Goal: Learn about a topic

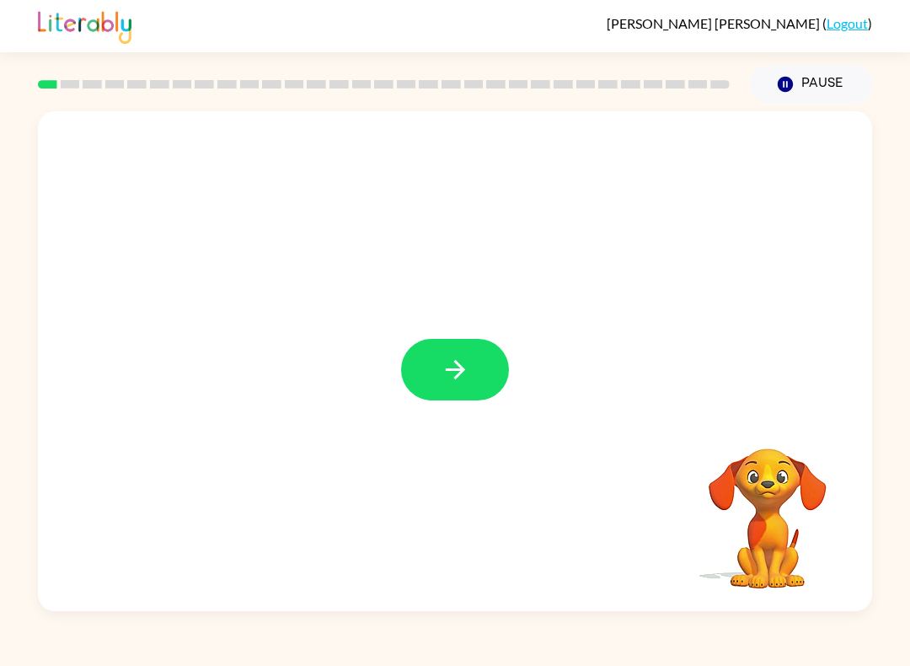
click at [483, 368] on button "button" at bounding box center [455, 369] width 108 height 61
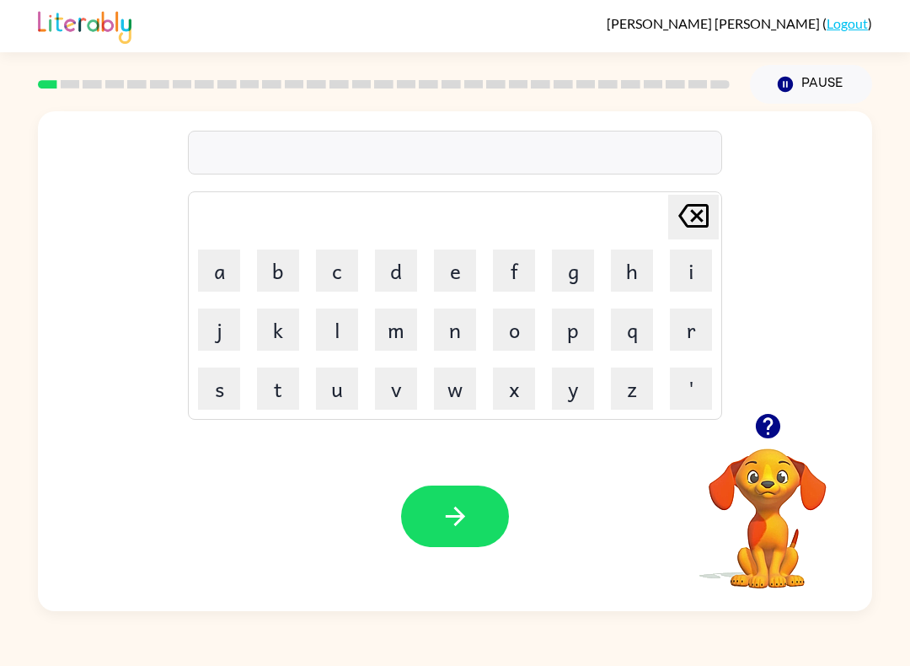
click at [575, 259] on button "g" at bounding box center [573, 270] width 42 height 42
click at [227, 271] on button "a" at bounding box center [219, 270] width 42 height 42
click at [578, 324] on button "p" at bounding box center [573, 329] width 42 height 42
click at [473, 522] on button "button" at bounding box center [455, 515] width 108 height 61
click at [560, 340] on button "p" at bounding box center [573, 329] width 42 height 42
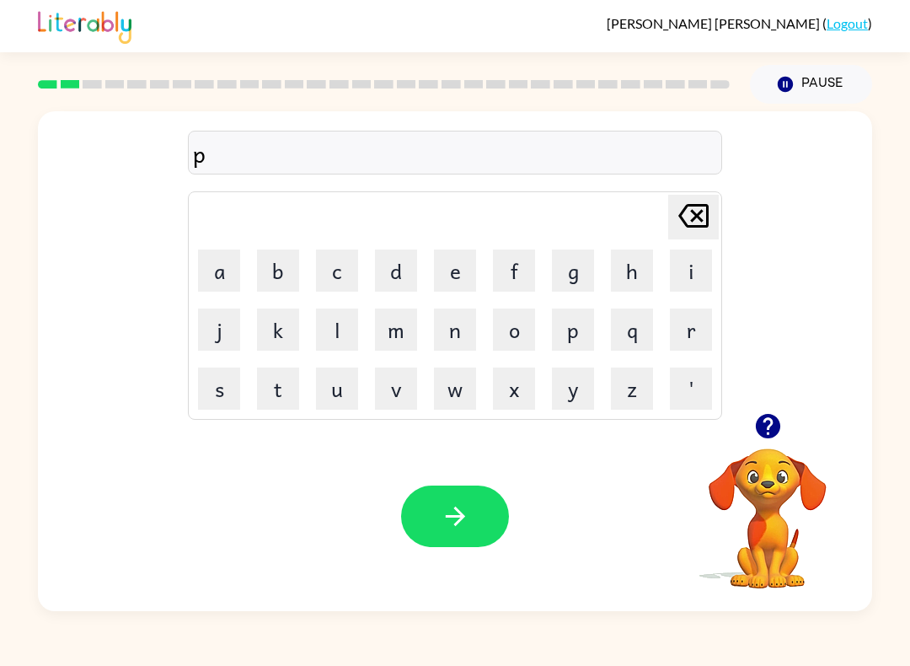
click at [508, 334] on button "o" at bounding box center [514, 329] width 42 height 42
click at [468, 514] on icon "button" at bounding box center [455, 515] width 29 height 29
click at [384, 311] on button "m" at bounding box center [396, 329] width 42 height 42
click at [466, 254] on button "e" at bounding box center [455, 270] width 42 height 42
click at [690, 222] on icon "[PERSON_NAME] last character input" at bounding box center [693, 215] width 40 height 40
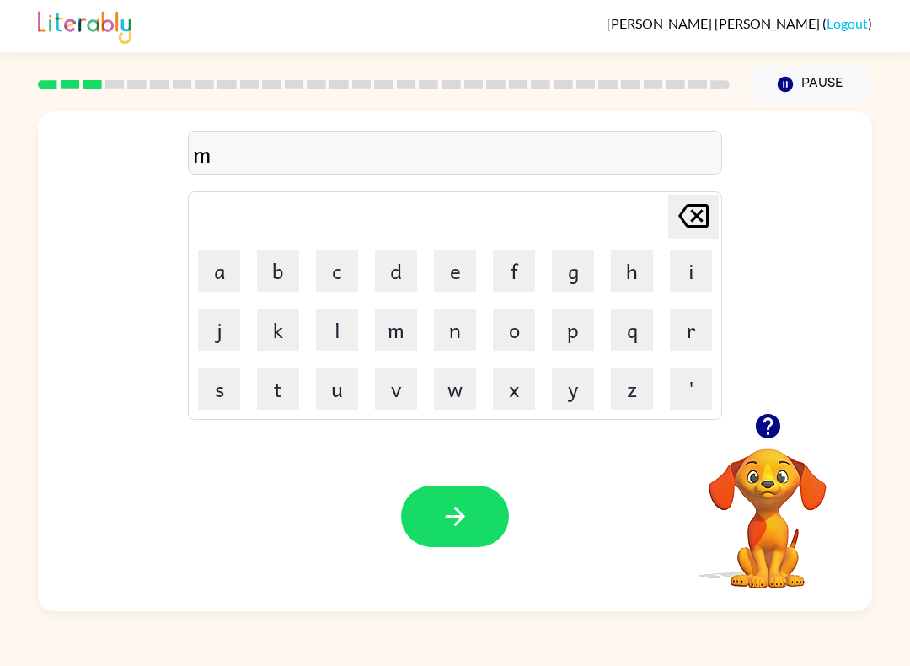
click at [457, 335] on button "n" at bounding box center [455, 329] width 42 height 42
click at [458, 323] on button "n" at bounding box center [455, 329] width 42 height 42
click at [457, 494] on button "button" at bounding box center [455, 515] width 108 height 61
click at [334, 255] on button "c" at bounding box center [337, 270] width 42 height 42
click at [510, 332] on button "o" at bounding box center [514, 329] width 42 height 42
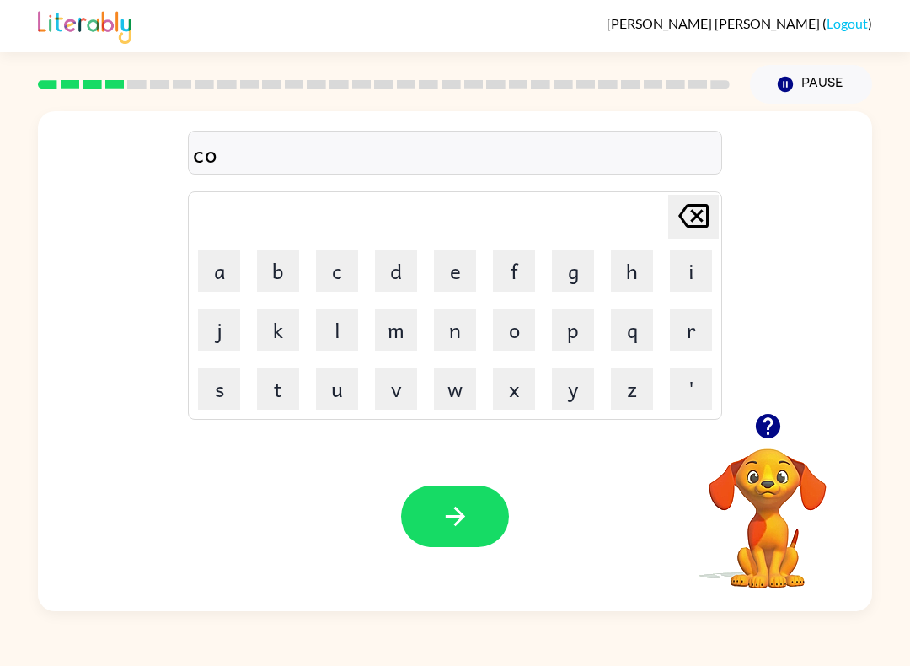
click at [576, 321] on button "p" at bounding box center [573, 329] width 42 height 42
click at [451, 527] on icon "button" at bounding box center [455, 515] width 29 height 29
click at [533, 255] on button "f" at bounding box center [514, 270] width 42 height 42
click at [575, 282] on button "g" at bounding box center [573, 270] width 42 height 42
click at [475, 486] on button "button" at bounding box center [455, 515] width 108 height 61
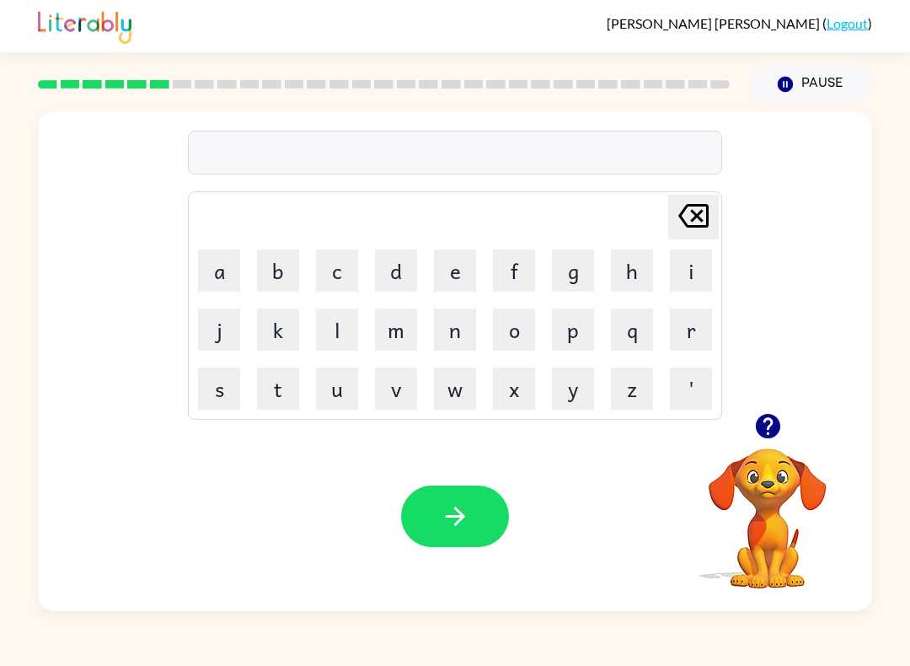
click at [206, 272] on button "a" at bounding box center [219, 270] width 42 height 42
click at [375, 323] on button "m" at bounding box center [396, 329] width 42 height 42
click at [468, 481] on div "Your browser must support playing .mp4 files to use Literably. Please try using…" at bounding box center [455, 516] width 834 height 190
click at [465, 495] on button "button" at bounding box center [455, 515] width 108 height 61
click at [203, 389] on button "s" at bounding box center [219, 388] width 42 height 42
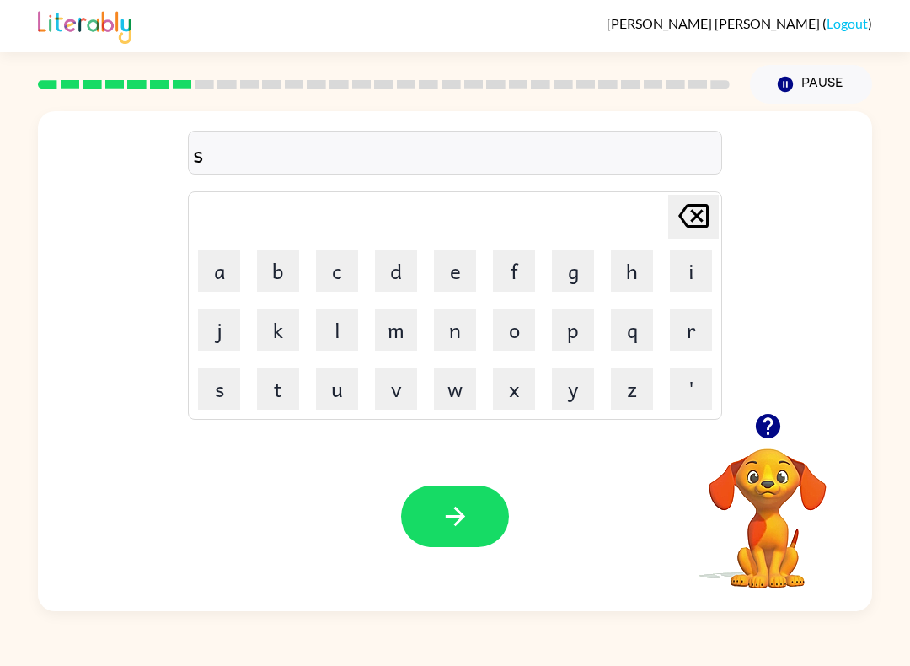
click at [329, 264] on button "c" at bounding box center [337, 270] width 42 height 42
click at [698, 253] on button "i" at bounding box center [691, 270] width 42 height 42
click at [287, 263] on button "b" at bounding box center [278, 270] width 42 height 42
click at [468, 518] on icon "button" at bounding box center [455, 515] width 29 height 29
click at [458, 388] on button "w" at bounding box center [455, 388] width 42 height 42
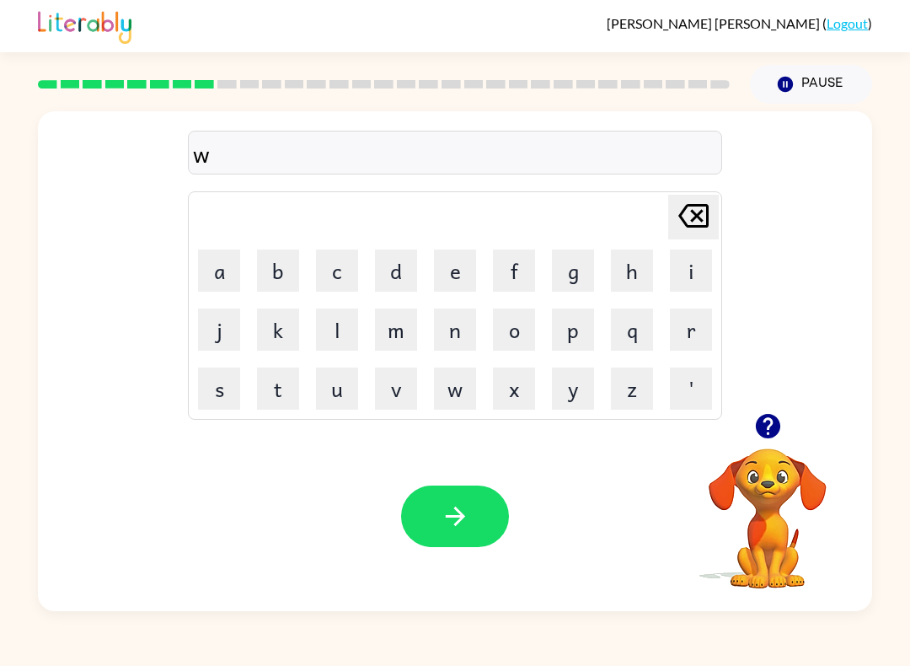
click at [679, 274] on button "i" at bounding box center [691, 270] width 42 height 42
click at [219, 383] on button "s" at bounding box center [219, 388] width 42 height 42
click at [693, 221] on icon at bounding box center [693, 216] width 30 height 24
click at [205, 385] on button "s" at bounding box center [219, 388] width 42 height 42
click at [457, 328] on button "n" at bounding box center [455, 329] width 42 height 42
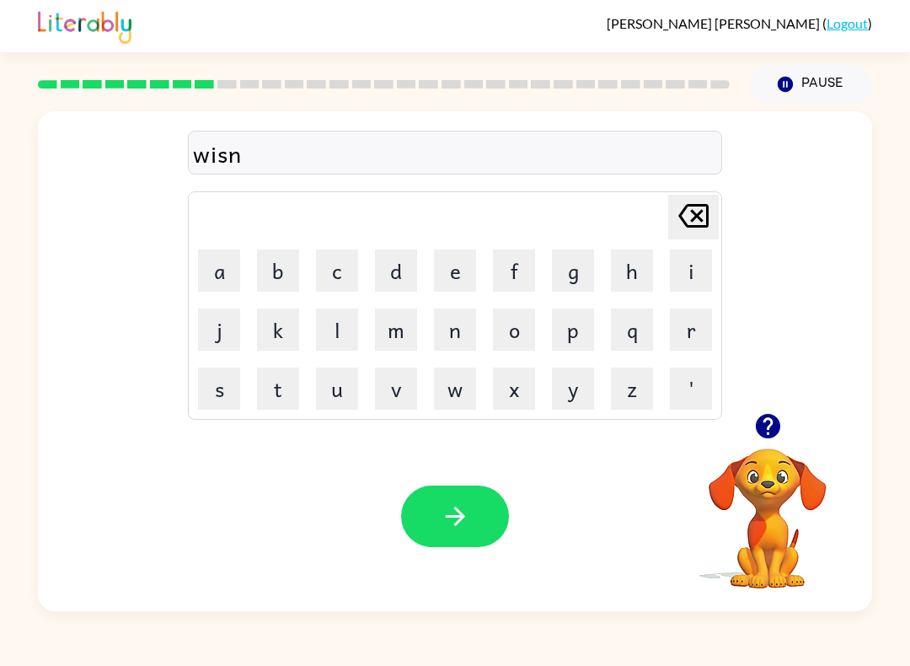
click at [672, 217] on button "[PERSON_NAME] last character input" at bounding box center [693, 217] width 51 height 45
click at [649, 268] on button "h" at bounding box center [632, 270] width 42 height 42
click at [506, 511] on button "button" at bounding box center [455, 515] width 108 height 61
click at [292, 342] on button "k" at bounding box center [278, 329] width 42 height 42
click at [532, 320] on button "o" at bounding box center [514, 329] width 42 height 42
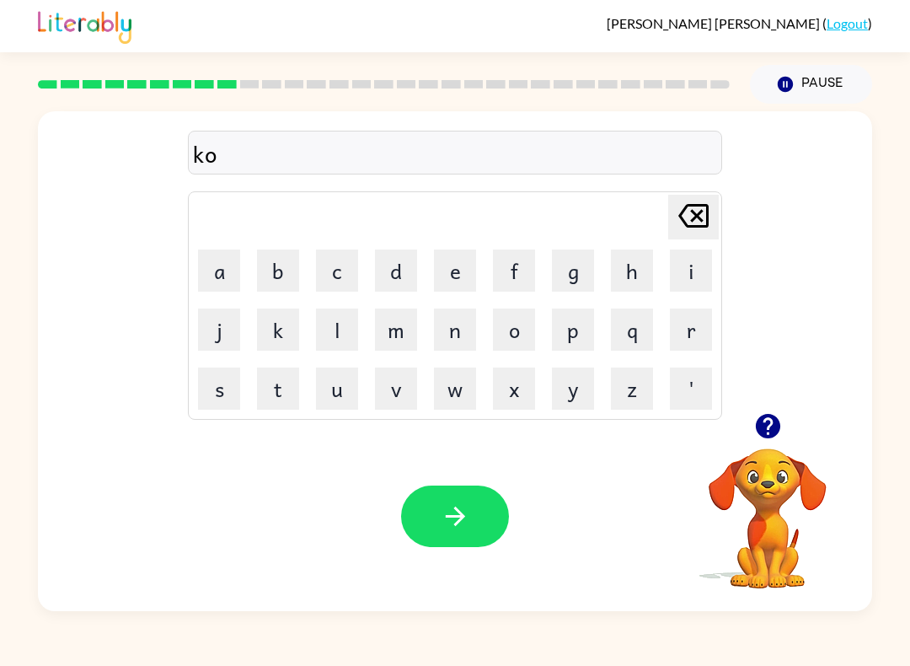
click at [388, 348] on button "m" at bounding box center [396, 329] width 42 height 42
click at [753, 440] on icon "button" at bounding box center [767, 425] width 29 height 29
click at [467, 501] on button "button" at bounding box center [455, 515] width 108 height 61
click at [266, 388] on button "t" at bounding box center [278, 388] width 42 height 42
click at [759, 442] on button "button" at bounding box center [767, 425] width 43 height 43
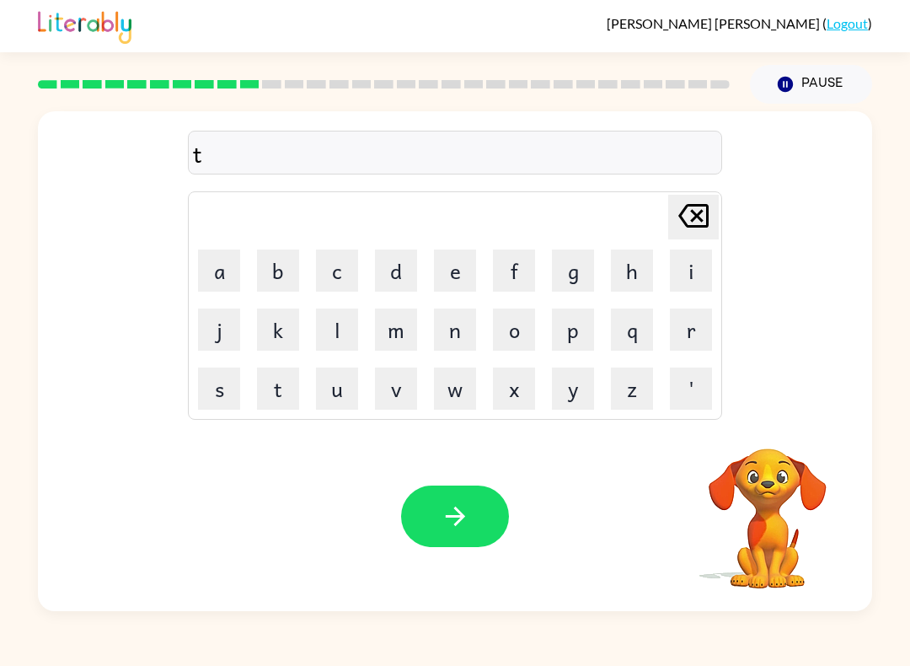
click at [629, 265] on button "h" at bounding box center [632, 270] width 42 height 42
click at [452, 262] on button "e" at bounding box center [455, 270] width 42 height 42
click at [706, 210] on icon at bounding box center [693, 216] width 30 height 24
click at [453, 334] on button "n" at bounding box center [455, 329] width 42 height 42
click at [488, 516] on button "button" at bounding box center [455, 515] width 108 height 61
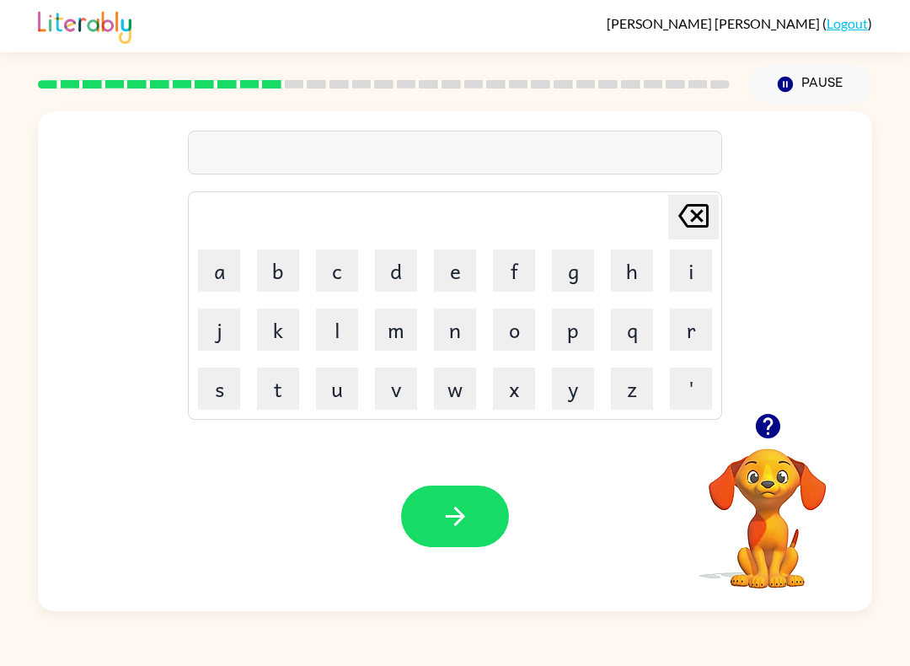
click at [219, 392] on button "s" at bounding box center [219, 388] width 42 height 42
click at [387, 347] on button "m" at bounding box center [396, 329] width 42 height 42
click at [533, 329] on button "o" at bounding box center [514, 329] width 42 height 42
click at [298, 329] on button "k" at bounding box center [278, 329] width 42 height 42
click at [440, 532] on button "button" at bounding box center [455, 515] width 108 height 61
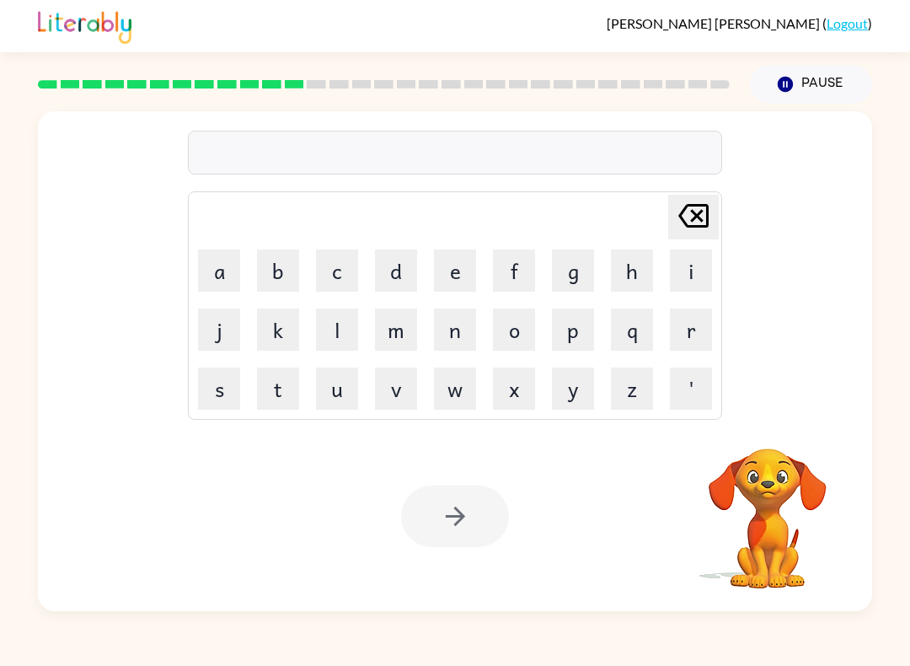
click at [396, 328] on button "m" at bounding box center [396, 329] width 42 height 42
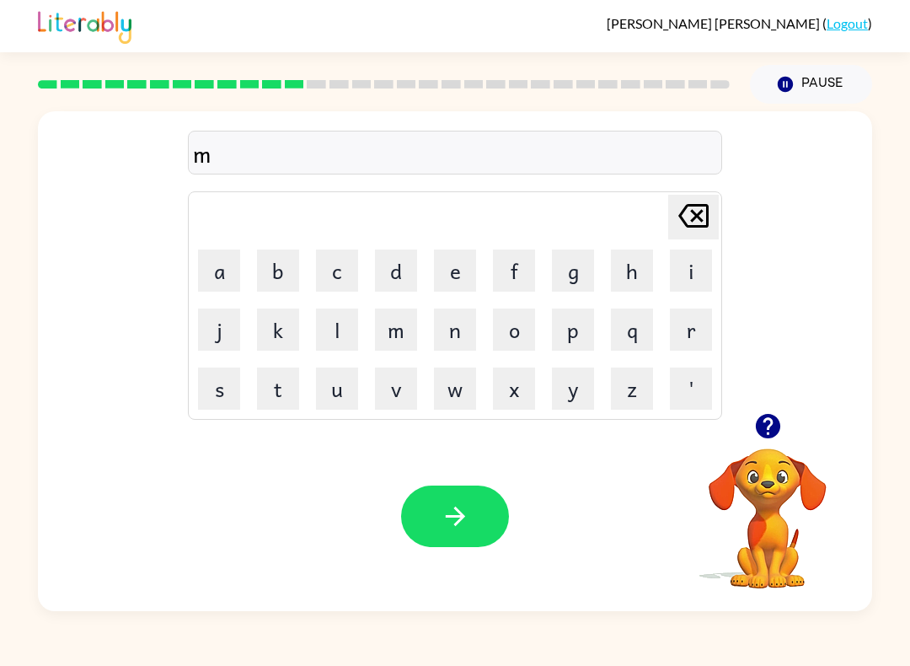
click at [226, 367] on button "s" at bounding box center [219, 388] width 42 height 42
click at [210, 258] on button "a" at bounding box center [219, 270] width 42 height 42
click at [326, 264] on button "c" at bounding box center [337, 270] width 42 height 42
click at [442, 496] on button "button" at bounding box center [455, 515] width 108 height 61
click at [636, 250] on button "h" at bounding box center [632, 270] width 42 height 42
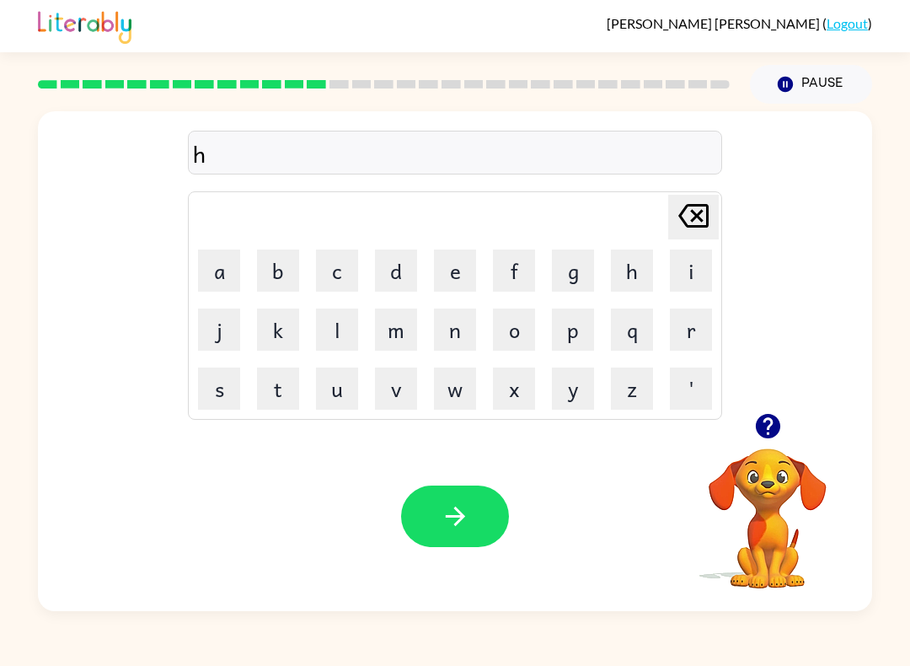
click at [622, 259] on button "h" at bounding box center [632, 270] width 42 height 42
click at [693, 214] on icon at bounding box center [693, 216] width 30 height 24
click at [468, 290] on button "e" at bounding box center [455, 270] width 42 height 42
click at [663, 345] on td "r" at bounding box center [690, 329] width 57 height 57
click at [639, 322] on button "q" at bounding box center [632, 329] width 42 height 42
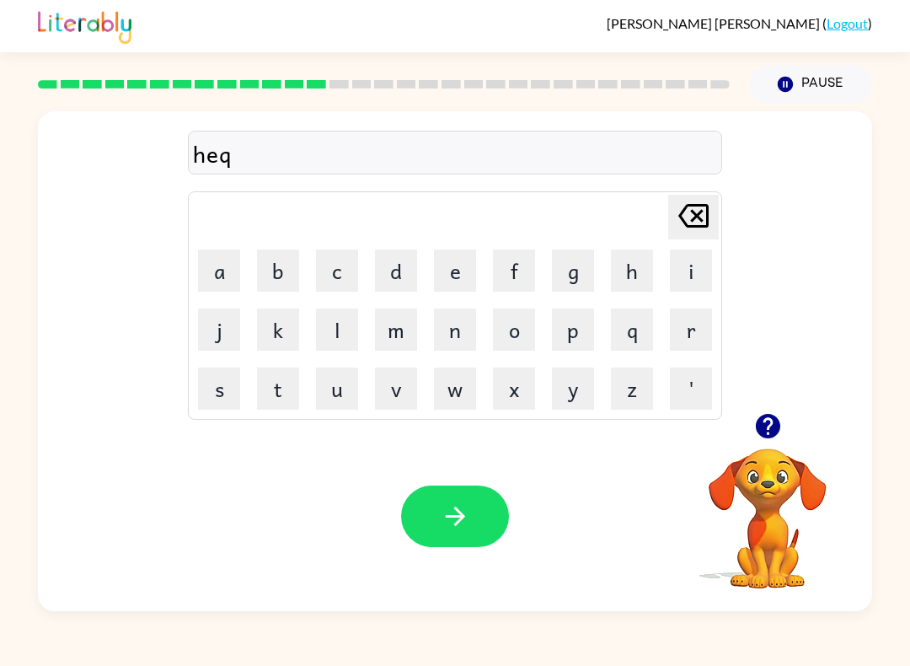
click at [696, 215] on icon at bounding box center [693, 216] width 30 height 24
click at [574, 316] on button "p" at bounding box center [573, 329] width 42 height 42
click at [332, 334] on button "l" at bounding box center [337, 329] width 42 height 42
click at [707, 274] on button "i" at bounding box center [691, 270] width 42 height 42
click at [238, 382] on button "s" at bounding box center [219, 388] width 42 height 42
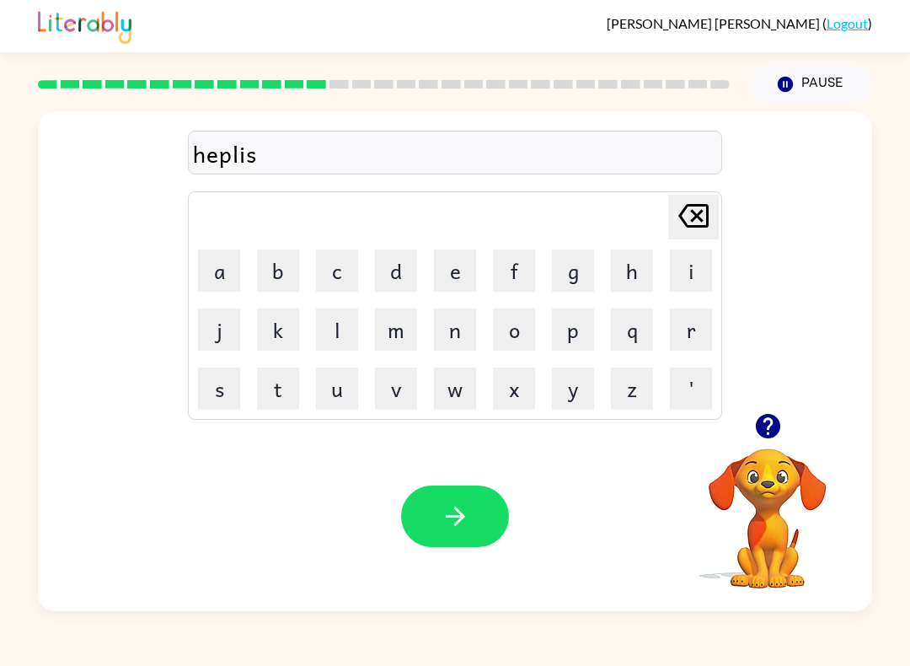
click at [450, 521] on icon "button" at bounding box center [455, 515] width 29 height 29
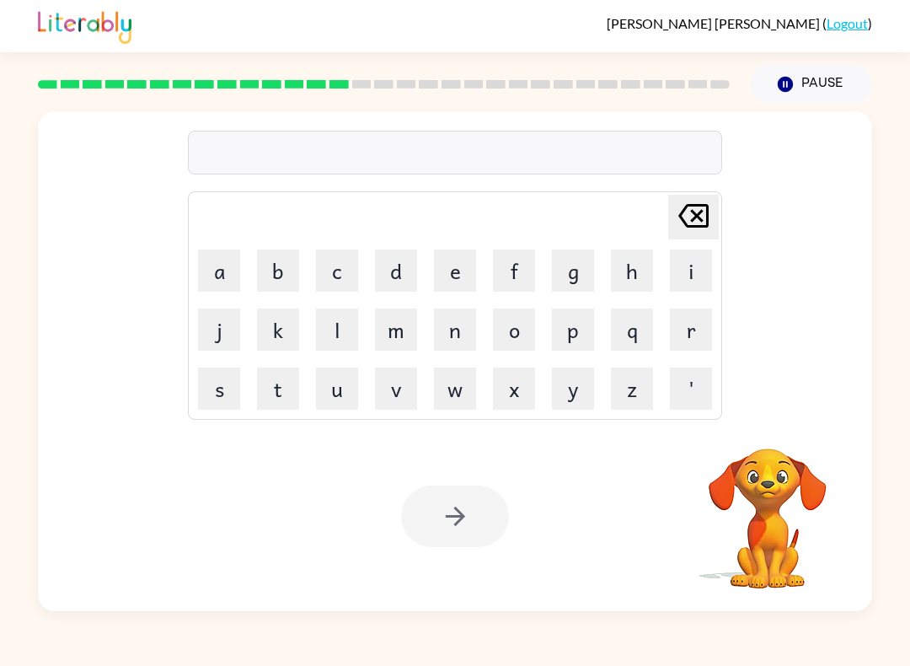
click at [217, 386] on button "s" at bounding box center [219, 388] width 42 height 42
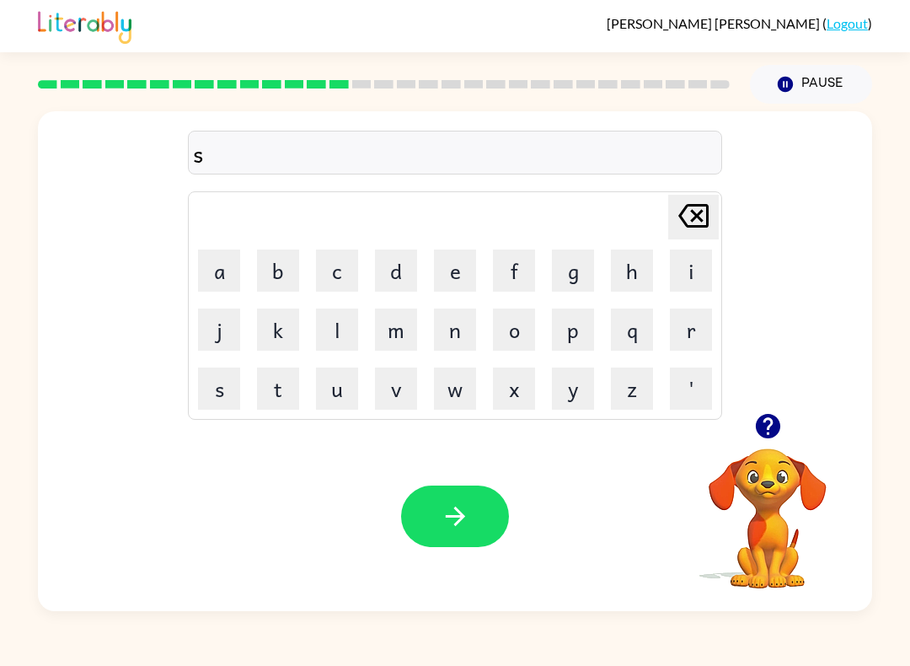
click at [347, 381] on button "u" at bounding box center [337, 388] width 42 height 42
click at [406, 265] on button "d" at bounding box center [396, 270] width 42 height 42
click at [706, 280] on button "i" at bounding box center [691, 270] width 42 height 42
click at [275, 370] on button "t" at bounding box center [278, 388] width 42 height 42
click at [489, 522] on button "button" at bounding box center [455, 515] width 108 height 61
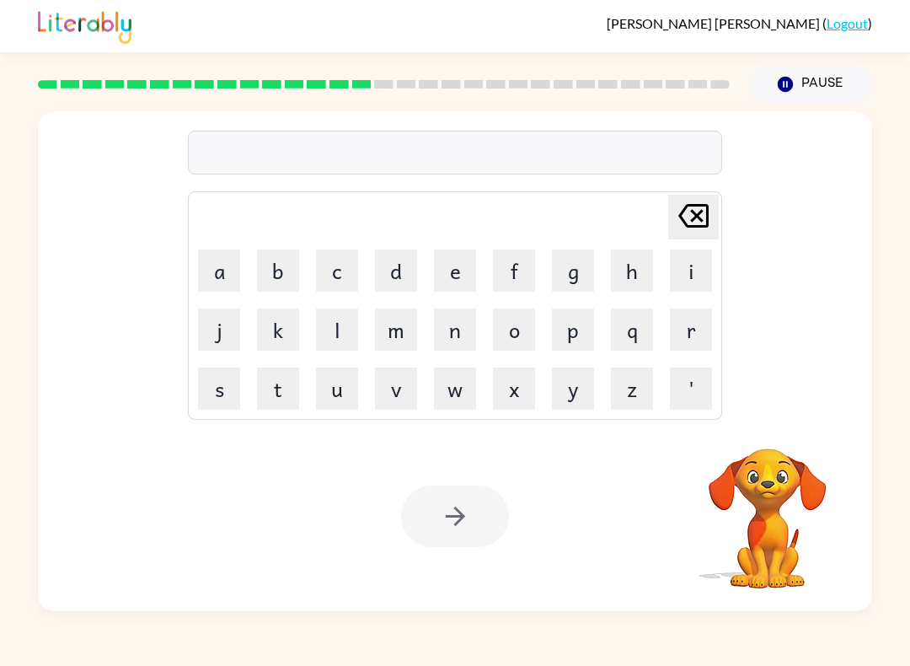
click at [235, 397] on button "s" at bounding box center [219, 388] width 42 height 42
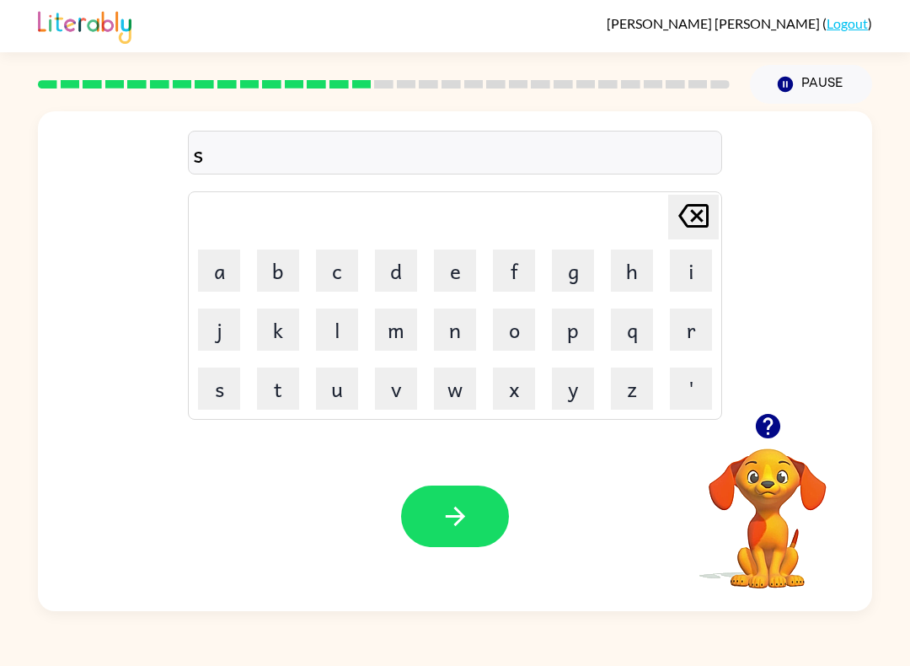
click at [521, 324] on button "o" at bounding box center [514, 329] width 42 height 42
click at [416, 250] on button "d" at bounding box center [396, 270] width 42 height 42
click at [457, 506] on icon "button" at bounding box center [455, 515] width 29 height 29
click at [334, 329] on button "l" at bounding box center [337, 329] width 42 height 42
click at [699, 266] on button "i" at bounding box center [691, 270] width 42 height 42
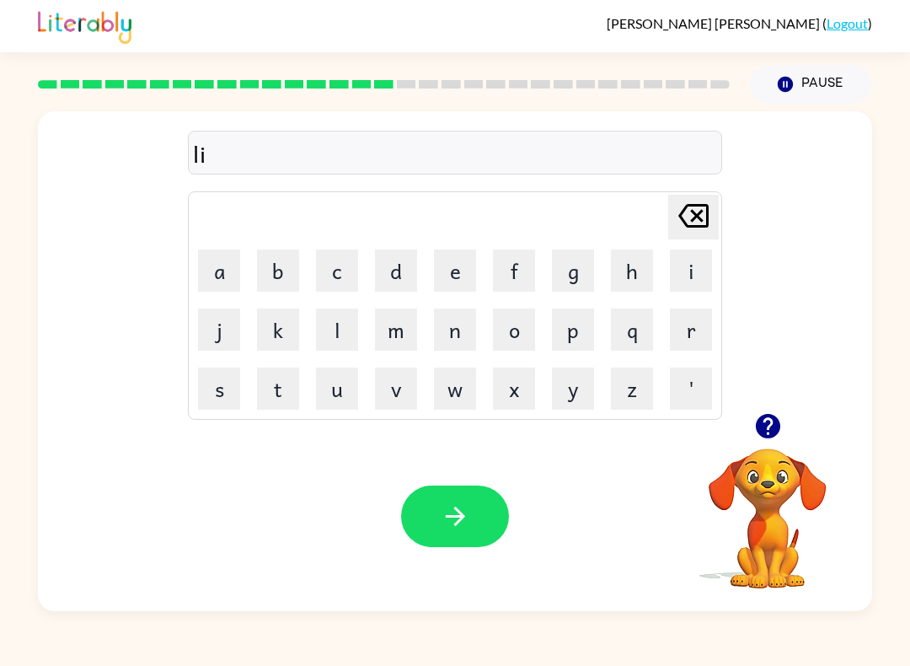
click at [268, 382] on button "t" at bounding box center [278, 388] width 42 height 42
click at [465, 516] on icon "button" at bounding box center [455, 515] width 29 height 29
click at [227, 389] on button "s" at bounding box center [219, 388] width 42 height 42
click at [454, 397] on button "w" at bounding box center [455, 388] width 42 height 42
click at [710, 260] on button "i" at bounding box center [691, 270] width 42 height 42
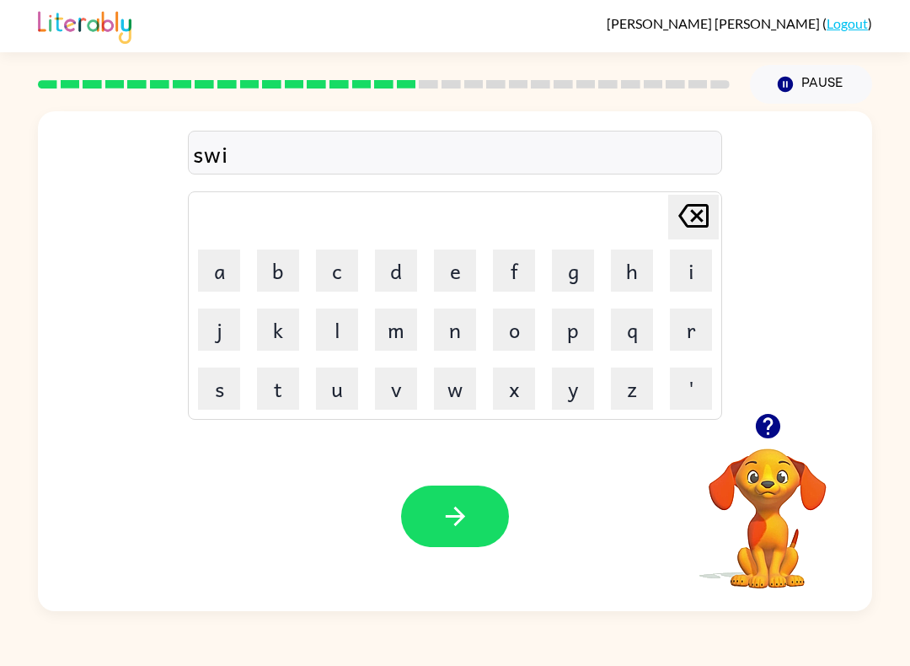
click at [519, 257] on button "f" at bounding box center [514, 270] width 42 height 42
click at [484, 501] on button "button" at bounding box center [455, 515] width 108 height 61
click at [219, 390] on button "s" at bounding box center [219, 388] width 42 height 42
click at [628, 271] on button "h" at bounding box center [632, 270] width 42 height 42
click at [694, 324] on button "r" at bounding box center [691, 329] width 42 height 42
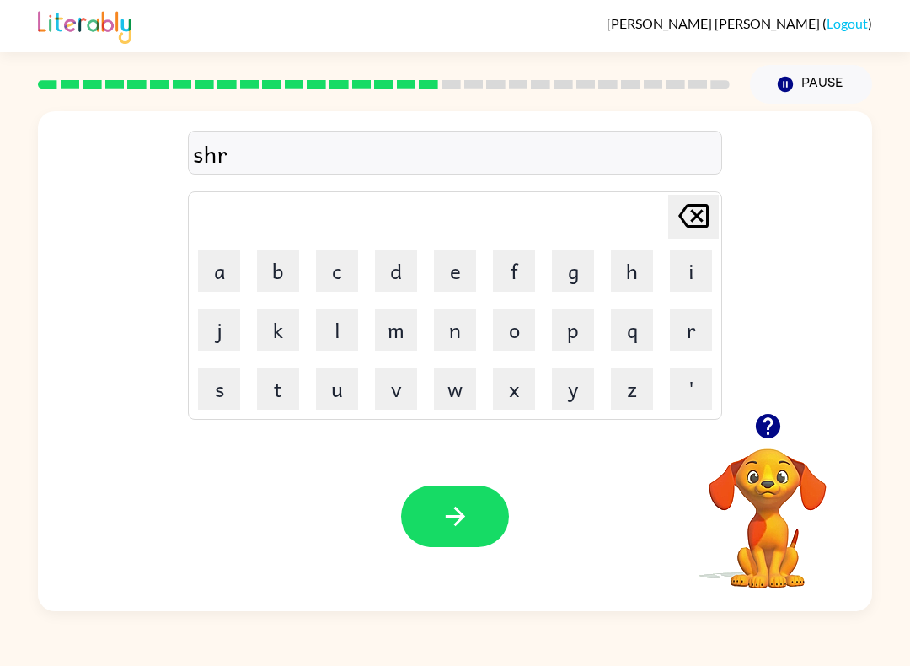
click at [273, 394] on button "t" at bounding box center [278, 388] width 42 height 42
click at [501, 527] on button "button" at bounding box center [455, 515] width 108 height 61
click at [529, 321] on button "o" at bounding box center [514, 329] width 42 height 42
click at [709, 204] on icon "[PERSON_NAME] last character input" at bounding box center [693, 215] width 40 height 40
click at [217, 322] on button "j" at bounding box center [219, 329] width 42 height 42
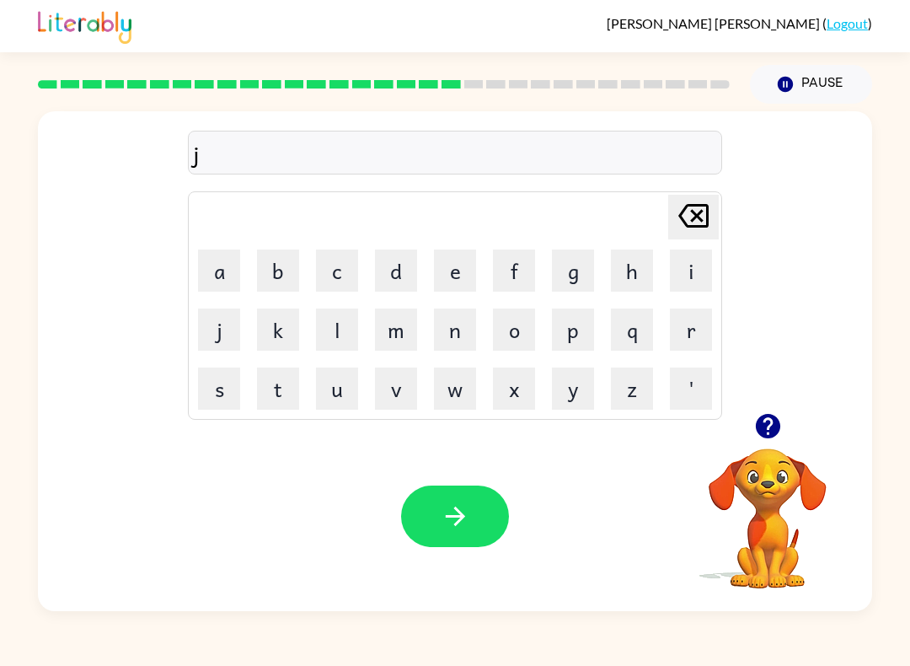
click at [507, 329] on button "o" at bounding box center [514, 329] width 42 height 42
click at [414, 258] on button "d" at bounding box center [396, 270] width 42 height 42
click at [681, 219] on icon at bounding box center [693, 216] width 30 height 24
click at [275, 276] on button "b" at bounding box center [278, 270] width 42 height 42
click at [489, 502] on button "button" at bounding box center [455, 515] width 108 height 61
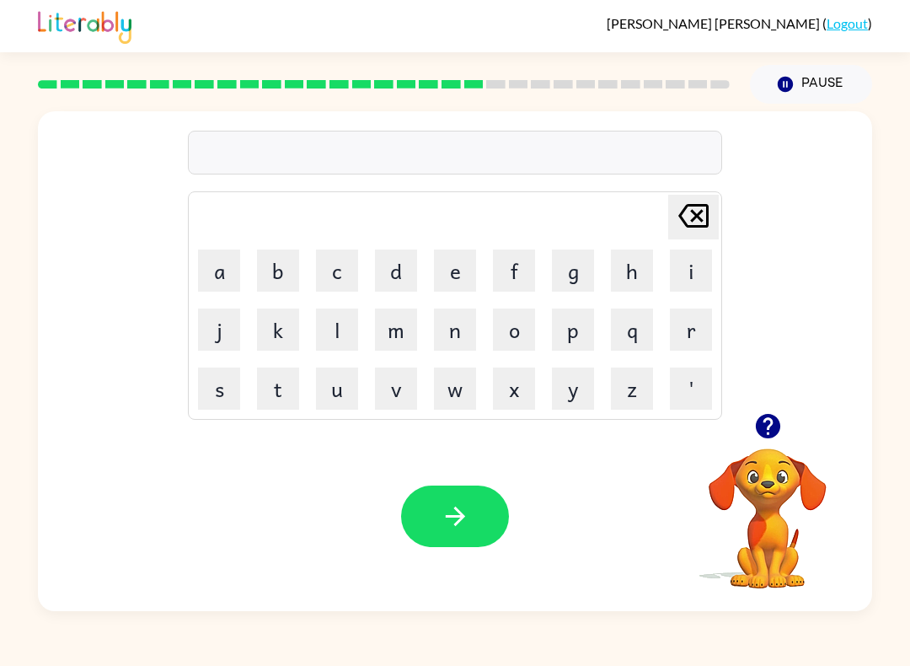
click at [516, 383] on button "x" at bounding box center [514, 388] width 42 height 42
click at [696, 272] on button "i" at bounding box center [691, 270] width 42 height 42
click at [701, 217] on icon "[PERSON_NAME] last character input" at bounding box center [693, 215] width 40 height 40
click at [688, 227] on icon at bounding box center [693, 216] width 30 height 24
click at [270, 268] on button "b" at bounding box center [278, 270] width 42 height 42
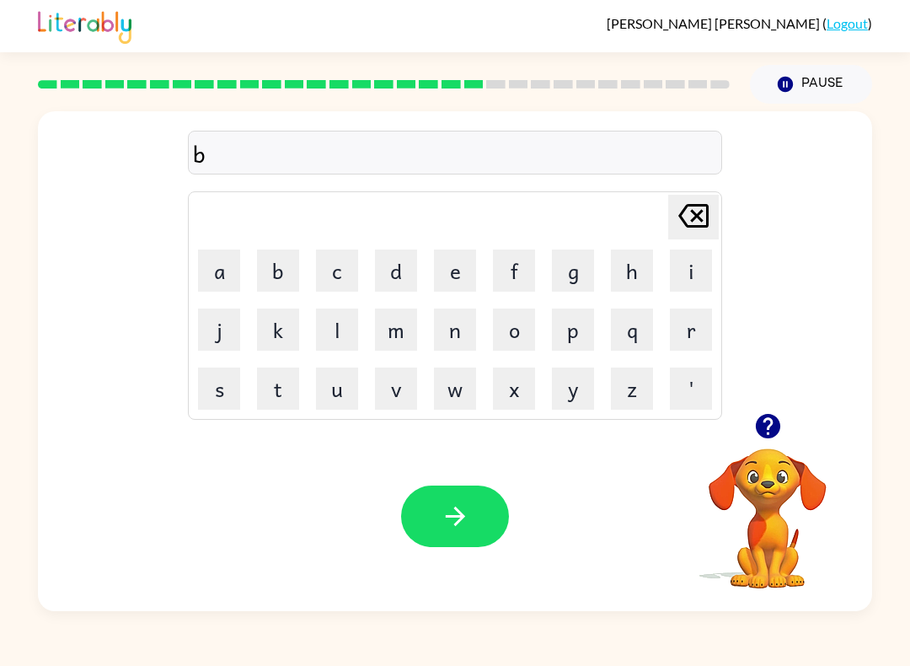
click at [510, 385] on button "x" at bounding box center [514, 388] width 42 height 42
click at [709, 197] on icon "[PERSON_NAME] last character input" at bounding box center [693, 215] width 40 height 40
click at [522, 328] on button "o" at bounding box center [514, 329] width 42 height 42
click at [524, 387] on button "x" at bounding box center [514, 388] width 42 height 42
click at [771, 438] on icon "button" at bounding box center [767, 426] width 24 height 24
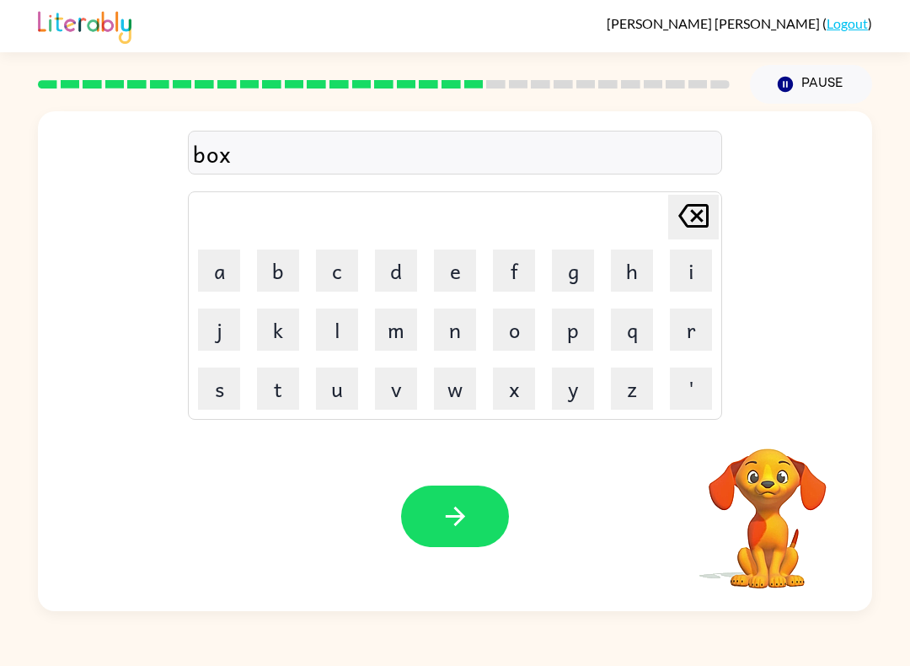
click at [214, 398] on button "s" at bounding box center [219, 388] width 42 height 42
click at [694, 254] on button "i" at bounding box center [691, 270] width 42 height 42
click at [455, 521] on icon "button" at bounding box center [455, 515] width 29 height 29
click at [398, 265] on button "d" at bounding box center [396, 270] width 42 height 42
click at [683, 265] on button "i" at bounding box center [691, 270] width 42 height 42
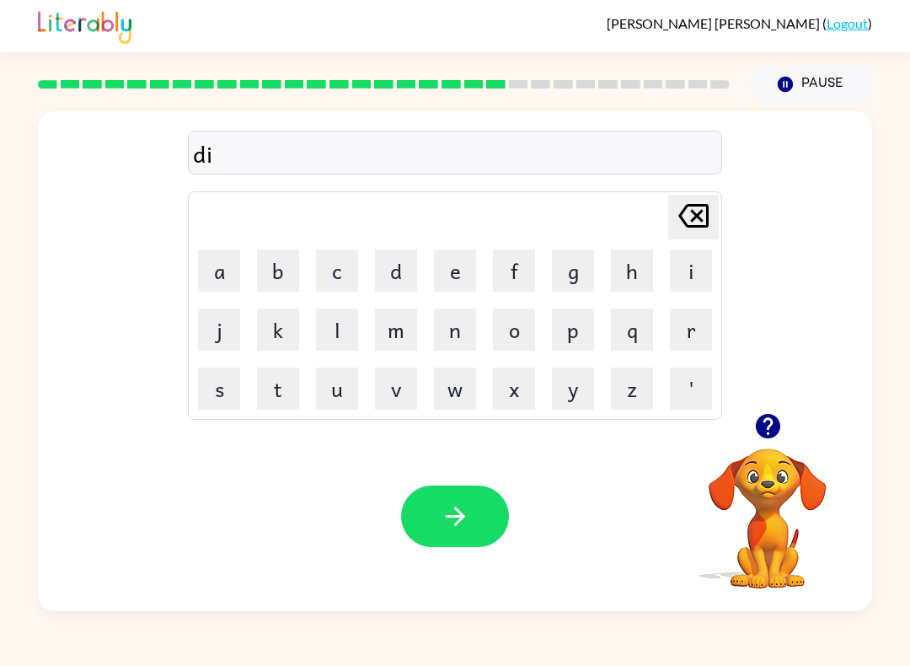
click at [412, 378] on button "v" at bounding box center [396, 388] width 42 height 42
click at [483, 502] on button "button" at bounding box center [455, 515] width 108 height 61
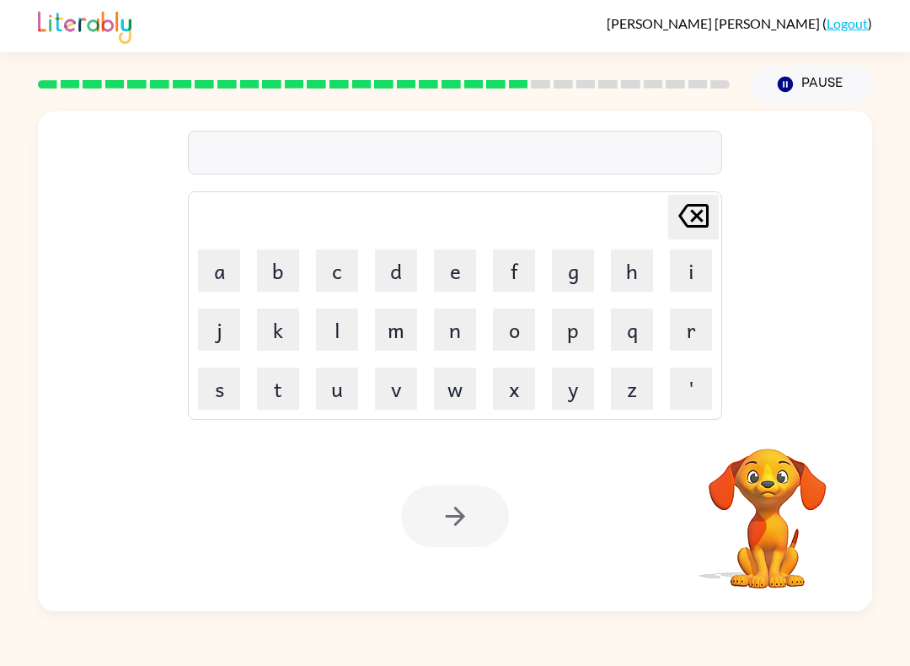
click at [702, 328] on button "r" at bounding box center [691, 329] width 42 height 42
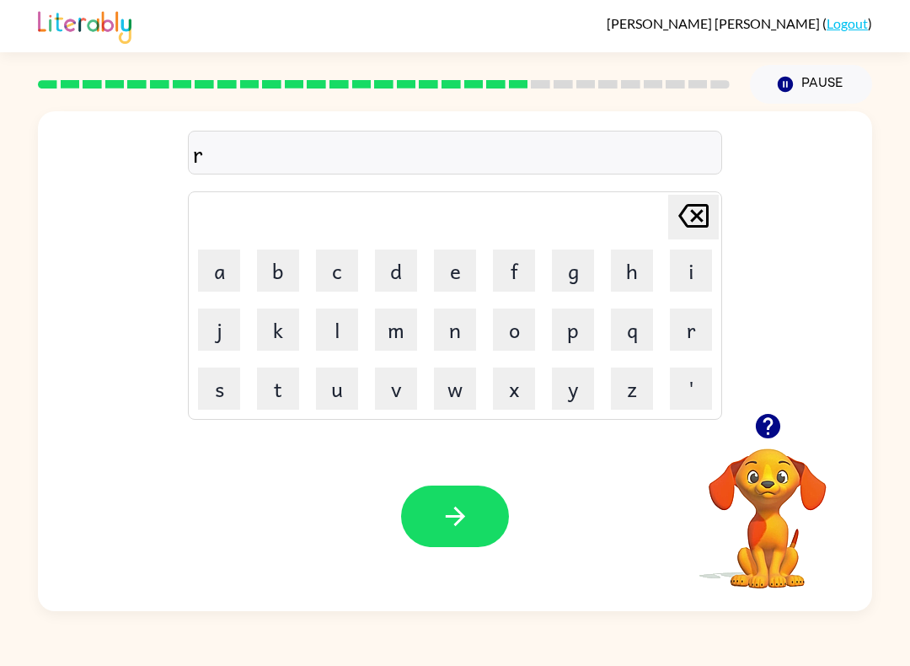
click at [523, 332] on button "o" at bounding box center [514, 329] width 42 height 42
click at [465, 389] on button "w" at bounding box center [455, 388] width 42 height 42
click at [217, 264] on button "a" at bounding box center [219, 270] width 42 height 42
click at [468, 504] on icon "button" at bounding box center [455, 515] width 29 height 29
click at [220, 389] on button "s" at bounding box center [219, 388] width 42 height 42
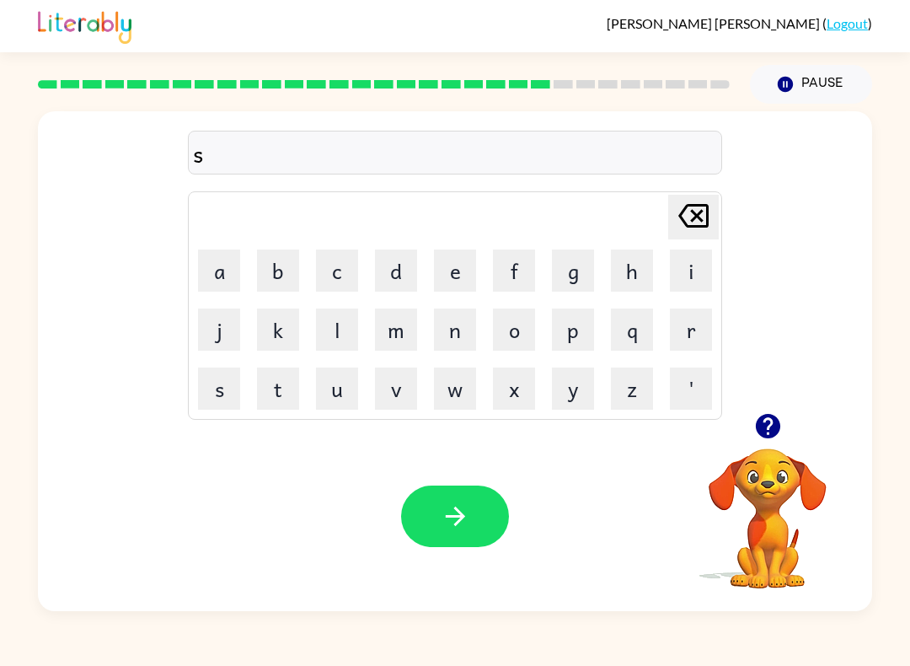
click at [633, 254] on button "h" at bounding box center [632, 270] width 42 height 42
click at [696, 237] on div "[PERSON_NAME] last character input" at bounding box center [693, 216] width 40 height 43
click at [652, 254] on button "h" at bounding box center [632, 270] width 42 height 42
click at [709, 270] on button "i" at bounding box center [691, 270] width 42 height 42
click at [398, 388] on button "v" at bounding box center [396, 388] width 42 height 42
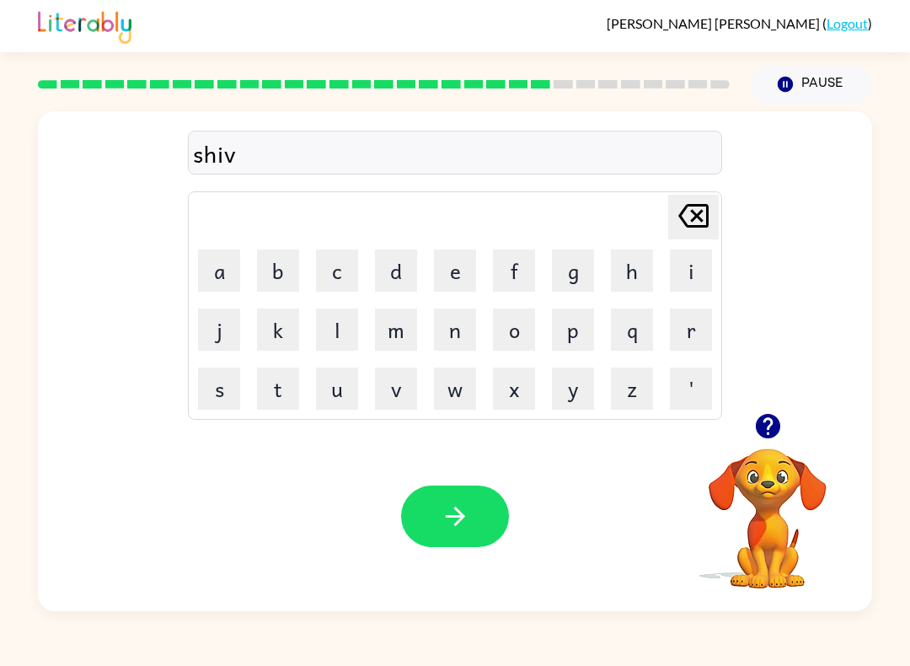
click at [698, 340] on button "r" at bounding box center [691, 329] width 42 height 42
click at [485, 528] on button "button" at bounding box center [455, 515] width 108 height 61
click at [222, 387] on button "s" at bounding box center [219, 388] width 42 height 42
click at [639, 263] on button "h" at bounding box center [632, 270] width 42 height 42
click at [247, 256] on td "a" at bounding box center [218, 270] width 57 height 57
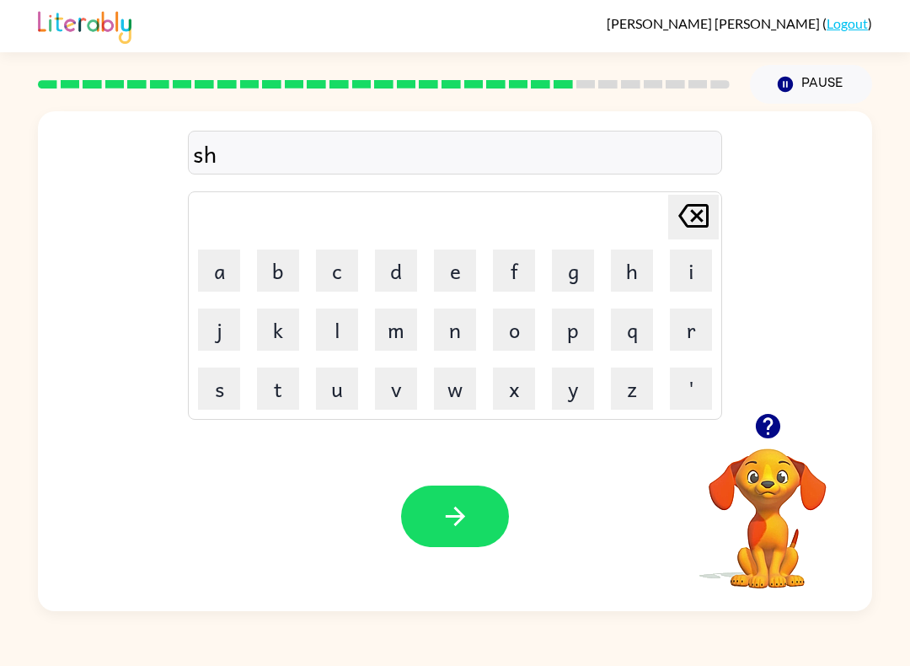
click at [218, 261] on button "a" at bounding box center [219, 270] width 42 height 42
click at [593, 256] on button "g" at bounding box center [573, 270] width 42 height 42
click at [473, 512] on button "button" at bounding box center [455, 515] width 108 height 61
click at [334, 381] on button "u" at bounding box center [337, 388] width 42 height 42
click at [691, 232] on icon "[PERSON_NAME] last character input" at bounding box center [693, 215] width 40 height 40
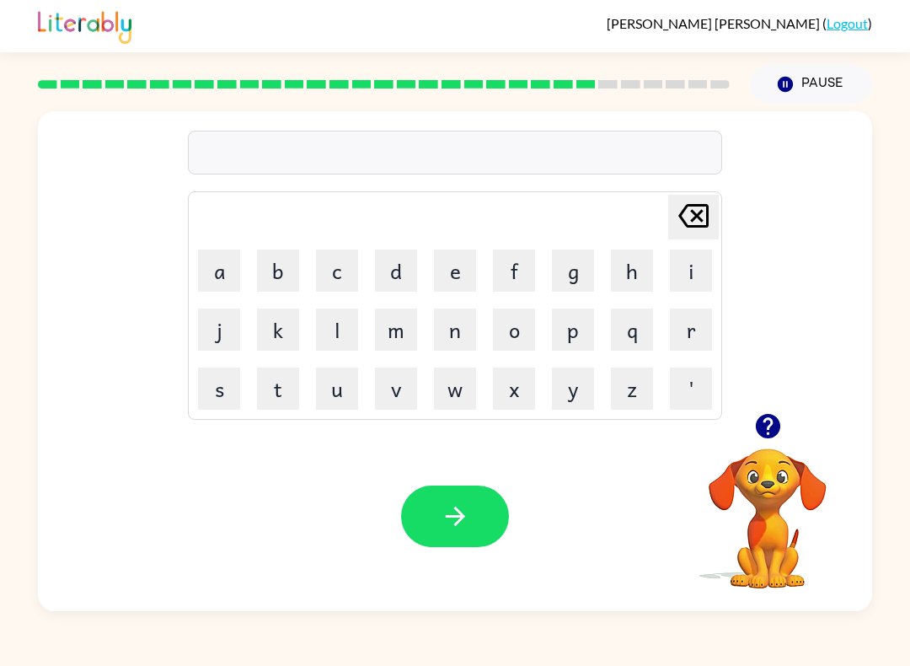
click at [227, 398] on button "s" at bounding box center [219, 388] width 42 height 42
click at [349, 377] on button "u" at bounding box center [337, 388] width 42 height 42
click at [471, 340] on button "n" at bounding box center [455, 329] width 42 height 42
click at [348, 331] on button "l" at bounding box center [337, 329] width 42 height 42
click at [702, 268] on button "i" at bounding box center [691, 270] width 42 height 42
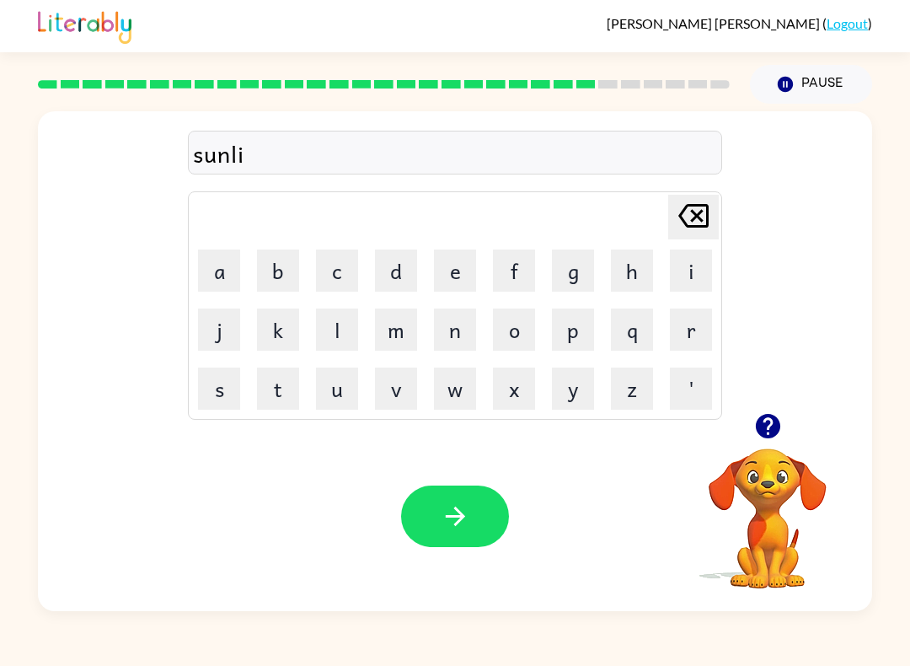
click at [287, 389] on button "t" at bounding box center [278, 388] width 42 height 42
click at [464, 521] on icon "button" at bounding box center [455, 515] width 29 height 29
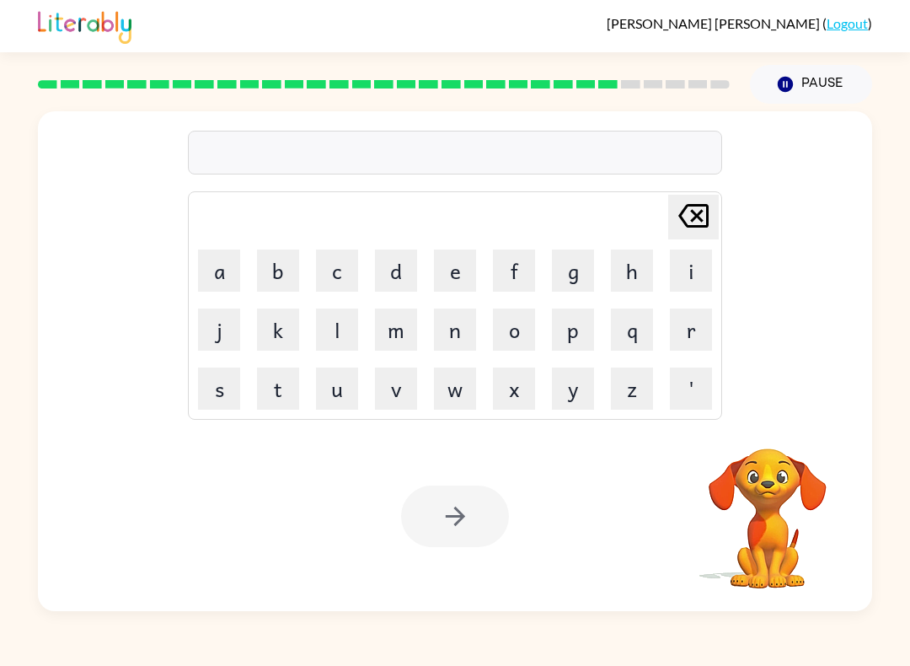
click at [680, 332] on button "r" at bounding box center [691, 329] width 42 height 42
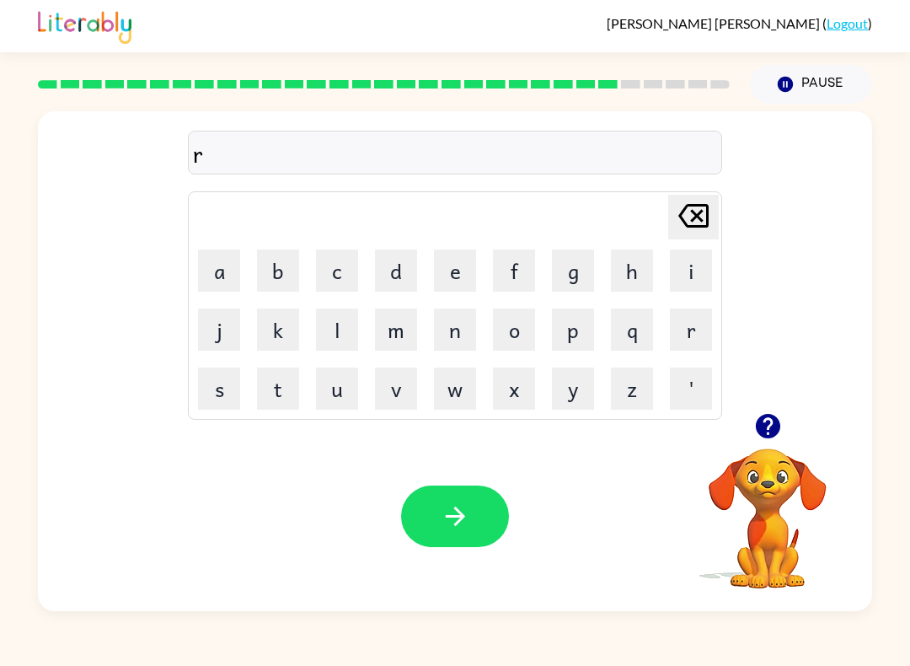
click at [204, 286] on button "a" at bounding box center [219, 270] width 42 height 42
click at [270, 338] on button "k" at bounding box center [278, 329] width 42 height 42
click at [489, 503] on button "button" at bounding box center [455, 515] width 108 height 61
click at [282, 265] on button "b" at bounding box center [278, 270] width 42 height 42
click at [400, 259] on button "d" at bounding box center [396, 270] width 42 height 42
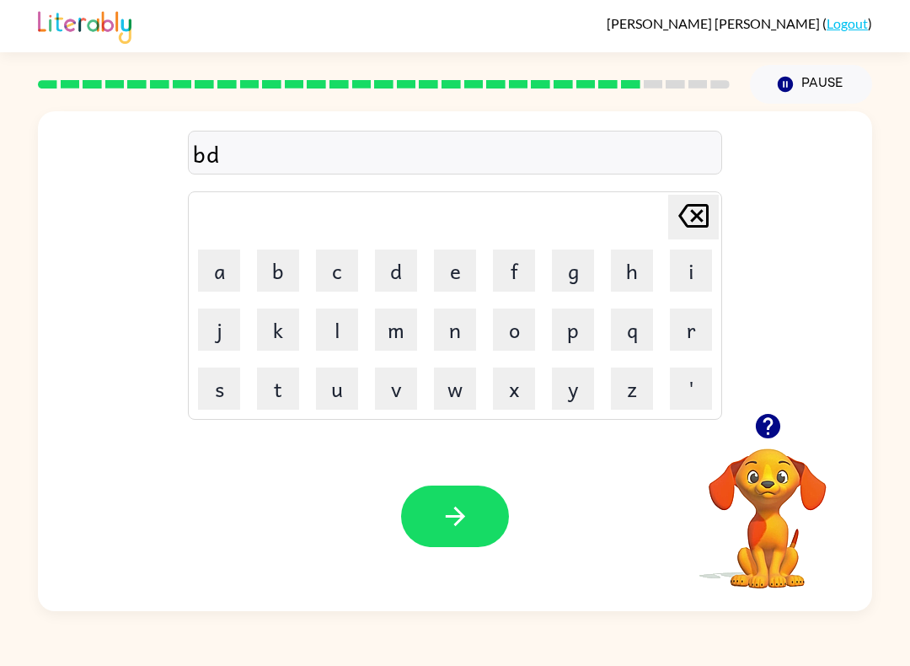
click at [700, 215] on icon "[PERSON_NAME] last character input" at bounding box center [693, 215] width 40 height 40
click at [463, 259] on button "e" at bounding box center [455, 270] width 42 height 42
click at [399, 266] on button "d" at bounding box center [396, 270] width 42 height 42
click at [463, 524] on icon "button" at bounding box center [455, 515] width 29 height 29
click at [770, 447] on button "button" at bounding box center [767, 425] width 43 height 43
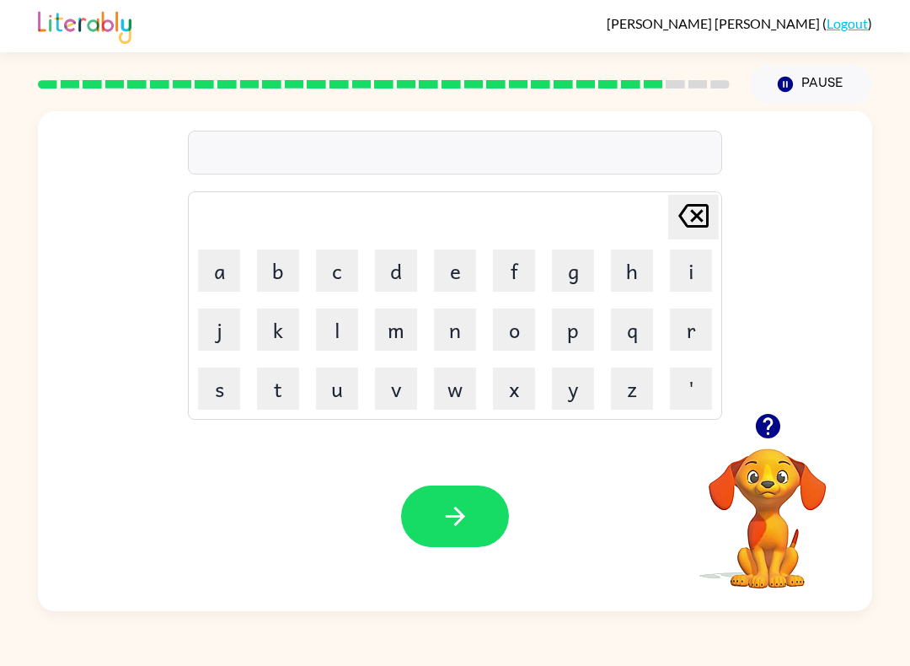
click at [266, 400] on button "t" at bounding box center [278, 388] width 42 height 42
click at [624, 264] on button "h" at bounding box center [632, 270] width 42 height 42
click at [458, 262] on button "e" at bounding box center [455, 270] width 42 height 42
click at [217, 265] on button "a" at bounding box center [219, 270] width 42 height 42
click at [279, 381] on button "t" at bounding box center [278, 388] width 42 height 42
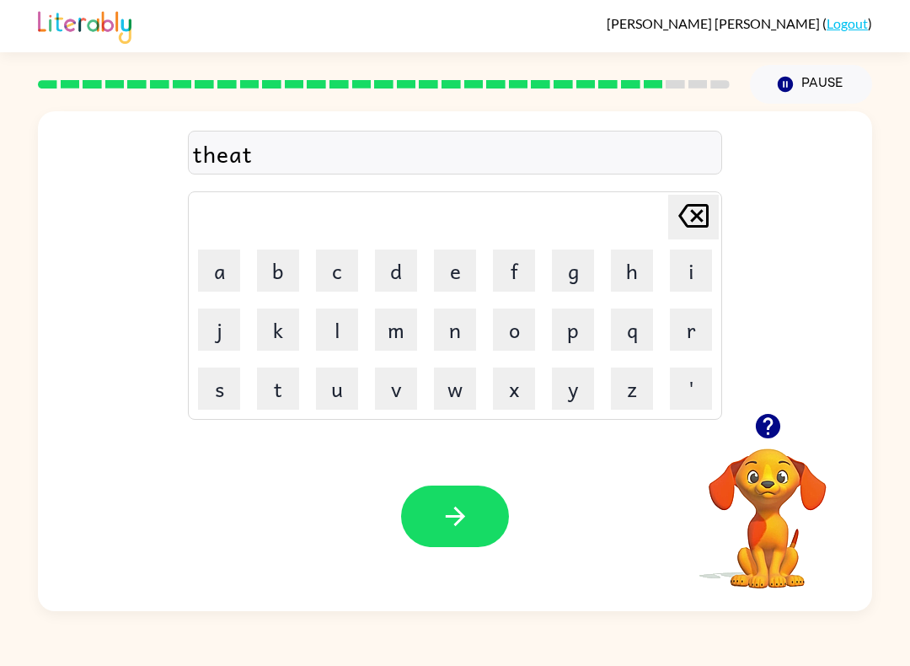
click at [461, 516] on icon "button" at bounding box center [454, 515] width 19 height 19
click at [224, 406] on button "s" at bounding box center [219, 388] width 42 height 42
click at [704, 264] on button "i" at bounding box center [691, 270] width 42 height 42
click at [555, 281] on button "g" at bounding box center [573, 270] width 42 height 42
click at [481, 522] on button "button" at bounding box center [455, 515] width 108 height 61
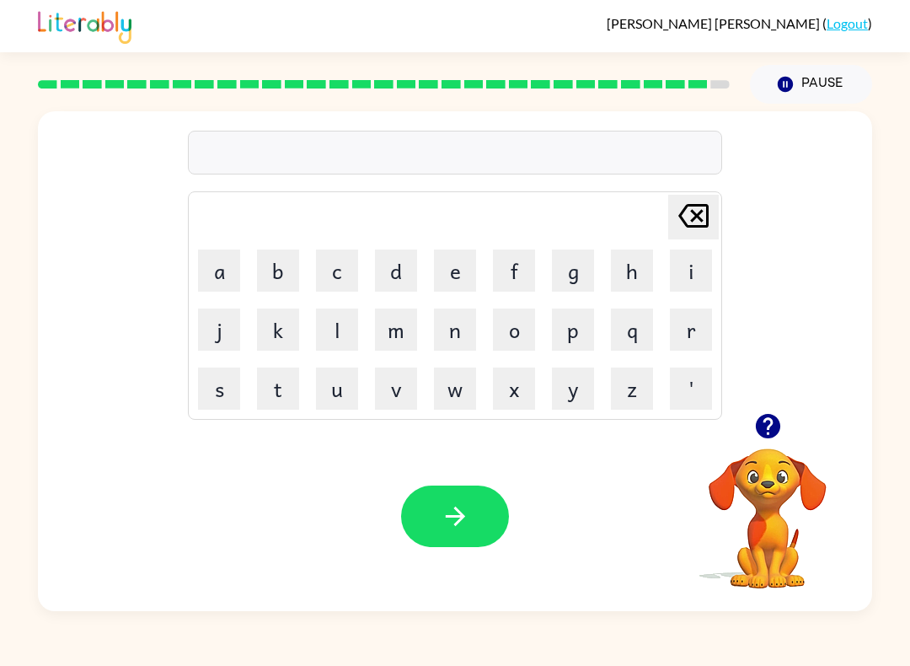
click at [703, 327] on button "r" at bounding box center [691, 329] width 42 height 42
click at [459, 376] on button "w" at bounding box center [455, 388] width 42 height 42
click at [684, 258] on button "i" at bounding box center [691, 270] width 42 height 42
click at [698, 211] on icon "[PERSON_NAME] last character input" at bounding box center [693, 215] width 40 height 40
click at [348, 331] on button "l" at bounding box center [337, 329] width 42 height 42
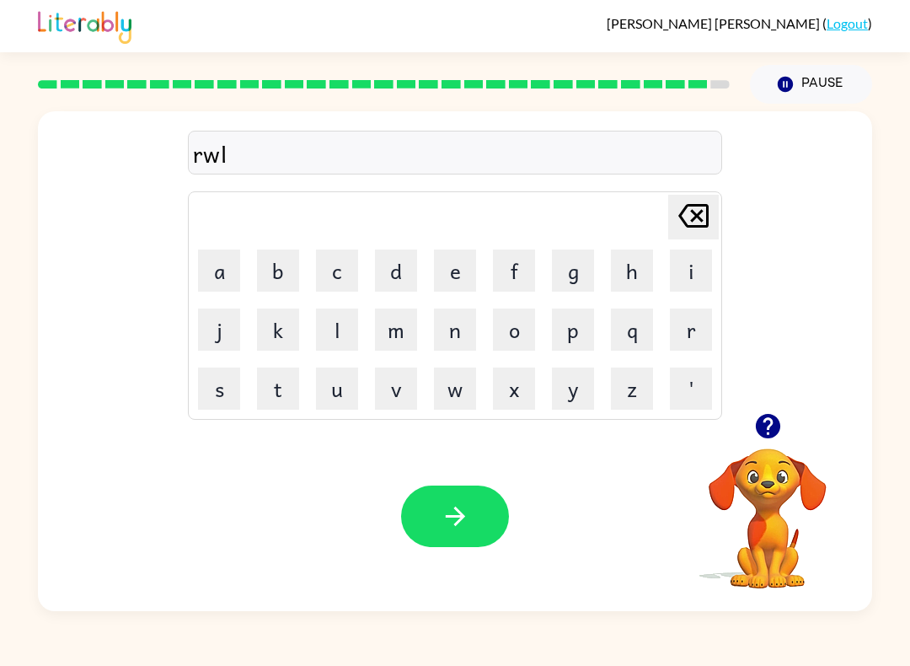
click at [420, 506] on button "button" at bounding box center [455, 515] width 108 height 61
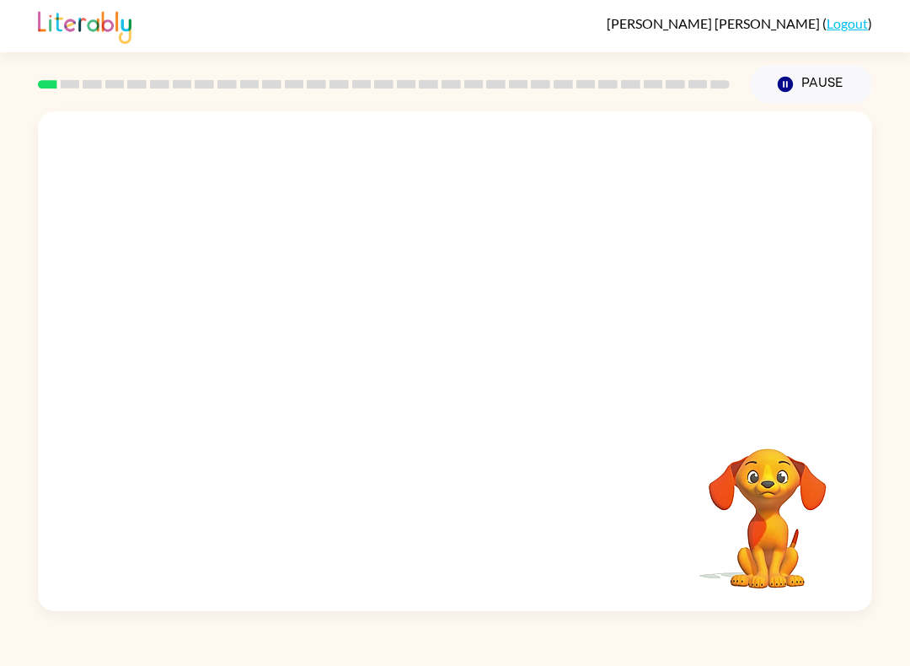
click at [376, 288] on video "Your browser must support playing .mp4 files to use Literably. Please try using…" at bounding box center [455, 262] width 834 height 302
click at [483, 359] on div at bounding box center [455, 369] width 108 height 61
click at [457, 372] on icon "button" at bounding box center [455, 369] width 29 height 29
click at [451, 388] on div at bounding box center [455, 369] width 108 height 61
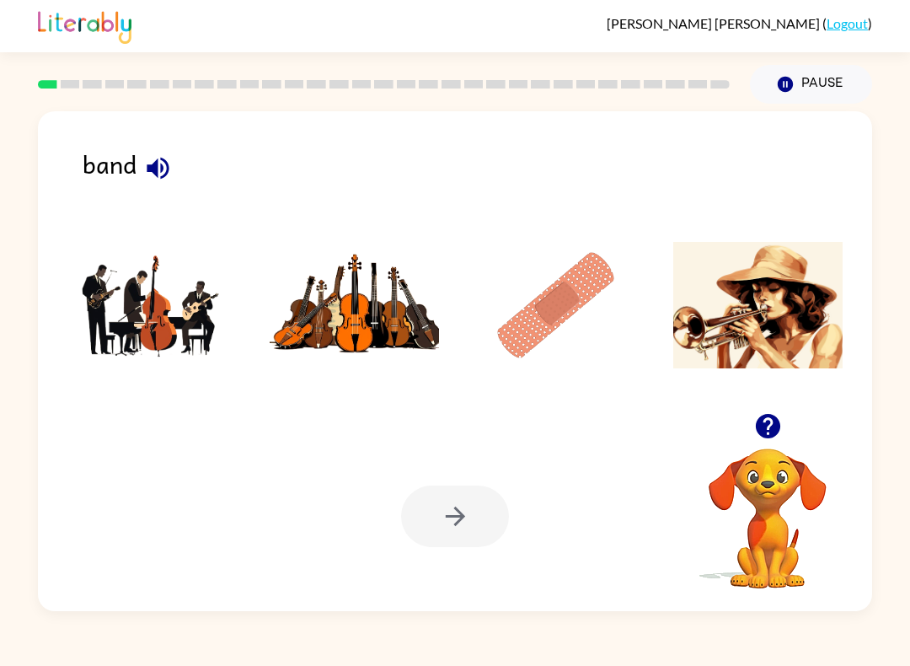
click at [169, 304] on img at bounding box center [152, 305] width 170 height 126
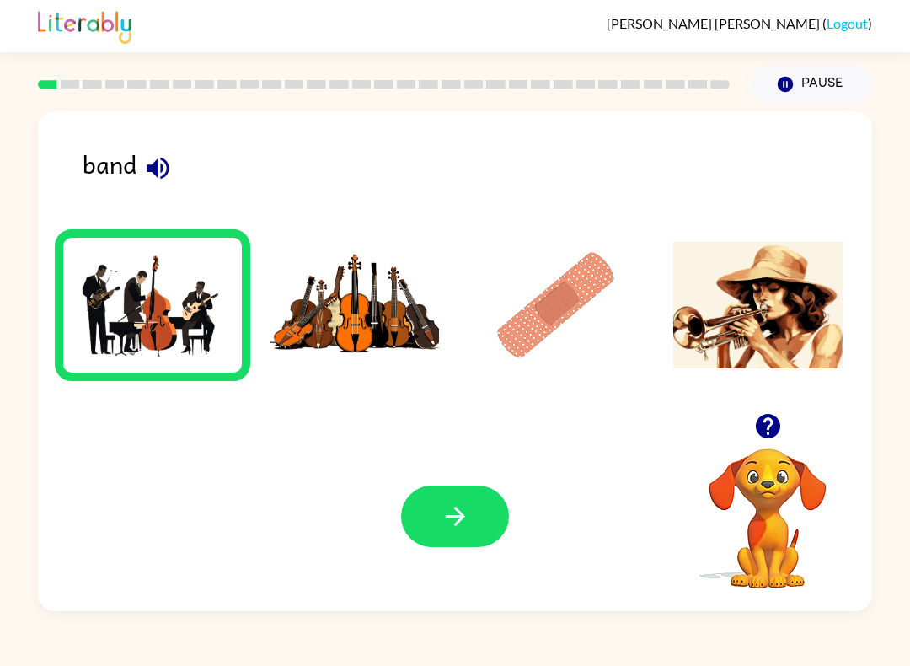
click at [478, 505] on button "button" at bounding box center [455, 515] width 108 height 61
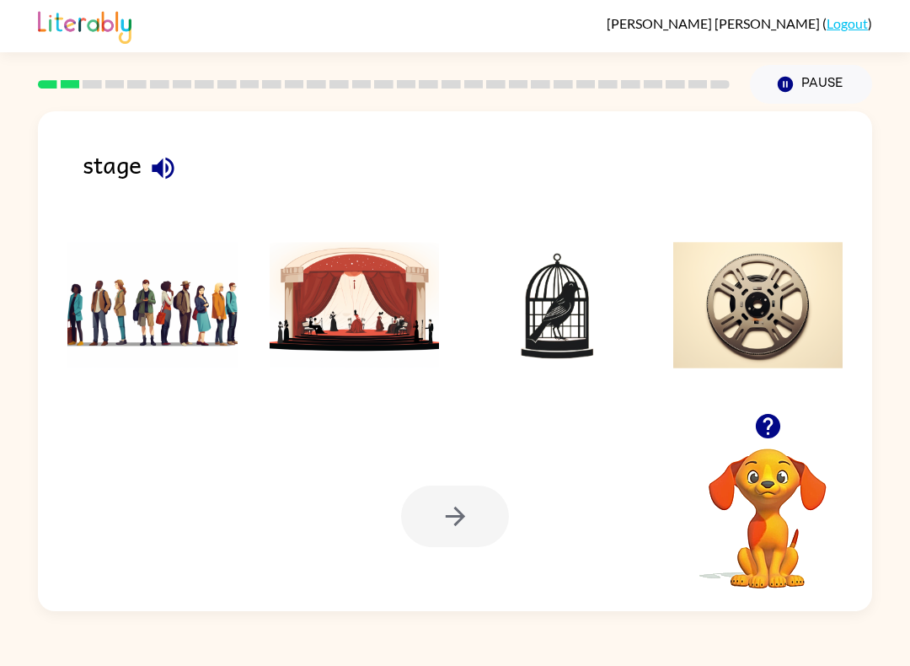
click at [194, 289] on img at bounding box center [152, 305] width 170 height 126
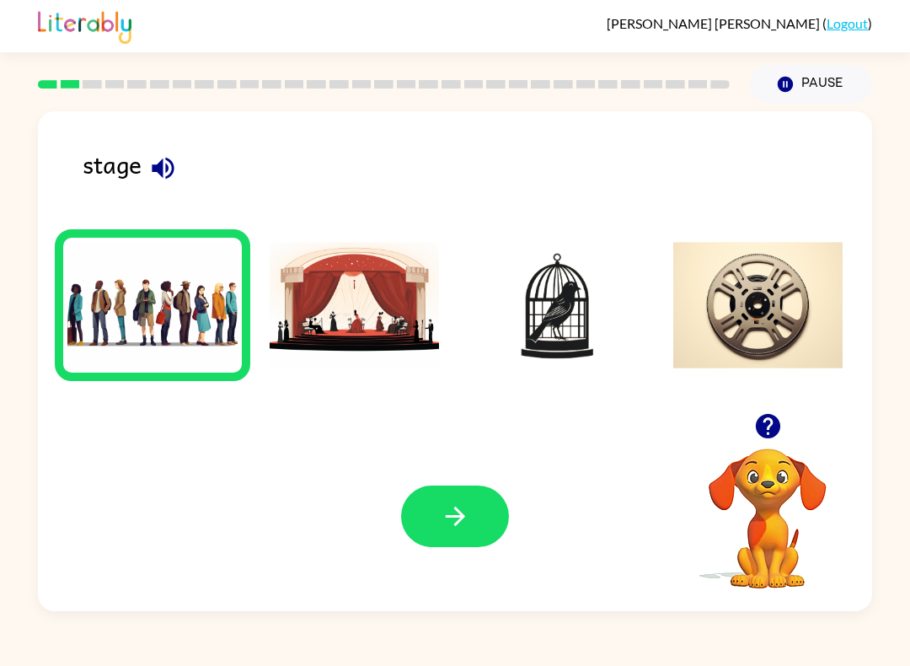
click at [428, 515] on button "button" at bounding box center [455, 515] width 108 height 61
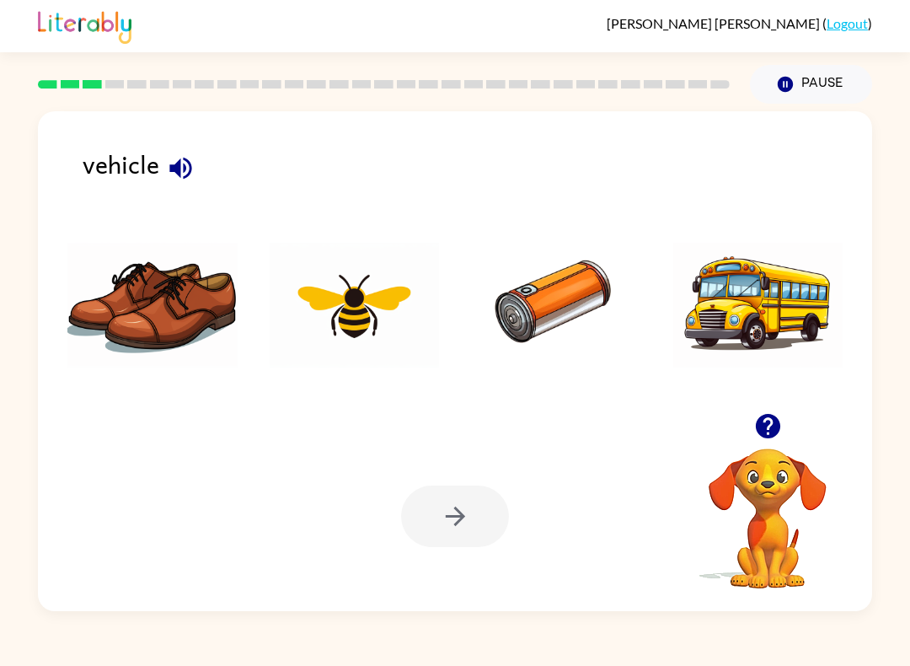
click at [166, 287] on img at bounding box center [152, 305] width 170 height 126
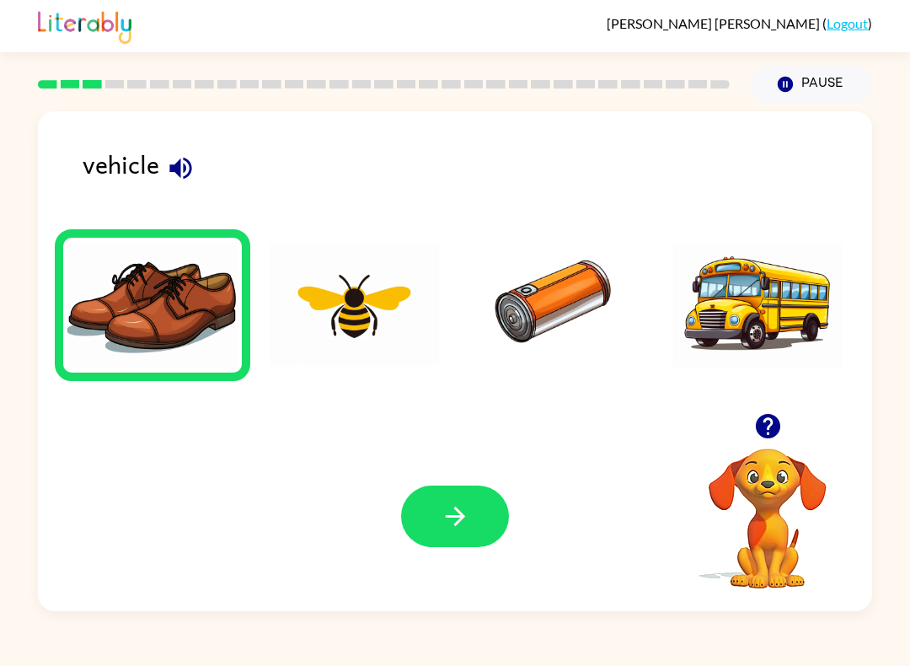
click at [208, 309] on img at bounding box center [152, 305] width 170 height 126
click at [500, 520] on button "button" at bounding box center [455, 515] width 108 height 61
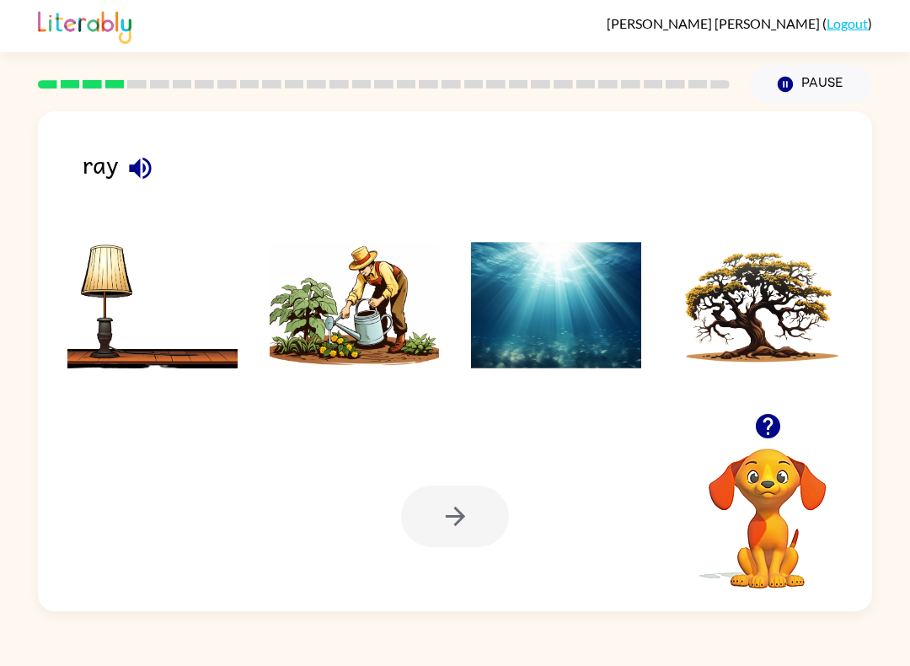
click at [599, 313] on img at bounding box center [556, 305] width 170 height 126
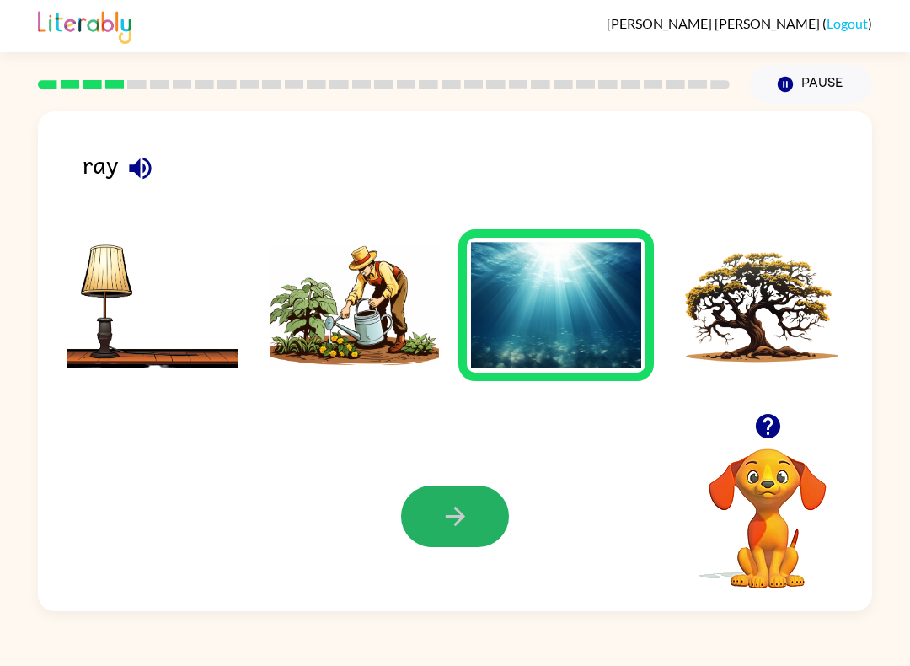
click at [468, 514] on icon "button" at bounding box center [455, 515] width 29 height 29
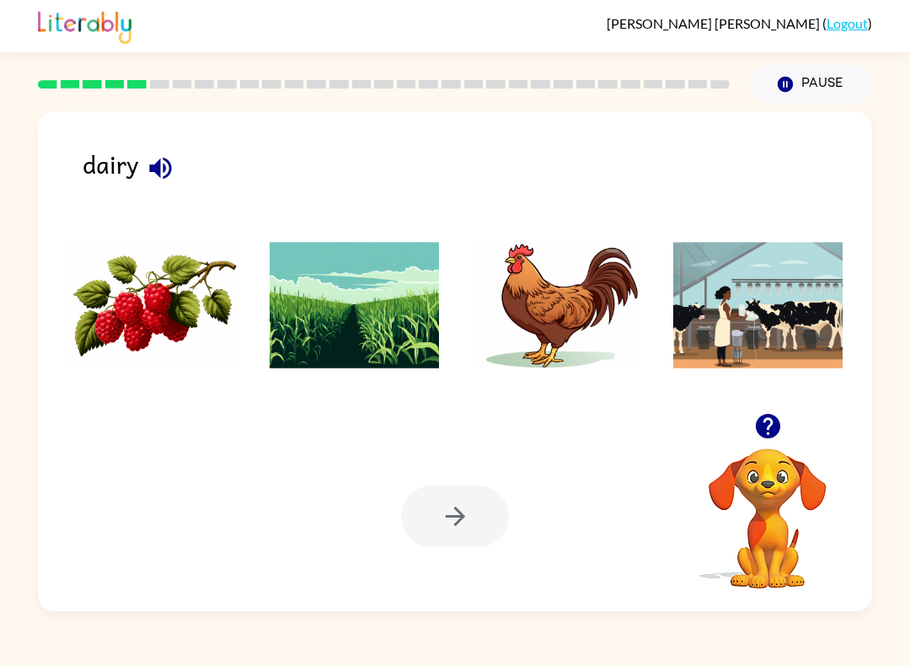
click at [603, 328] on img at bounding box center [556, 305] width 170 height 126
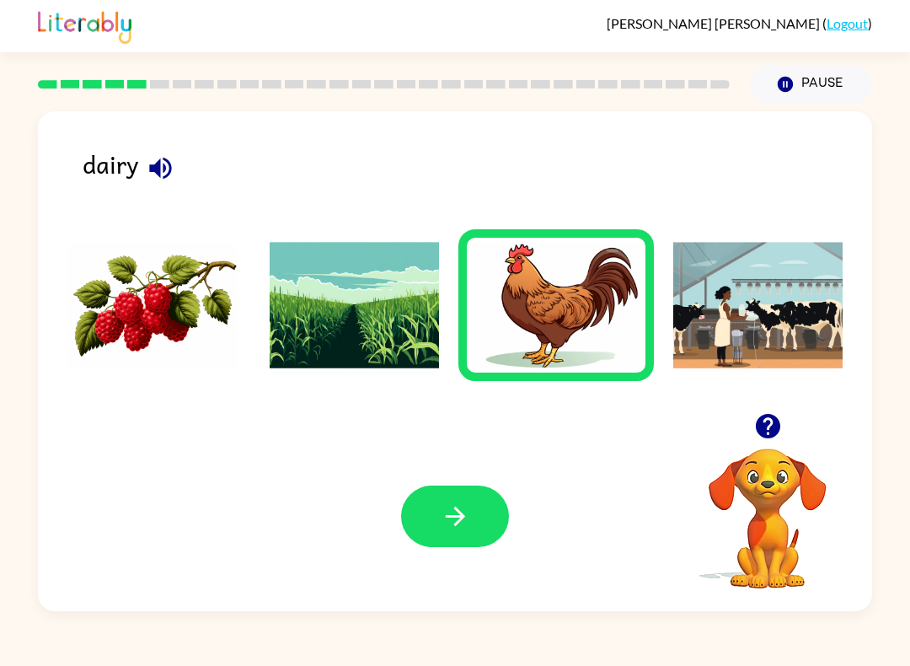
click at [474, 479] on div "Your browser must support playing .mp4 files to use Literably. Please try using…" at bounding box center [455, 516] width 834 height 190
click at [470, 501] on button "button" at bounding box center [455, 515] width 108 height 61
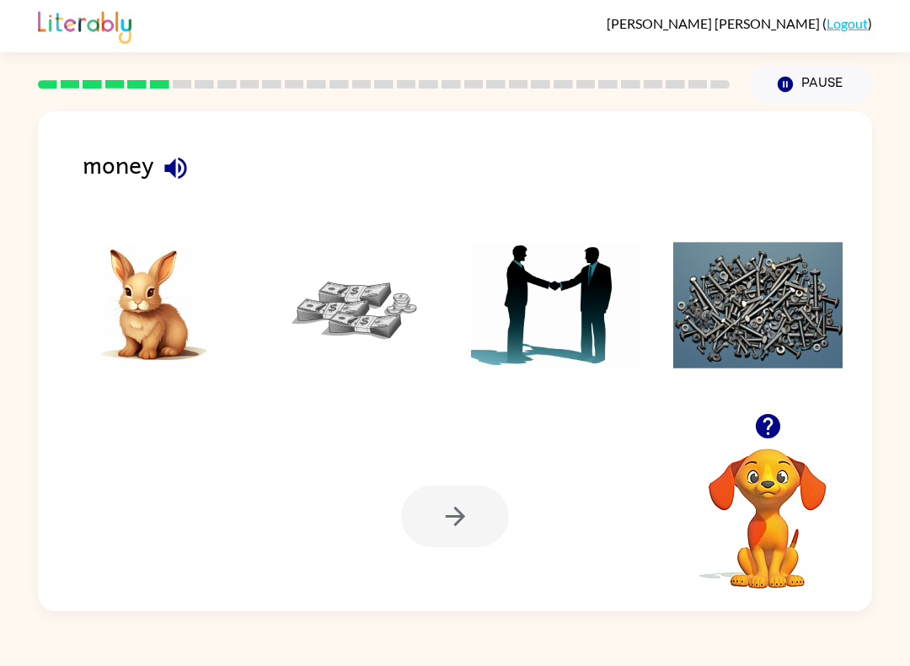
click at [374, 284] on img at bounding box center [355, 305] width 170 height 126
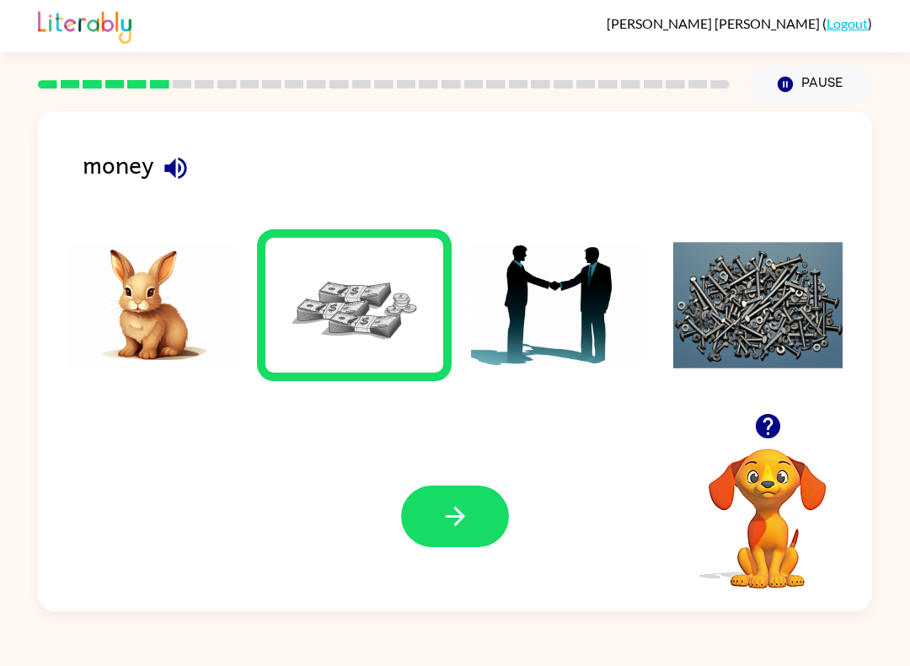
click at [433, 537] on button "button" at bounding box center [455, 515] width 108 height 61
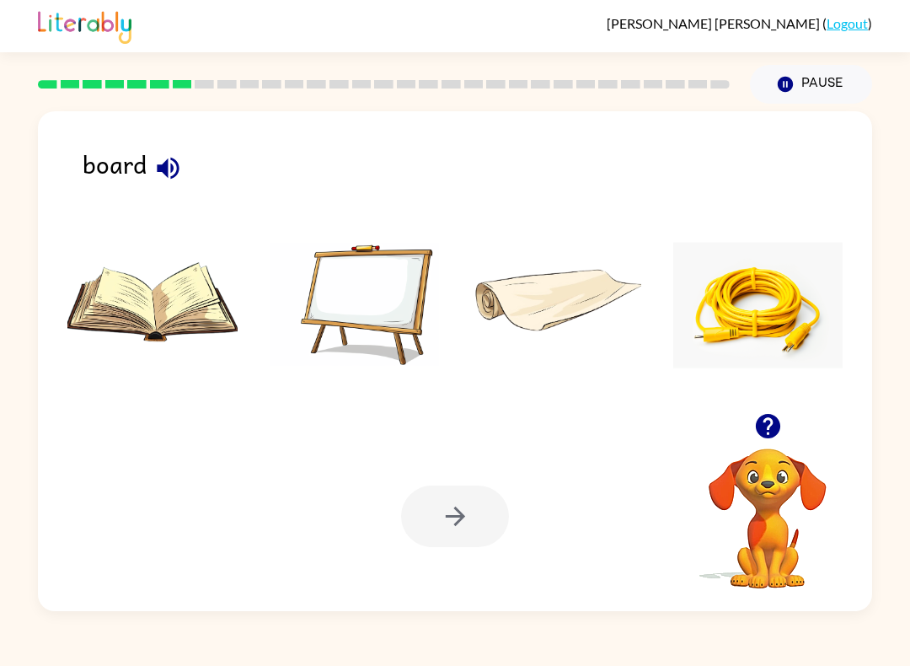
click at [164, 309] on img at bounding box center [152, 305] width 170 height 126
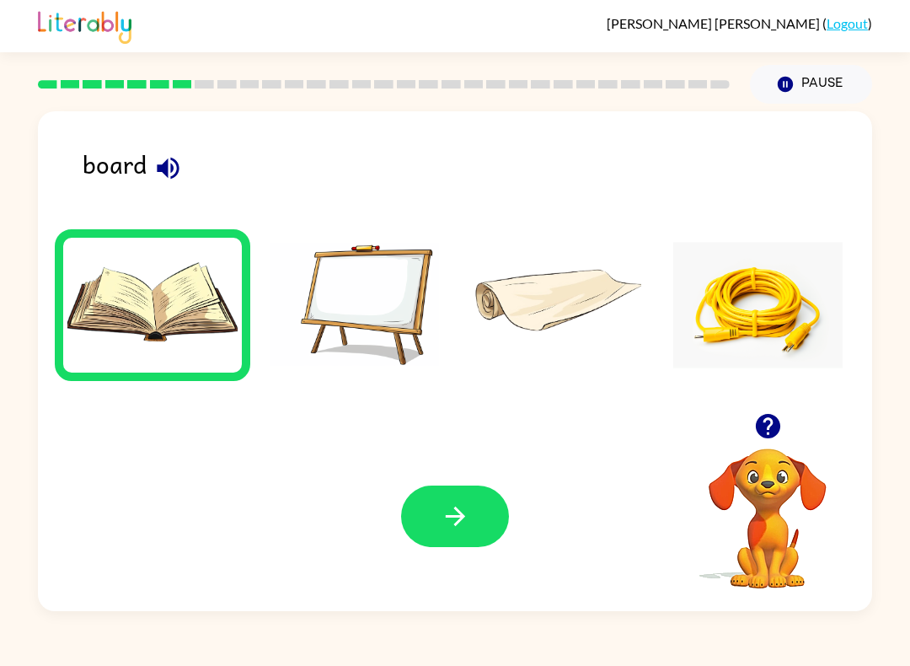
click at [569, 307] on img at bounding box center [556, 305] width 170 height 126
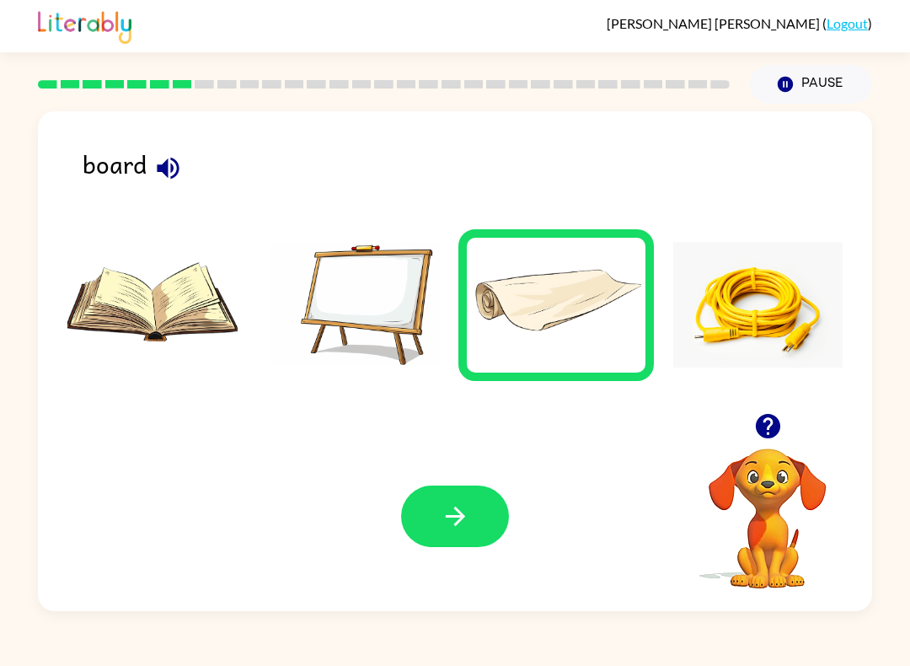
click at [394, 314] on img at bounding box center [355, 305] width 170 height 126
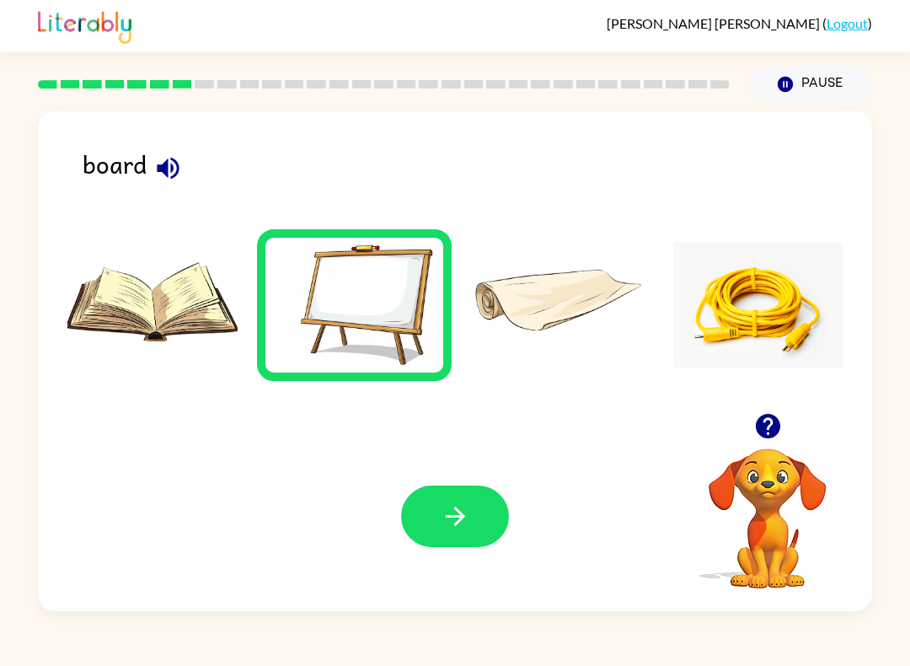
click at [501, 535] on button "button" at bounding box center [455, 515] width 108 height 61
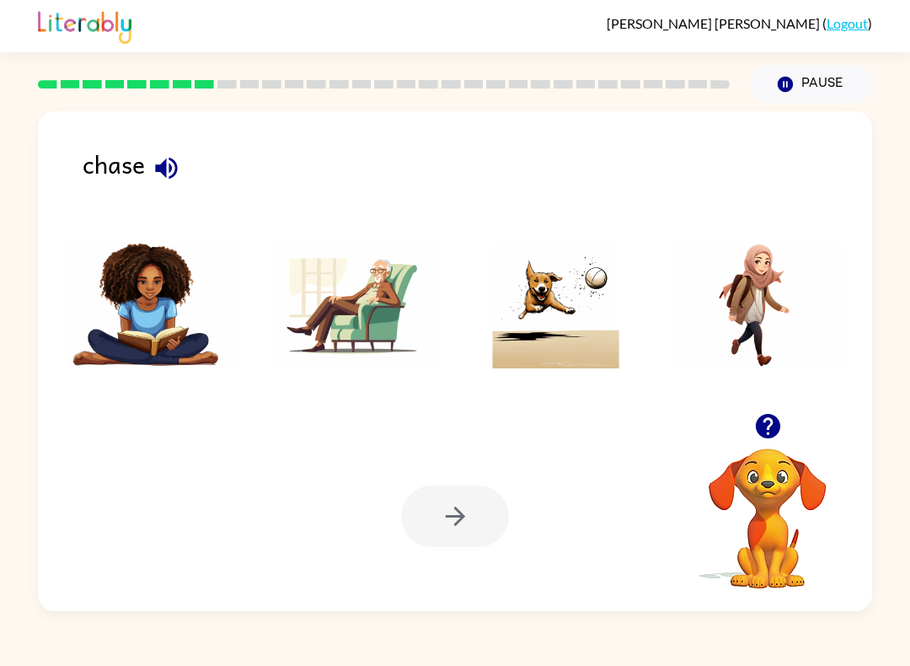
click at [622, 311] on img at bounding box center [556, 305] width 170 height 126
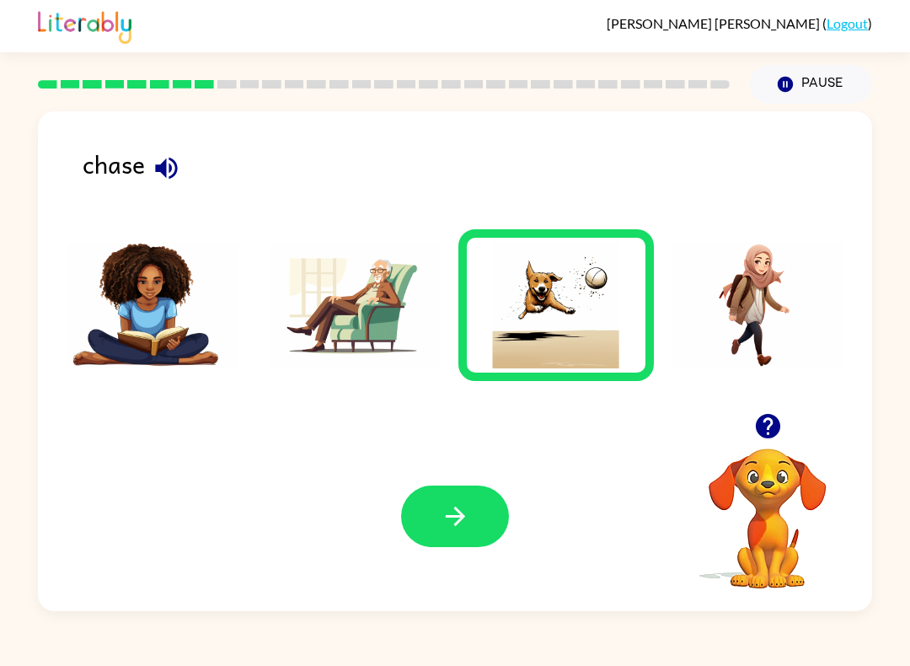
click at [470, 518] on button "button" at bounding box center [455, 515] width 108 height 61
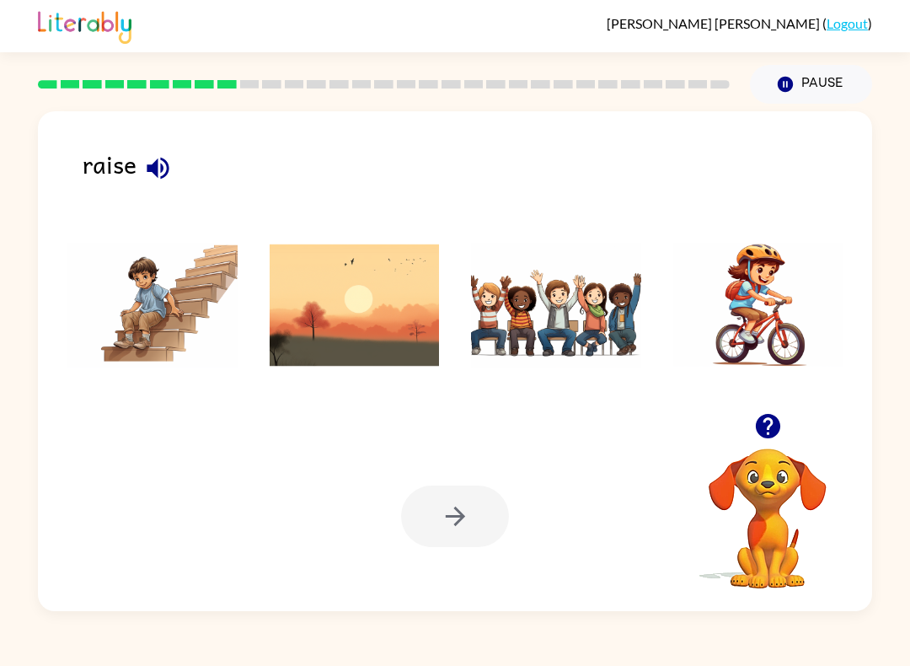
click at [744, 340] on img at bounding box center [758, 305] width 170 height 126
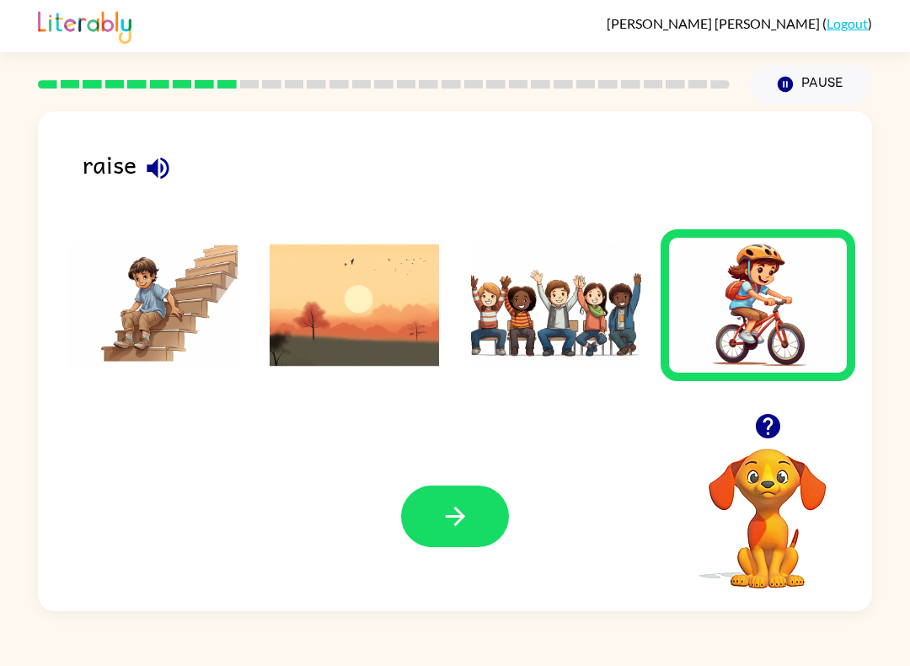
click at [441, 514] on icon "button" at bounding box center [455, 515] width 29 height 29
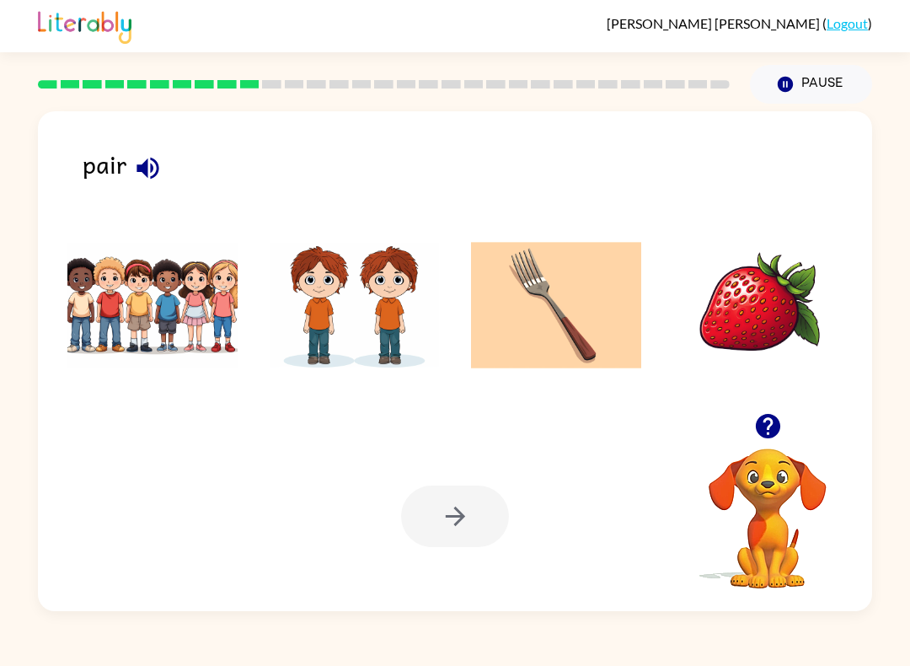
click at [365, 334] on img at bounding box center [355, 305] width 170 height 126
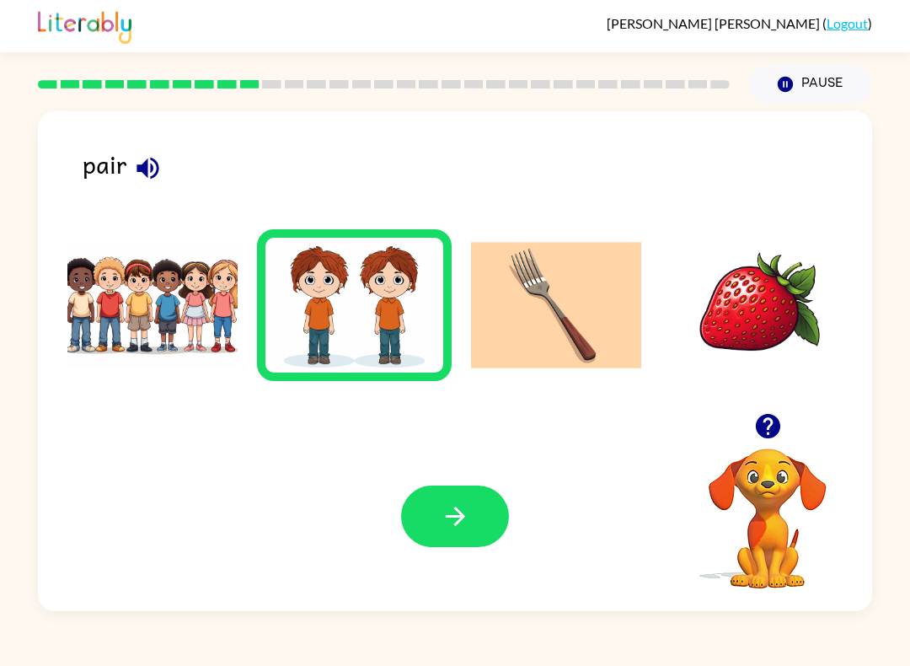
click at [477, 505] on button "button" at bounding box center [455, 515] width 108 height 61
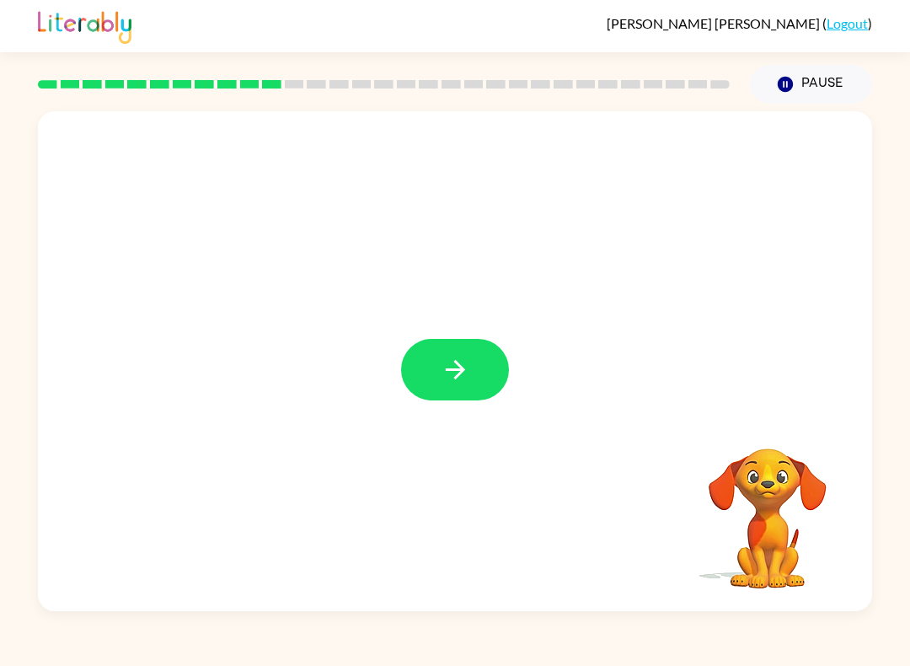
click at [486, 388] on button "button" at bounding box center [455, 369] width 108 height 61
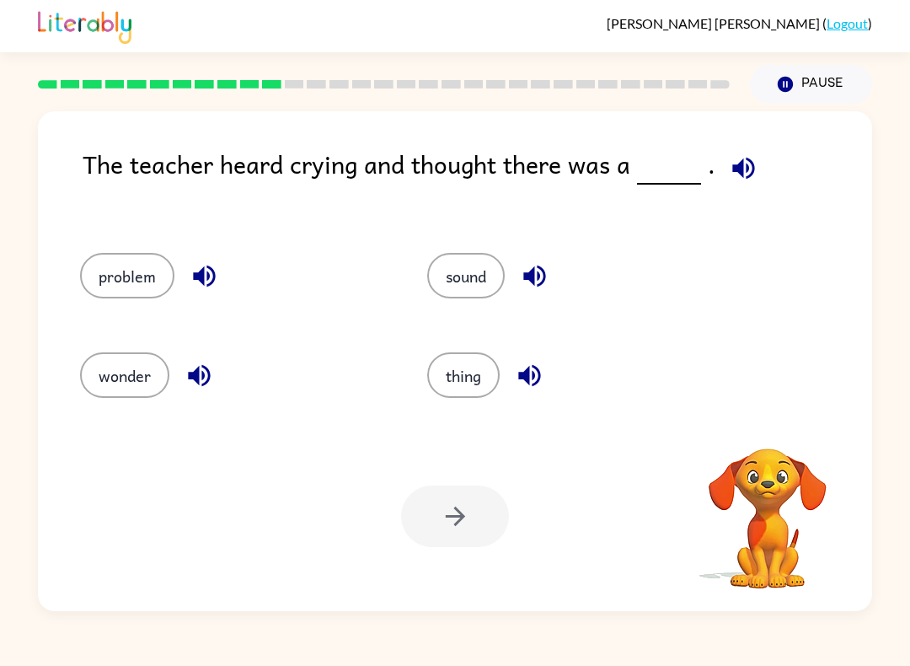
click at [741, 158] on icon "button" at bounding box center [743, 167] width 29 height 29
click at [759, 169] on button "button" at bounding box center [743, 168] width 43 height 43
click at [742, 164] on icon "button" at bounding box center [743, 167] width 29 height 29
click at [729, 158] on icon "button" at bounding box center [743, 167] width 29 height 29
click at [754, 174] on button "button" at bounding box center [743, 168] width 43 height 43
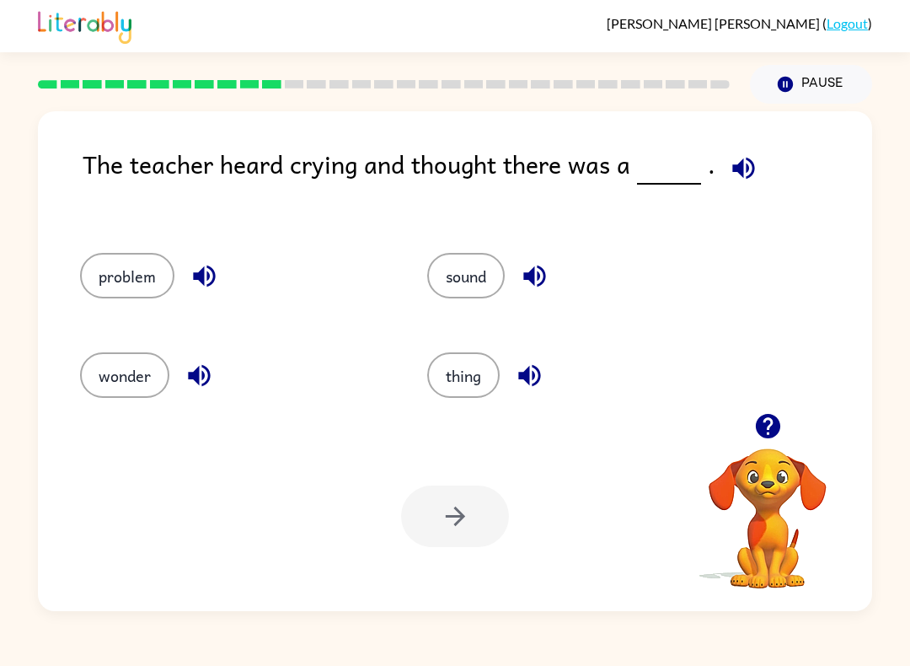
click at [759, 170] on button "button" at bounding box center [743, 168] width 43 height 43
click at [751, 175] on icon "button" at bounding box center [743, 167] width 29 height 29
click at [748, 165] on icon "button" at bounding box center [743, 168] width 22 height 22
click at [732, 169] on icon "button" at bounding box center [743, 168] width 22 height 22
click at [539, 381] on icon "button" at bounding box center [529, 376] width 22 height 22
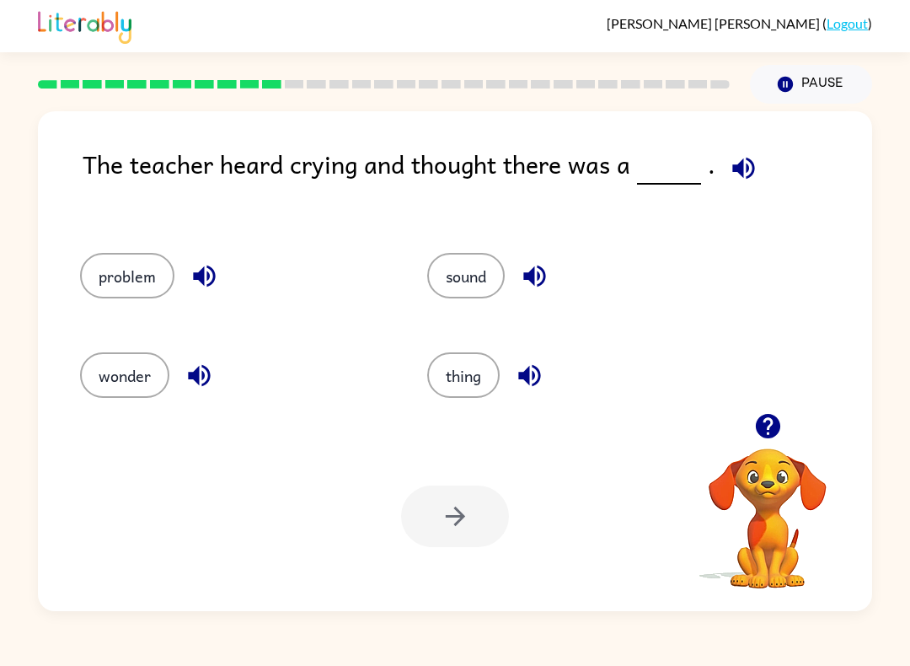
click at [534, 376] on icon "button" at bounding box center [529, 376] width 22 height 22
click at [533, 371] on icon "button" at bounding box center [529, 375] width 29 height 29
click at [538, 368] on icon "button" at bounding box center [529, 376] width 22 height 22
click at [549, 262] on icon "button" at bounding box center [534, 275] width 29 height 29
click at [223, 270] on button "button" at bounding box center [204, 275] width 43 height 43
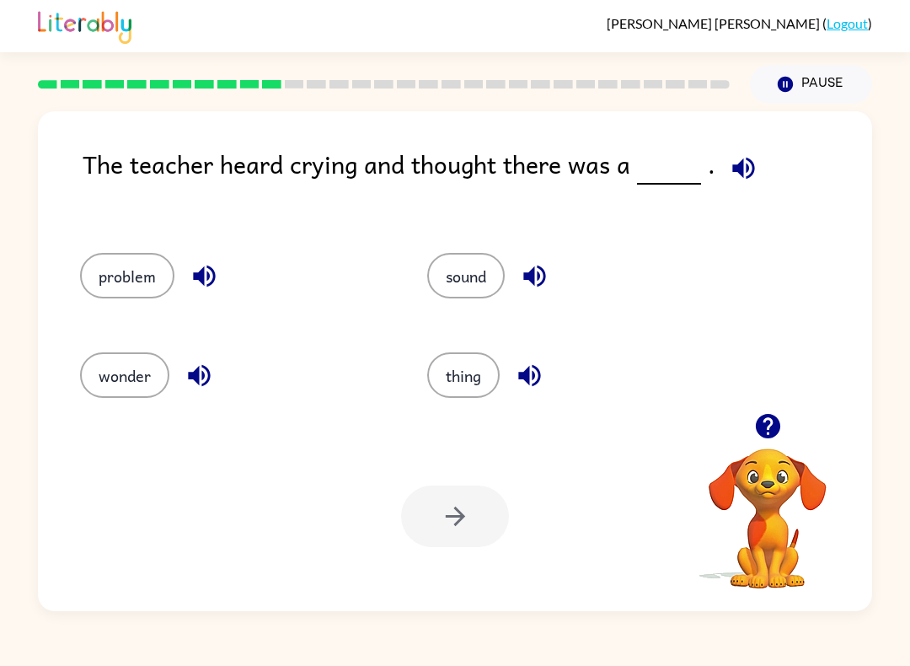
click at [216, 266] on icon "button" at bounding box center [204, 275] width 29 height 29
click at [215, 266] on icon "button" at bounding box center [204, 275] width 29 height 29
click at [217, 340] on div "wonder" at bounding box center [221, 369] width 347 height 99
click at [212, 390] on icon "button" at bounding box center [198, 375] width 29 height 29
click at [216, 377] on button "button" at bounding box center [199, 375] width 43 height 43
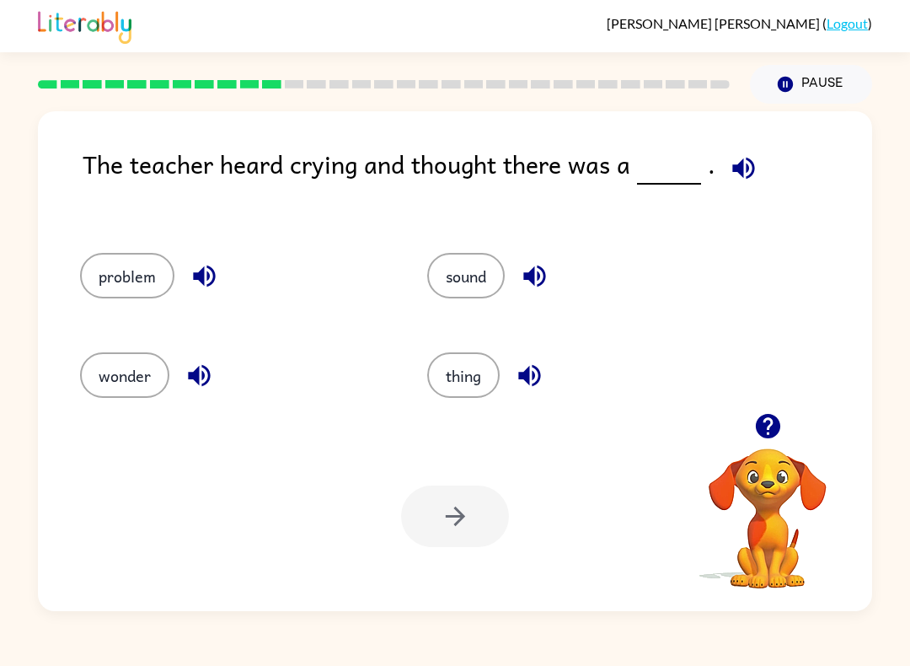
click at [216, 376] on button "button" at bounding box center [199, 375] width 43 height 43
click at [208, 366] on icon "button" at bounding box center [198, 375] width 29 height 29
click at [136, 382] on button "wonder" at bounding box center [124, 374] width 89 height 45
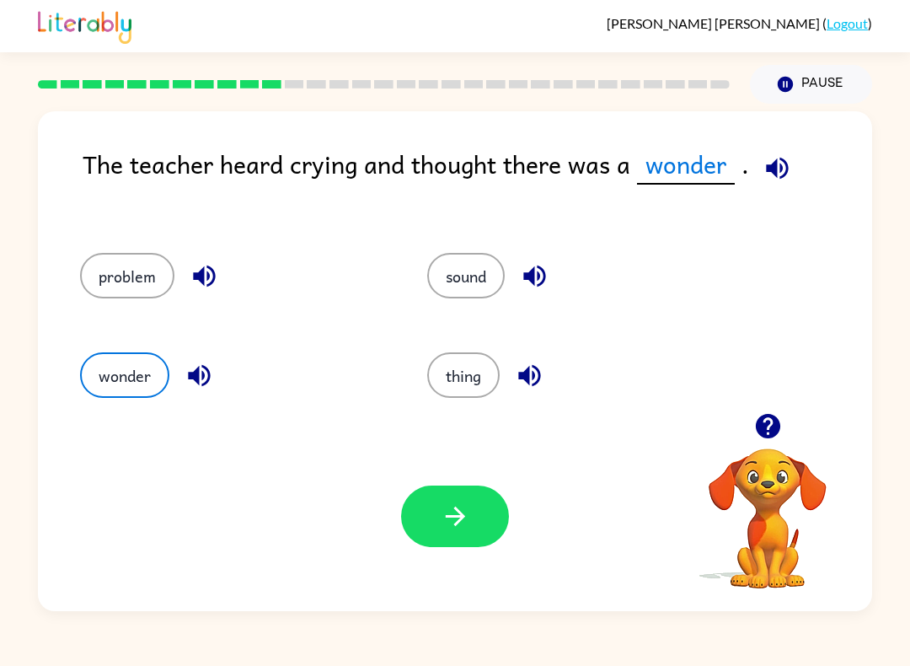
click at [135, 382] on button "wonder" at bounding box center [124, 374] width 89 height 45
click at [768, 167] on icon "button" at bounding box center [777, 168] width 22 height 22
click at [780, 168] on icon "button" at bounding box center [777, 168] width 22 height 22
click at [785, 159] on icon "button" at bounding box center [776, 167] width 29 height 29
click at [791, 151] on span at bounding box center [774, 164] width 50 height 38
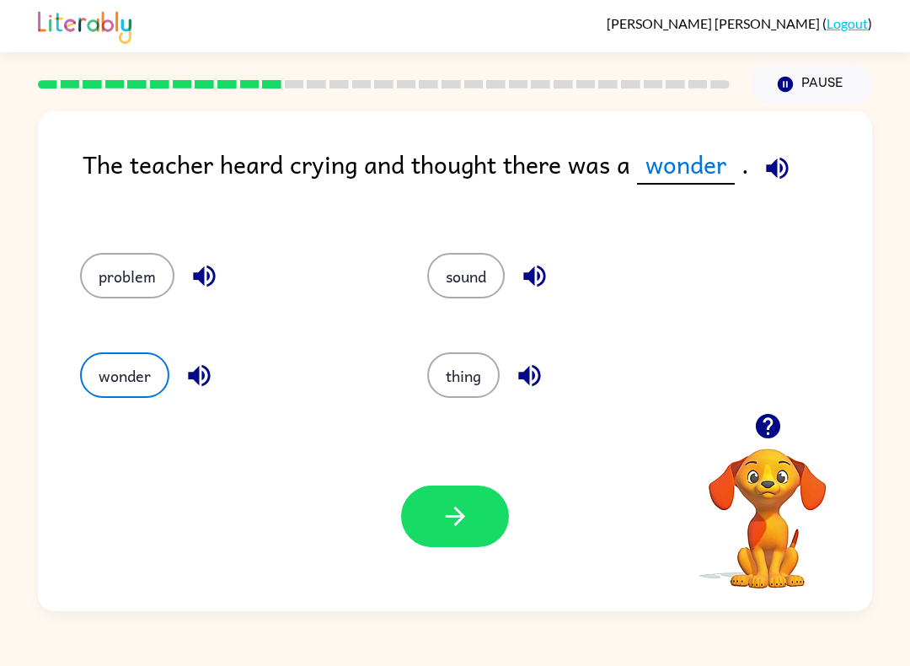
click at [767, 425] on icon "button" at bounding box center [767, 426] width 24 height 24
click at [783, 475] on video "Your browser must support playing .mp4 files to use Literably. Please try using…" at bounding box center [767, 506] width 168 height 168
click at [464, 488] on button "button" at bounding box center [455, 515] width 108 height 61
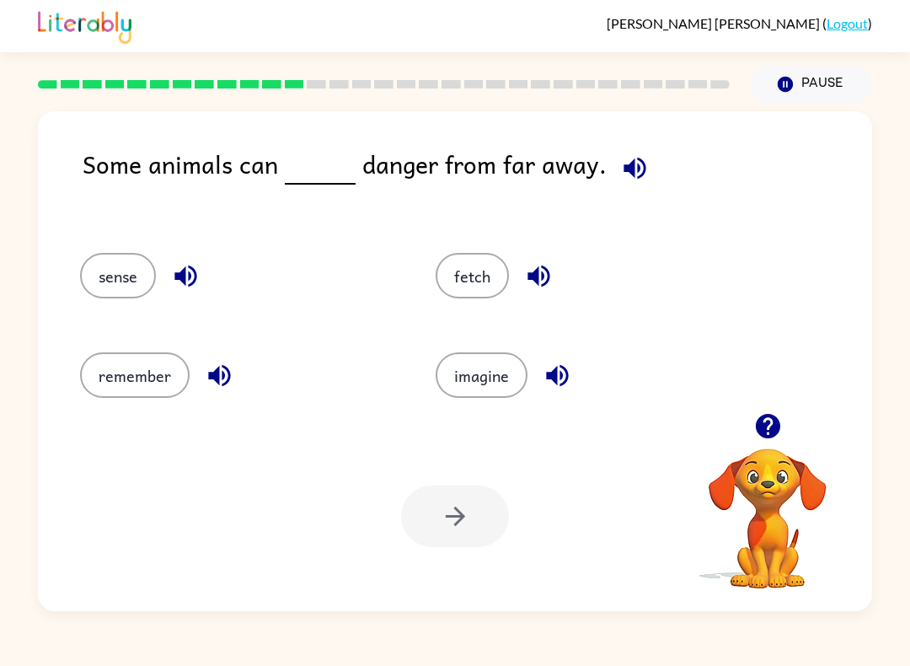
click at [629, 159] on icon "button" at bounding box center [634, 167] width 29 height 29
click at [201, 290] on button "button" at bounding box center [185, 275] width 43 height 43
click at [491, 513] on div at bounding box center [455, 515] width 108 height 61
click at [494, 534] on div at bounding box center [455, 515] width 108 height 61
click at [493, 533] on div at bounding box center [455, 515] width 108 height 61
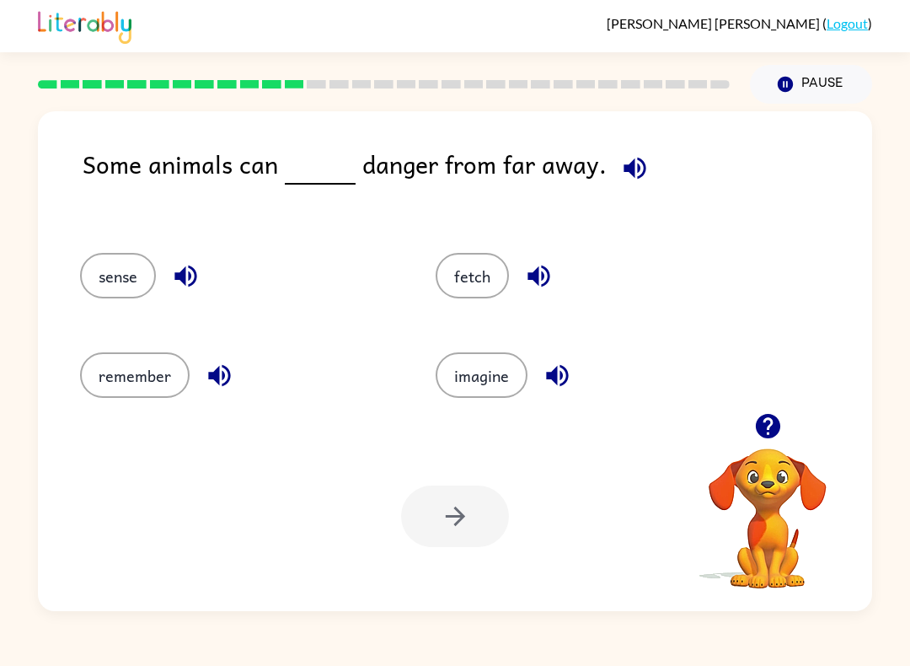
click at [495, 537] on div at bounding box center [455, 515] width 108 height 61
click at [495, 536] on div at bounding box center [455, 515] width 108 height 61
click at [491, 542] on div at bounding box center [455, 515] width 108 height 61
click at [145, 296] on button "sense" at bounding box center [118, 275] width 76 height 45
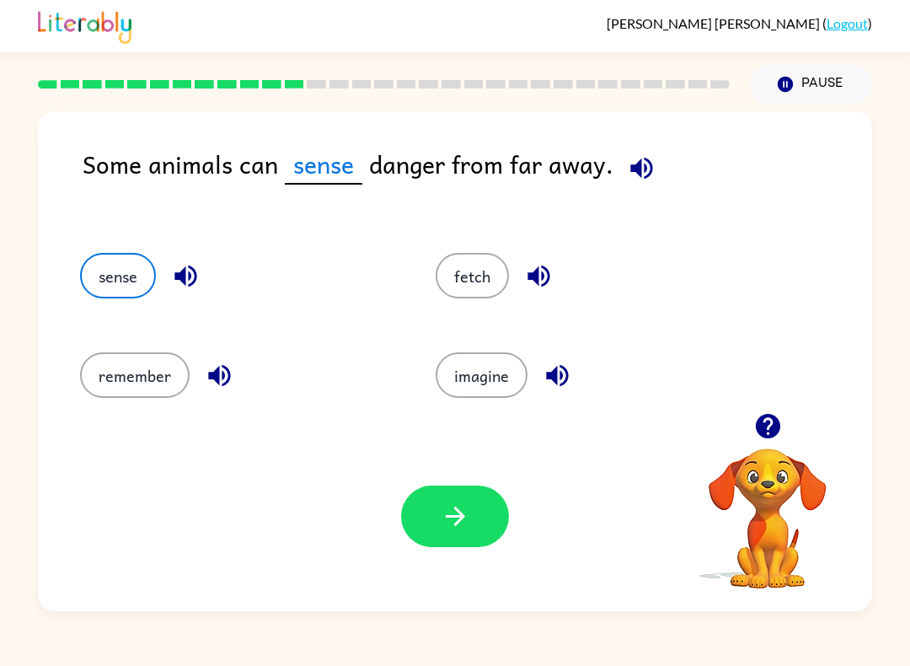
click at [479, 518] on button "button" at bounding box center [455, 515] width 108 height 61
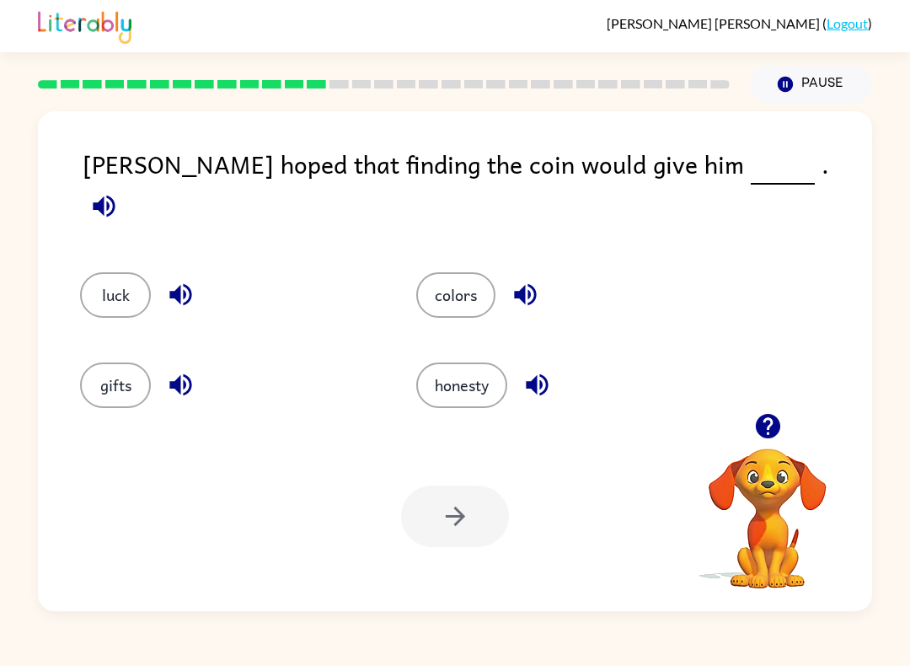
click at [126, 184] on button "button" at bounding box center [104, 205] width 43 height 43
click at [115, 195] on icon "button" at bounding box center [104, 206] width 22 height 22
click at [119, 191] on icon "button" at bounding box center [103, 205] width 29 height 29
click at [115, 195] on icon "button" at bounding box center [104, 206] width 22 height 22
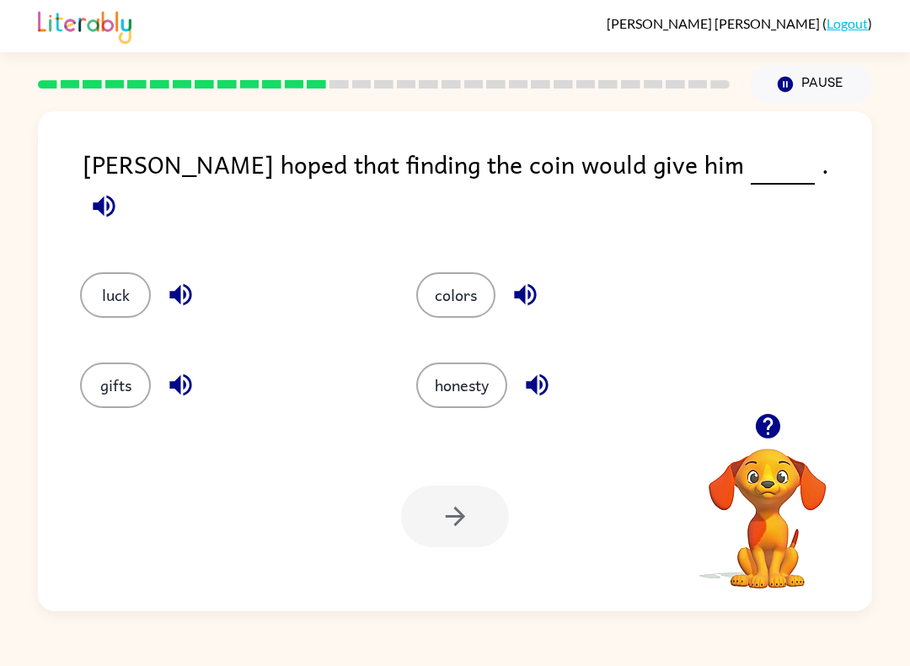
click at [115, 195] on icon "button" at bounding box center [104, 206] width 22 height 22
click at [536, 284] on icon "button" at bounding box center [525, 295] width 22 height 22
click at [548, 370] on icon "button" at bounding box center [536, 384] width 29 height 29
click at [198, 276] on button "button" at bounding box center [180, 294] width 43 height 43
click at [180, 389] on icon "button" at bounding box center [180, 384] width 29 height 29
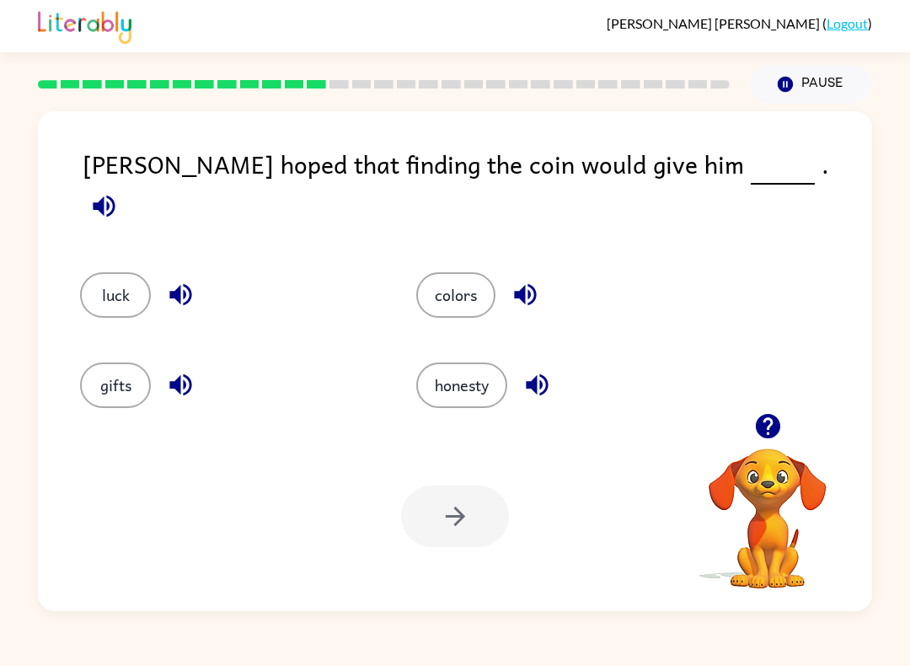
click at [136, 272] on button "luck" at bounding box center [115, 294] width 71 height 45
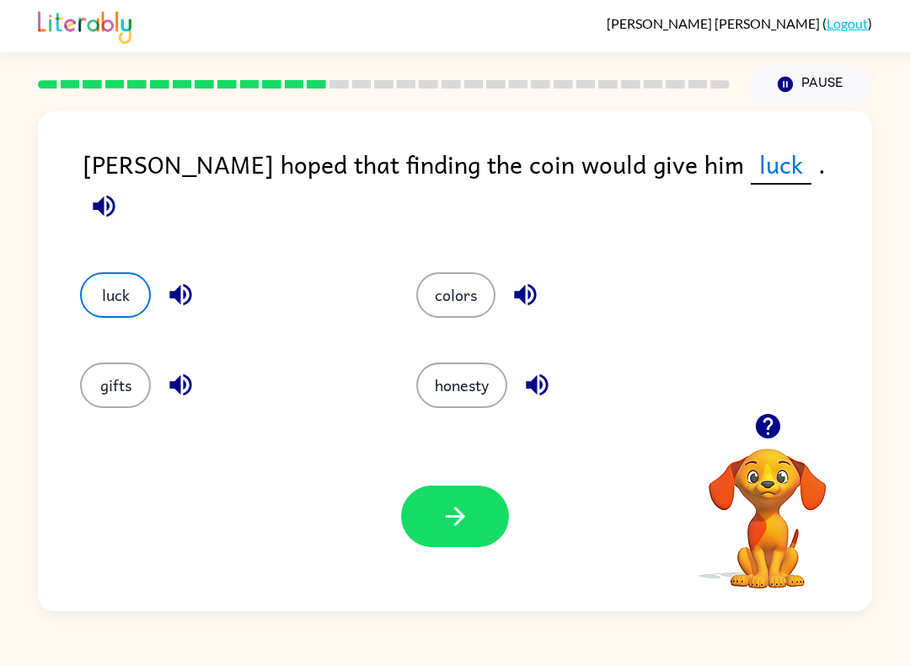
click at [463, 512] on icon "button" at bounding box center [455, 515] width 29 height 29
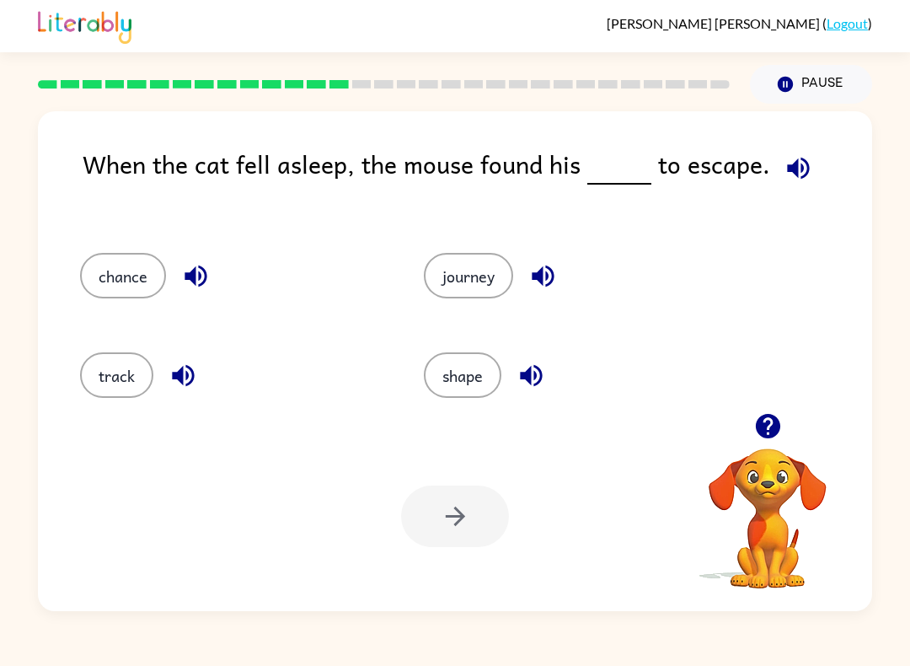
click at [799, 169] on icon "button" at bounding box center [797, 167] width 29 height 29
click at [531, 350] on div "shape" at bounding box center [564, 369] width 344 height 99
click at [544, 372] on icon "button" at bounding box center [530, 375] width 29 height 29
click at [542, 377] on icon "button" at bounding box center [531, 376] width 22 height 22
click at [538, 372] on icon "button" at bounding box center [530, 375] width 29 height 29
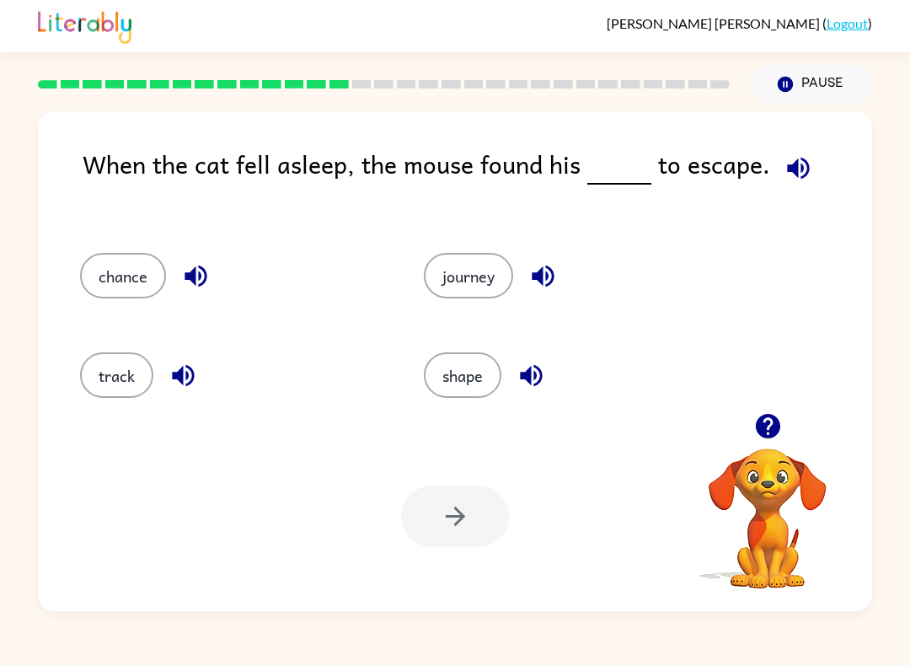
click at [533, 280] on icon "button" at bounding box center [543, 276] width 22 height 22
click at [202, 277] on icon "button" at bounding box center [195, 275] width 29 height 29
click at [195, 382] on icon "button" at bounding box center [182, 375] width 29 height 29
click at [117, 381] on button "track" at bounding box center [116, 374] width 73 height 45
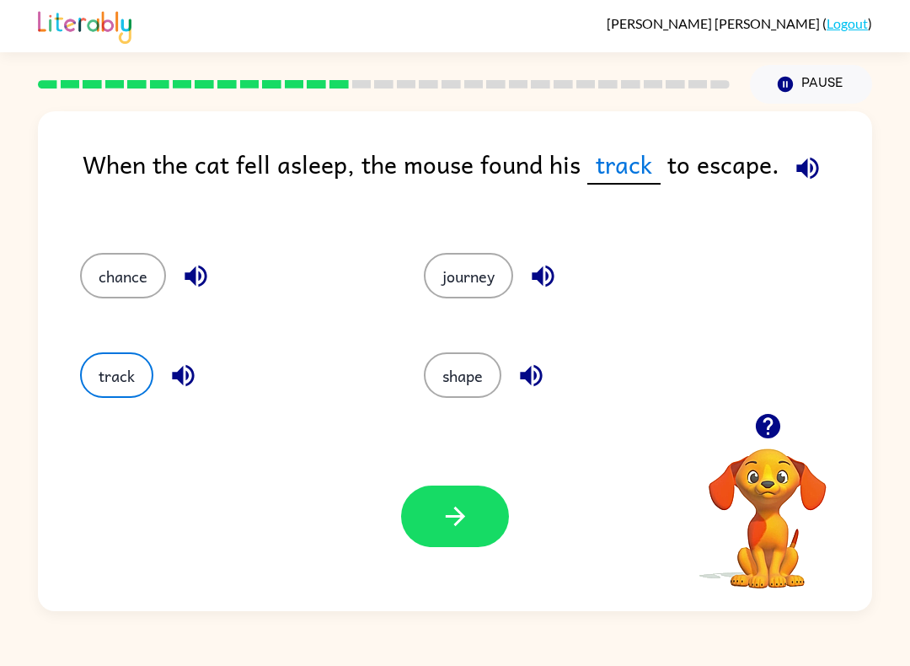
click at [474, 507] on button "button" at bounding box center [455, 515] width 108 height 61
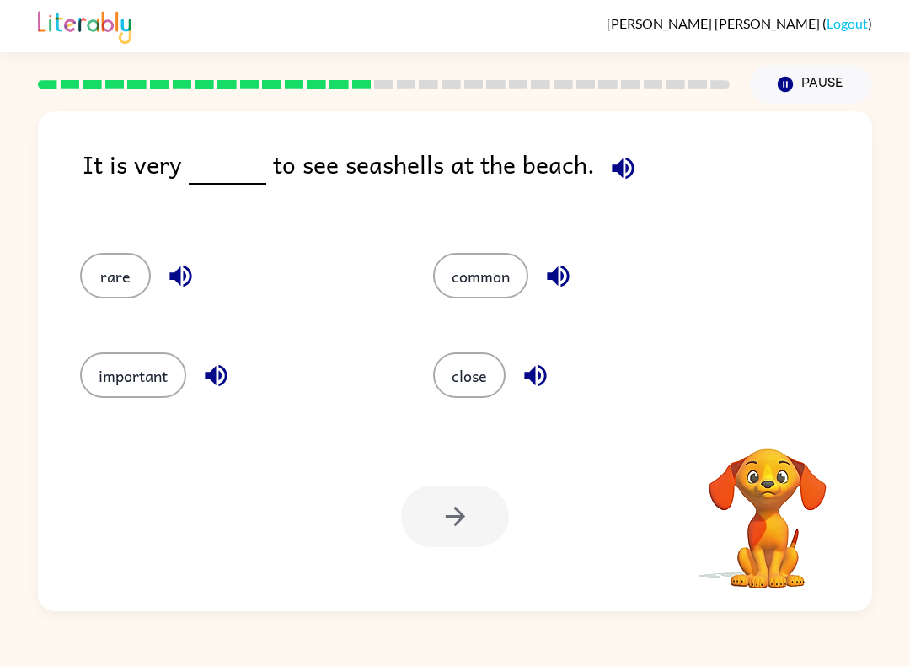
click at [623, 158] on icon "button" at bounding box center [622, 167] width 29 height 29
click at [542, 383] on icon "button" at bounding box center [535, 376] width 22 height 22
click at [550, 380] on icon "button" at bounding box center [535, 375] width 29 height 29
click at [545, 372] on icon "button" at bounding box center [535, 376] width 22 height 22
click at [543, 360] on button "button" at bounding box center [535, 375] width 43 height 43
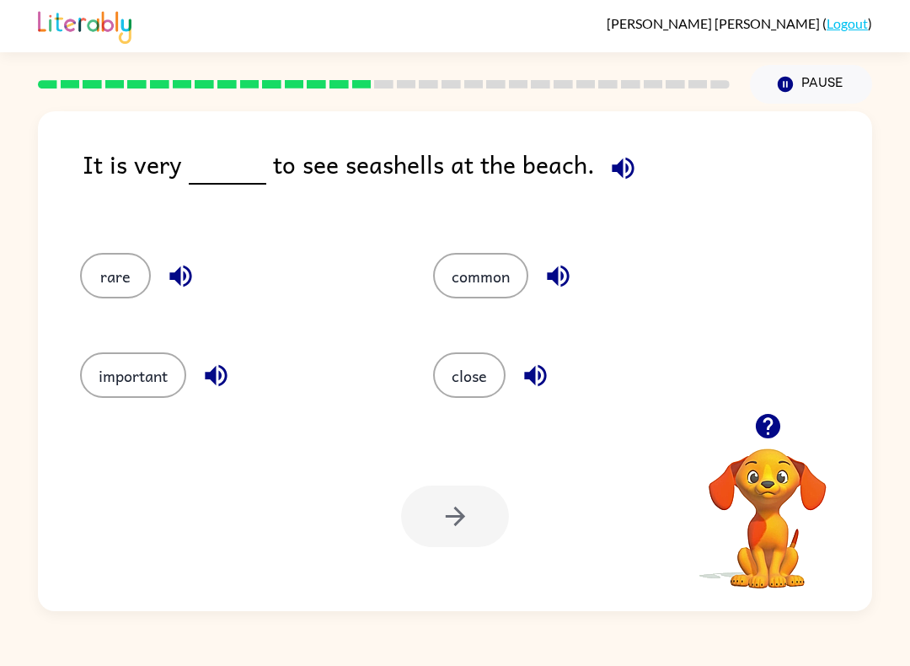
click at [539, 356] on button "button" at bounding box center [535, 375] width 43 height 43
click at [552, 375] on button "button" at bounding box center [535, 375] width 43 height 43
click at [548, 379] on icon "button" at bounding box center [535, 375] width 29 height 29
click at [568, 258] on button "button" at bounding box center [558, 275] width 43 height 43
click at [201, 271] on button "button" at bounding box center [180, 275] width 43 height 43
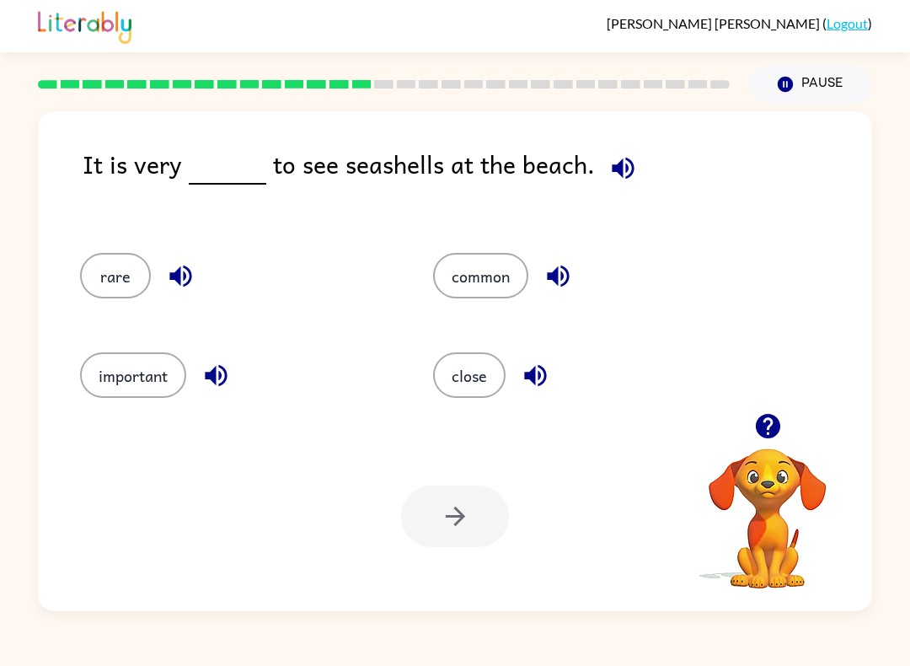
click at [135, 269] on button "rare" at bounding box center [115, 275] width 71 height 45
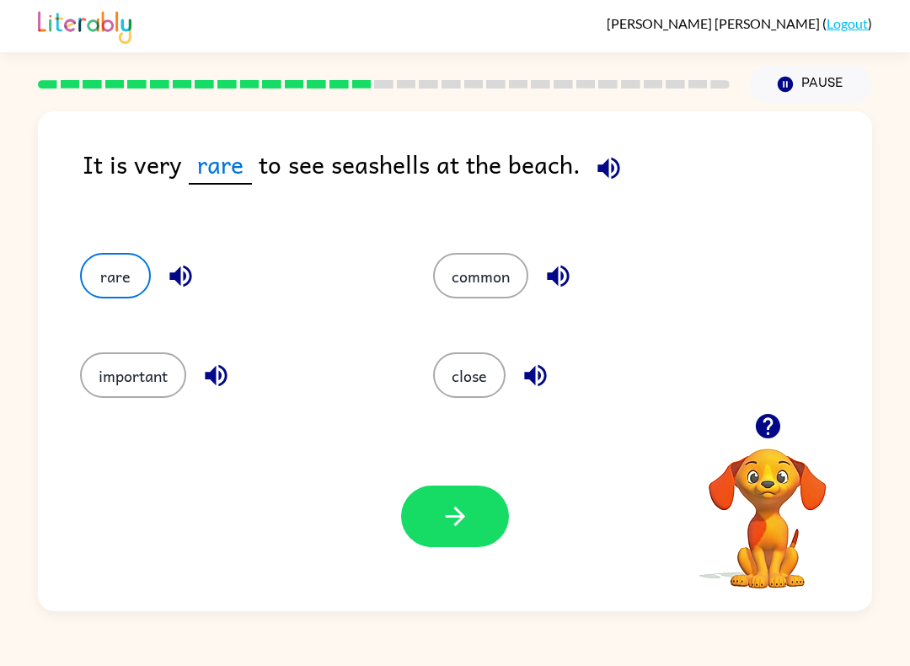
click at [503, 516] on button "button" at bounding box center [455, 515] width 108 height 61
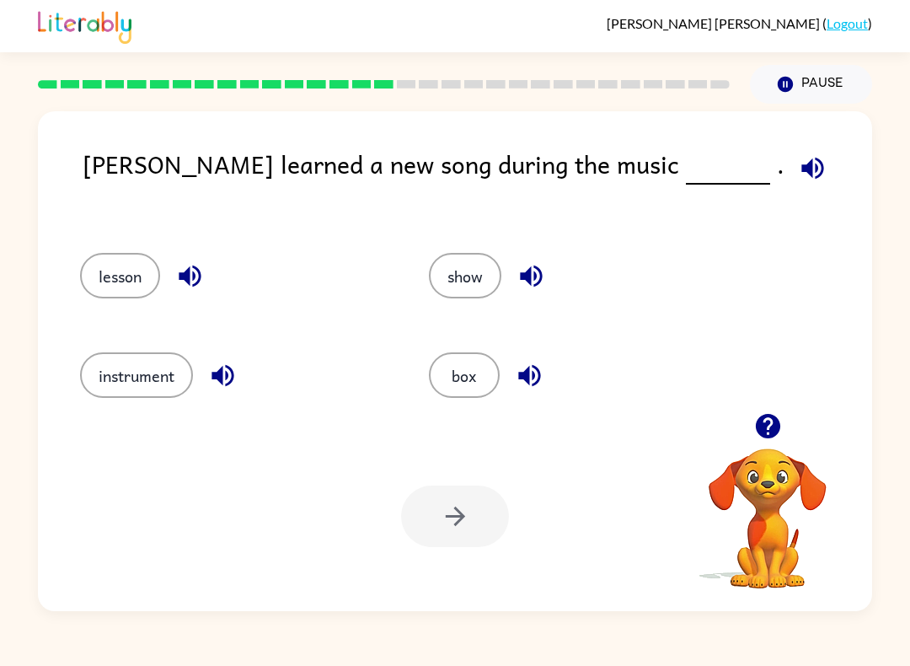
click at [801, 169] on icon "button" at bounding box center [812, 168] width 22 height 22
click at [553, 278] on button "button" at bounding box center [531, 275] width 43 height 43
click at [552, 276] on button "button" at bounding box center [531, 275] width 43 height 43
click at [540, 279] on icon "button" at bounding box center [530, 275] width 29 height 29
click at [548, 265] on button "button" at bounding box center [531, 275] width 43 height 43
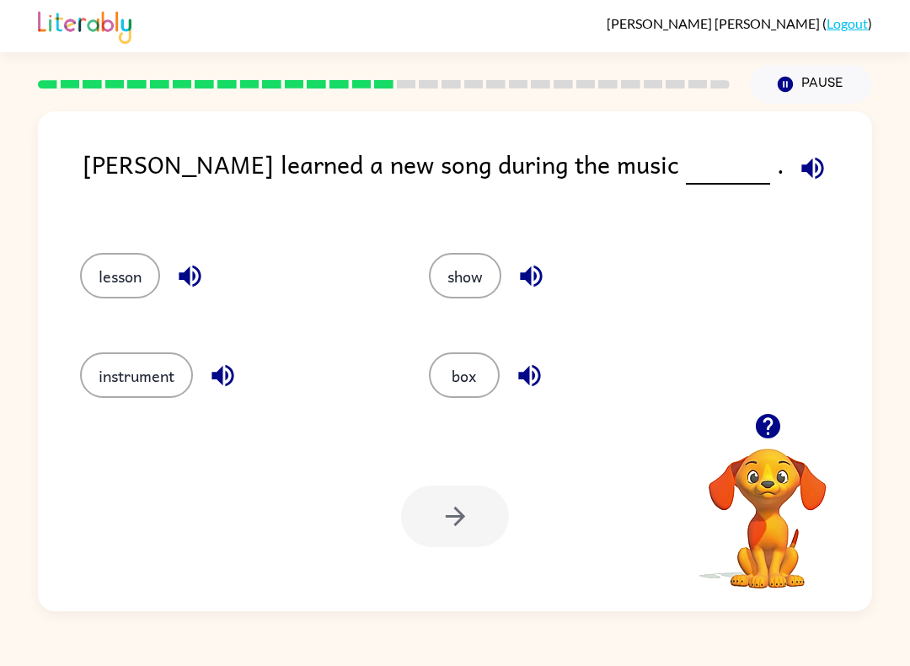
click at [543, 272] on icon "button" at bounding box center [530, 275] width 29 height 29
click at [540, 368] on icon "button" at bounding box center [529, 375] width 29 height 29
click at [537, 278] on icon "button" at bounding box center [531, 276] width 22 height 22
click at [200, 271] on icon "button" at bounding box center [190, 276] width 22 height 22
click at [237, 373] on icon "button" at bounding box center [222, 375] width 29 height 29
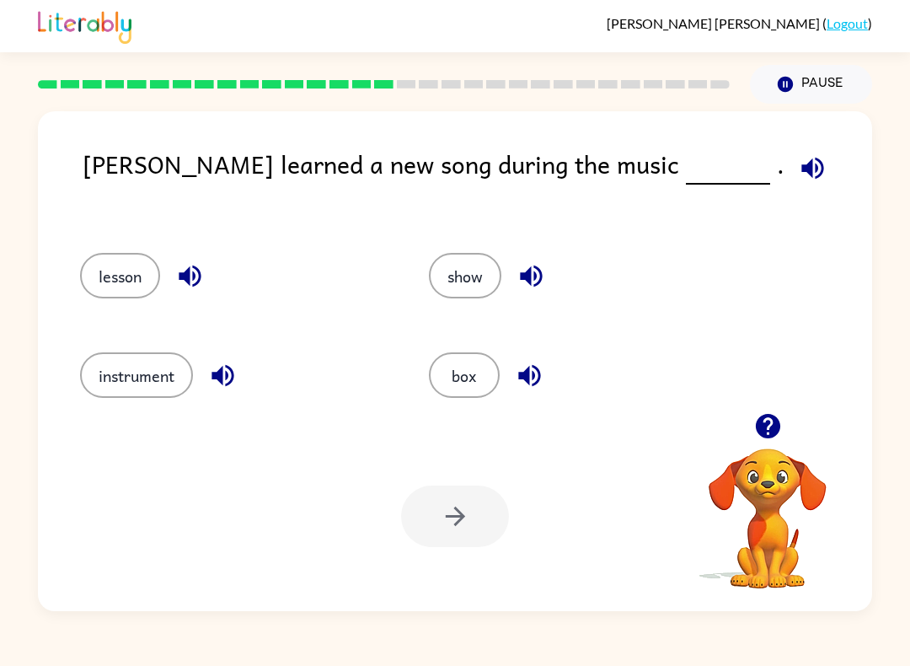
click at [156, 388] on button "instrument" at bounding box center [136, 374] width 113 height 45
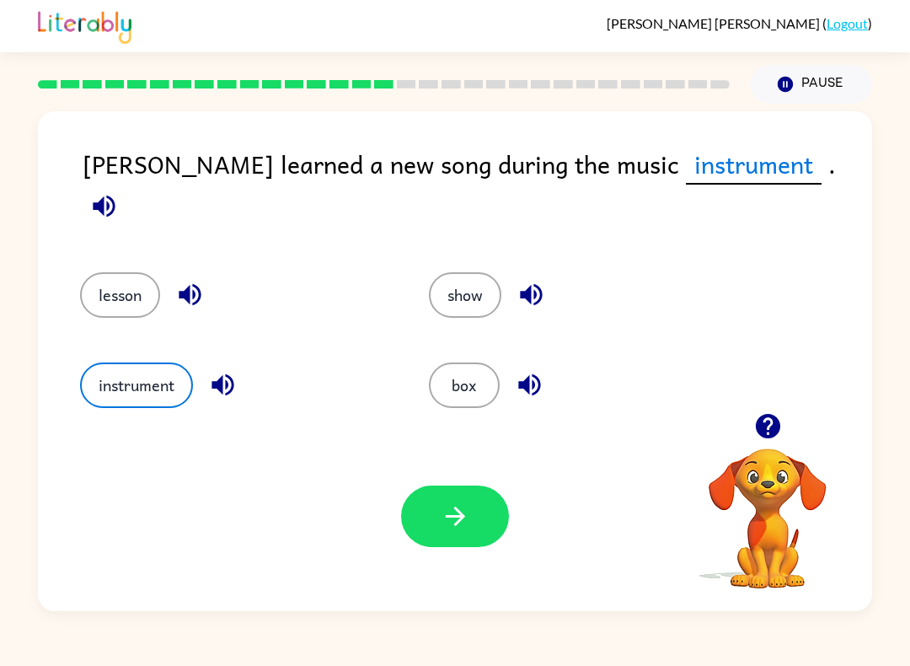
click at [474, 521] on button "button" at bounding box center [455, 515] width 108 height 61
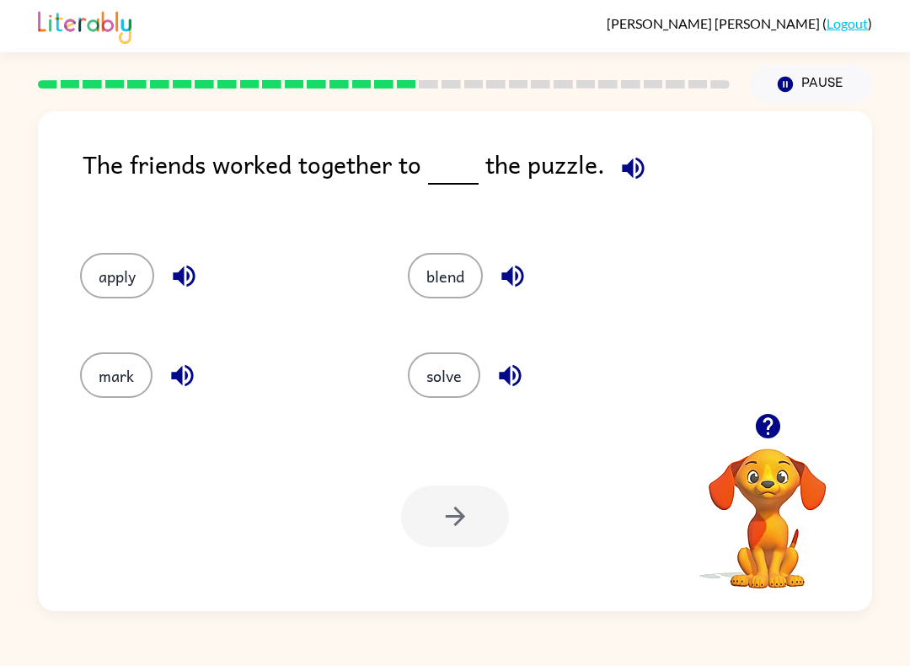
click at [644, 158] on icon "button" at bounding box center [632, 167] width 29 height 29
click at [650, 169] on button "button" at bounding box center [633, 168] width 43 height 43
click at [643, 153] on button "button" at bounding box center [633, 168] width 43 height 43
click at [530, 268] on button "button" at bounding box center [512, 275] width 43 height 43
click at [518, 372] on icon "button" at bounding box center [509, 375] width 29 height 29
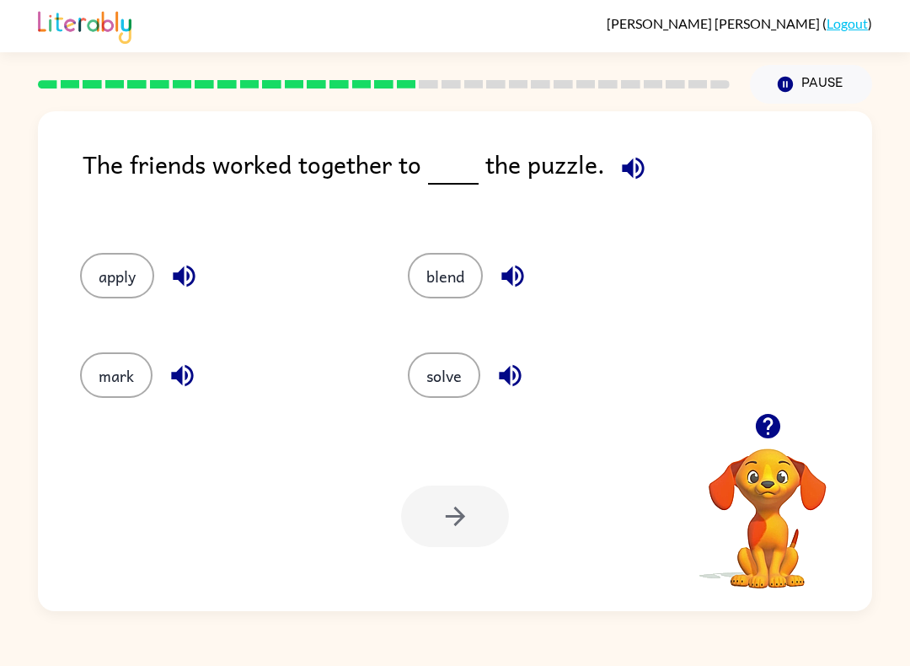
click at [195, 368] on icon "button" at bounding box center [182, 375] width 29 height 29
click at [450, 377] on button "solve" at bounding box center [444, 374] width 72 height 45
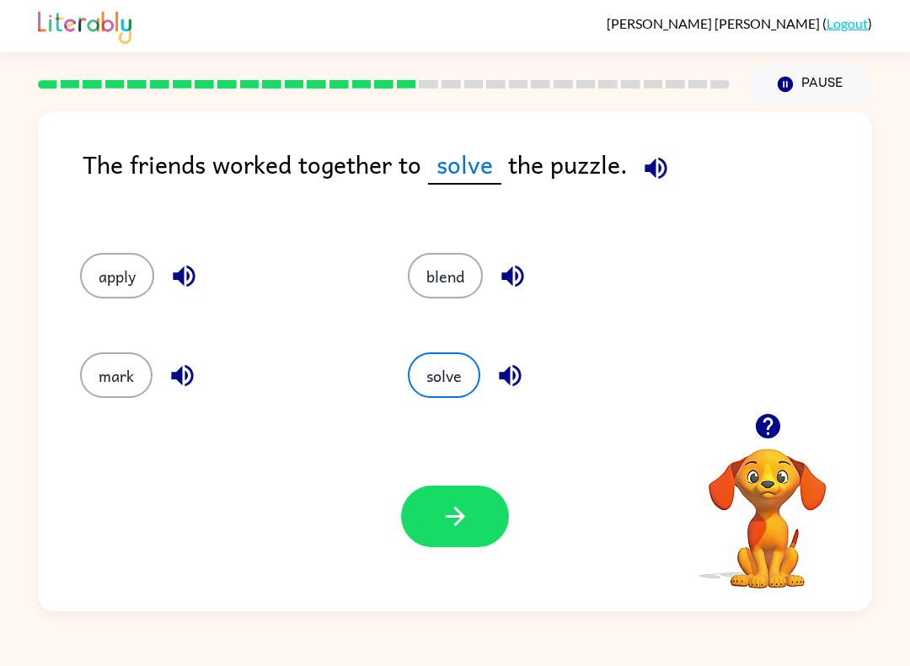
click at [476, 495] on button "button" at bounding box center [455, 515] width 108 height 61
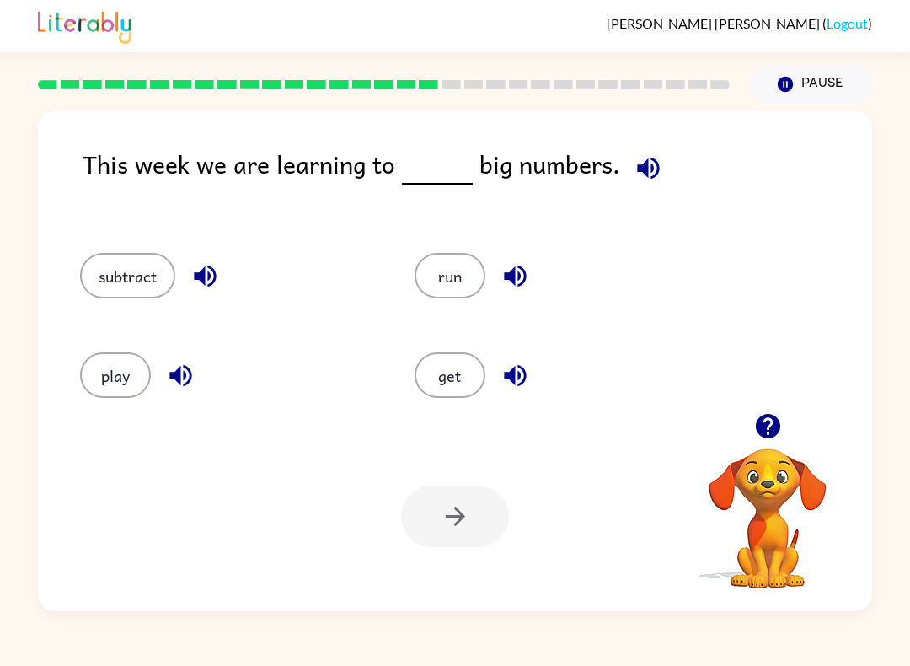
click at [661, 168] on button "button" at bounding box center [648, 168] width 43 height 43
click at [653, 158] on icon "button" at bounding box center [648, 167] width 29 height 29
click at [656, 169] on icon "button" at bounding box center [648, 167] width 29 height 29
click at [652, 169] on icon "button" at bounding box center [648, 168] width 22 height 22
click at [654, 167] on icon "button" at bounding box center [648, 167] width 29 height 29
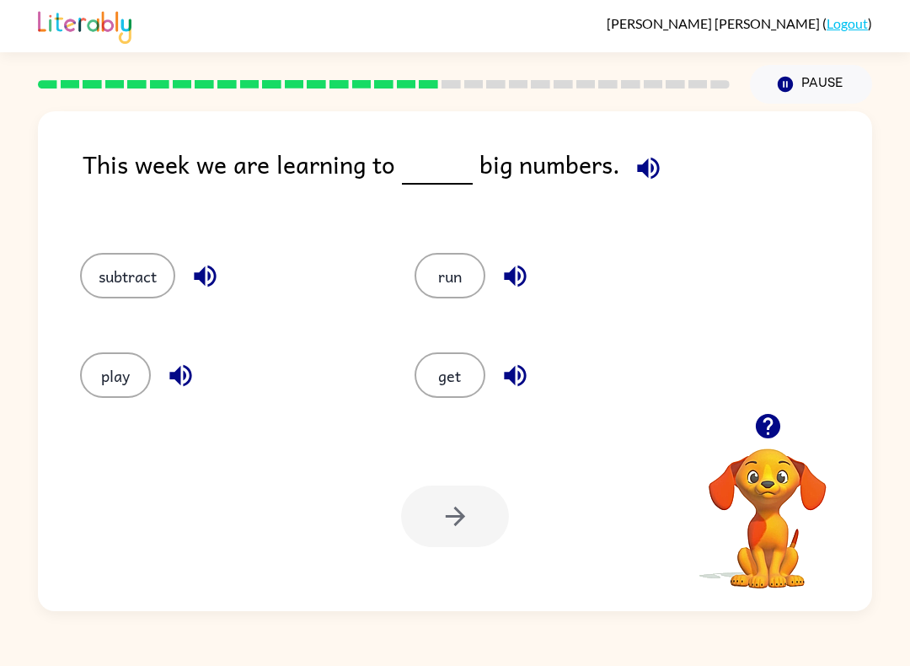
click at [649, 148] on button "button" at bounding box center [648, 168] width 43 height 43
click at [646, 153] on button "button" at bounding box center [648, 168] width 43 height 43
click at [647, 158] on icon "button" at bounding box center [648, 167] width 29 height 29
click at [517, 276] on icon "button" at bounding box center [514, 275] width 29 height 29
click at [519, 373] on icon "button" at bounding box center [515, 376] width 22 height 22
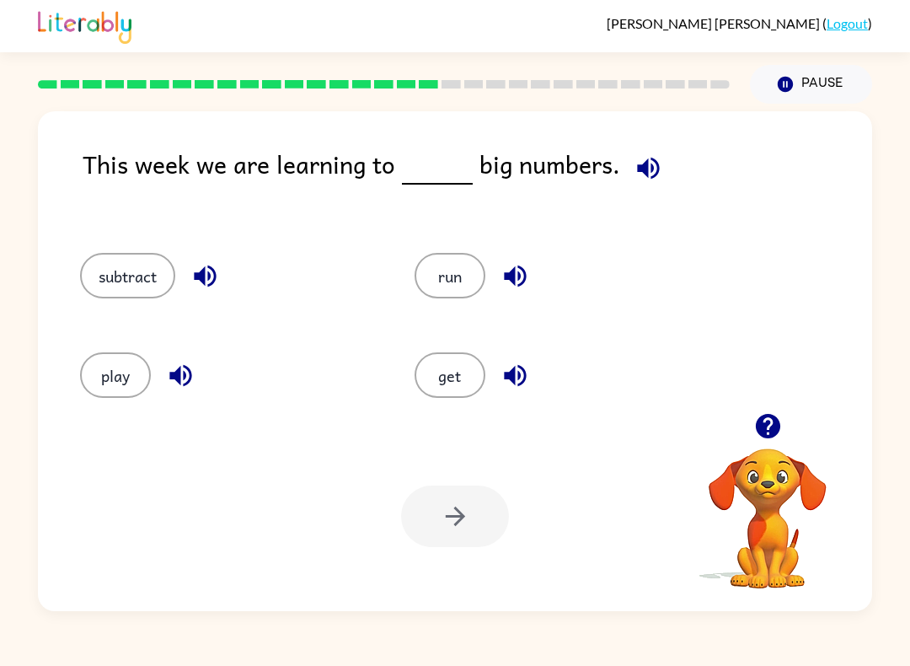
click at [197, 378] on button "button" at bounding box center [180, 375] width 43 height 43
click at [196, 378] on button "button" at bounding box center [180, 375] width 43 height 43
click at [184, 378] on icon "button" at bounding box center [180, 376] width 22 height 22
click at [210, 263] on icon "button" at bounding box center [204, 275] width 29 height 29
click at [210, 262] on icon "button" at bounding box center [204, 275] width 29 height 29
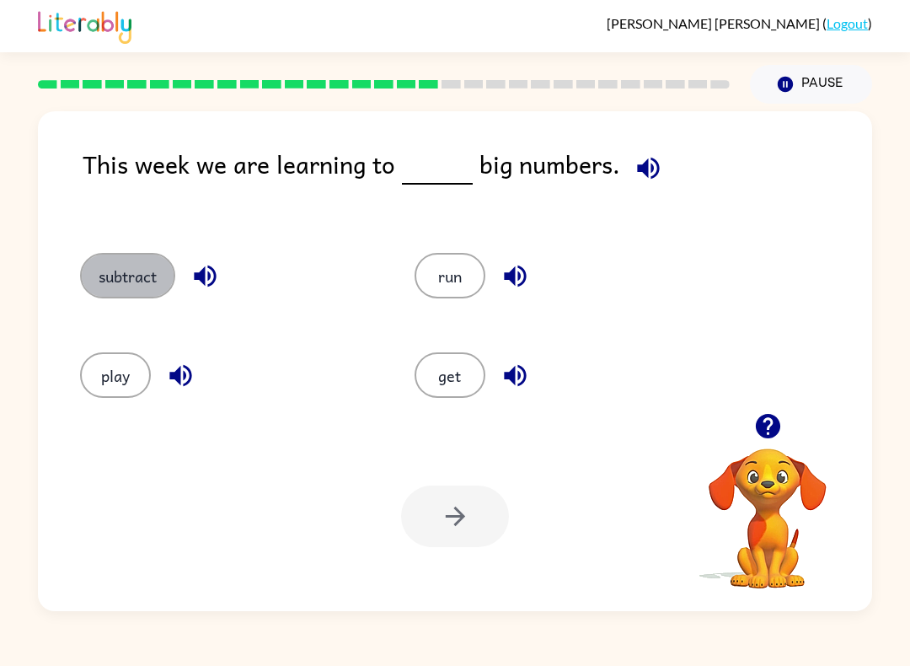
click at [152, 265] on button "subtract" at bounding box center [127, 275] width 95 height 45
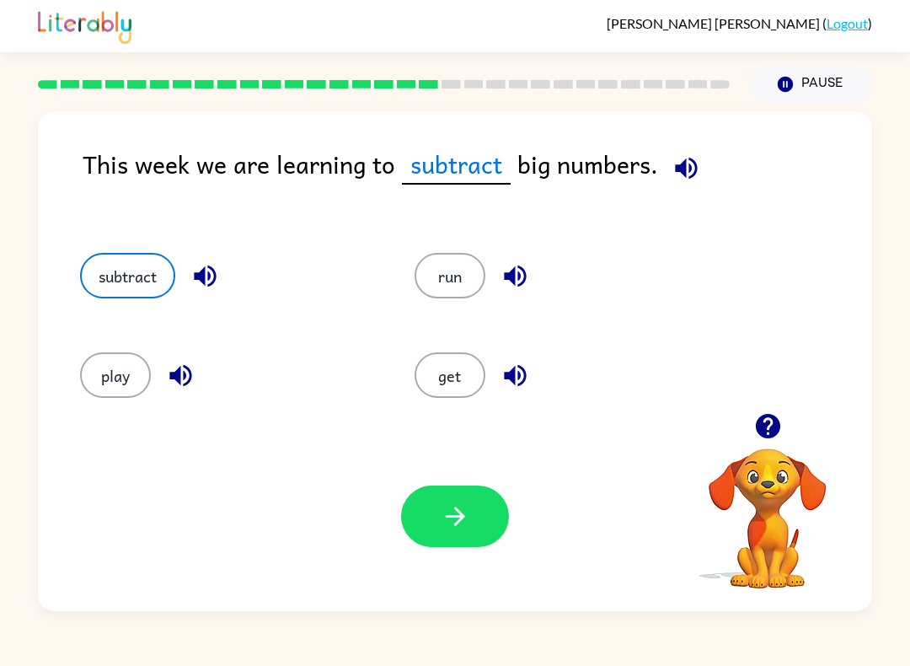
click at [448, 504] on icon "button" at bounding box center [455, 515] width 29 height 29
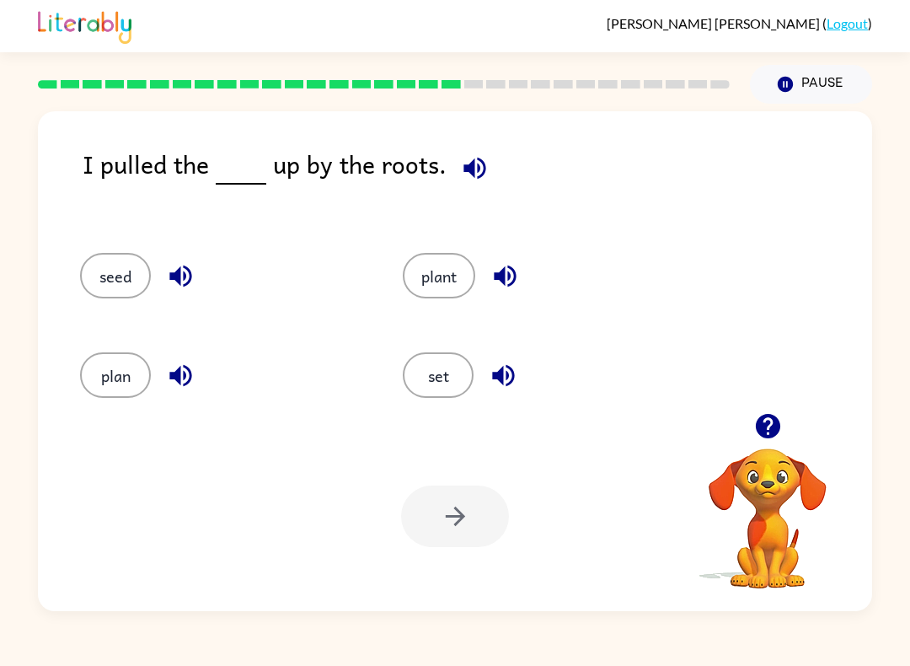
click at [775, 425] on icon "button" at bounding box center [767, 426] width 24 height 24
click at [480, 154] on icon "button" at bounding box center [474, 167] width 29 height 29
click at [515, 279] on icon "button" at bounding box center [504, 275] width 29 height 29
click at [507, 369] on icon "button" at bounding box center [503, 375] width 29 height 29
click at [180, 377] on icon "button" at bounding box center [180, 376] width 22 height 22
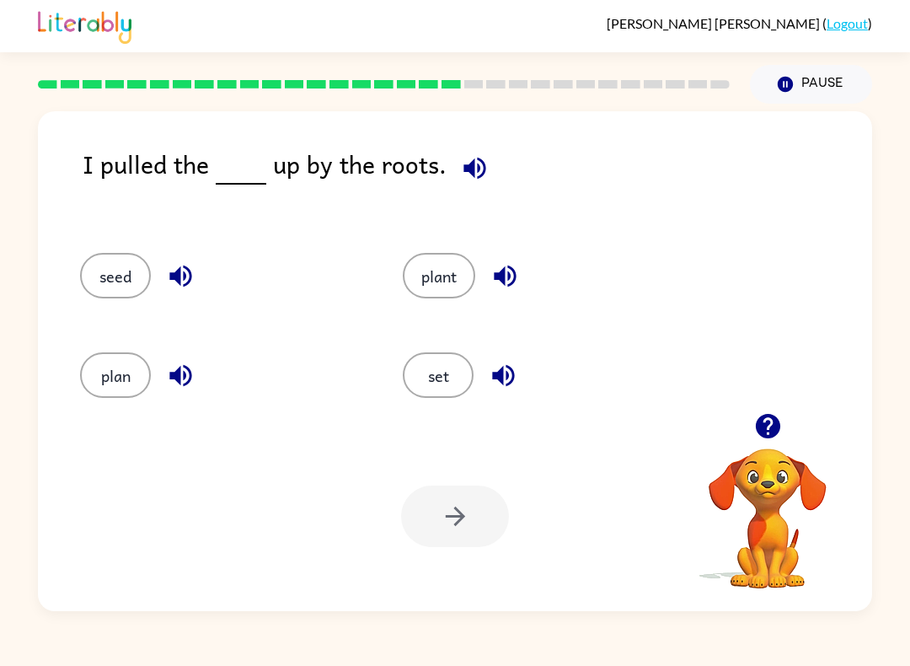
click at [199, 269] on button "button" at bounding box center [180, 275] width 43 height 43
click at [184, 391] on button "button" at bounding box center [180, 375] width 43 height 43
click at [193, 365] on icon "button" at bounding box center [180, 375] width 29 height 29
click at [177, 378] on icon "button" at bounding box center [180, 376] width 22 height 22
click at [190, 362] on icon "button" at bounding box center [180, 375] width 29 height 29
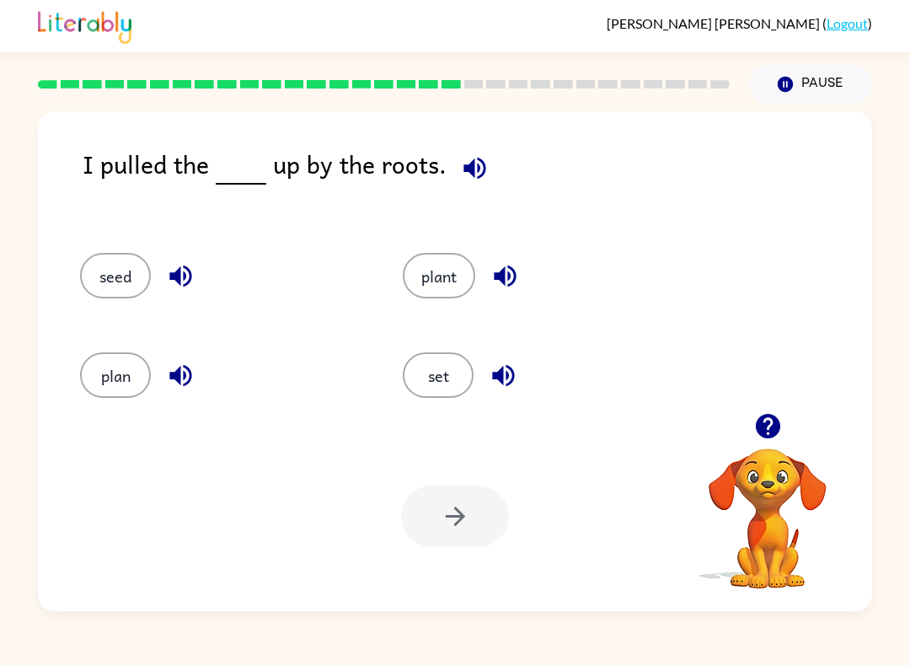
click at [519, 265] on icon "button" at bounding box center [504, 275] width 29 height 29
click at [180, 262] on icon "button" at bounding box center [180, 275] width 29 height 29
click at [192, 278] on icon "button" at bounding box center [180, 275] width 29 height 29
click at [139, 282] on button "seed" at bounding box center [115, 275] width 71 height 45
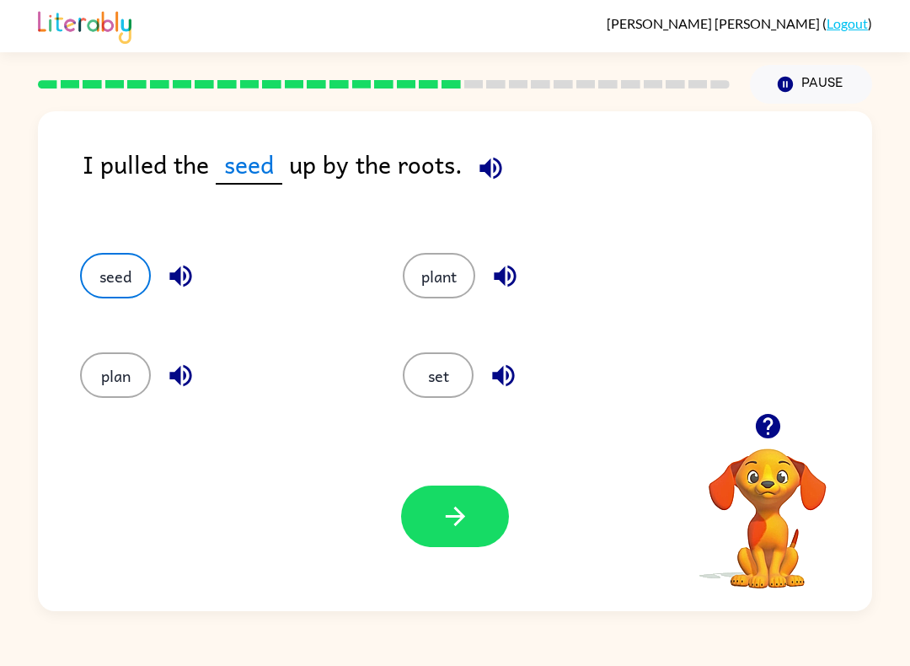
click at [474, 506] on button "button" at bounding box center [455, 515] width 108 height 61
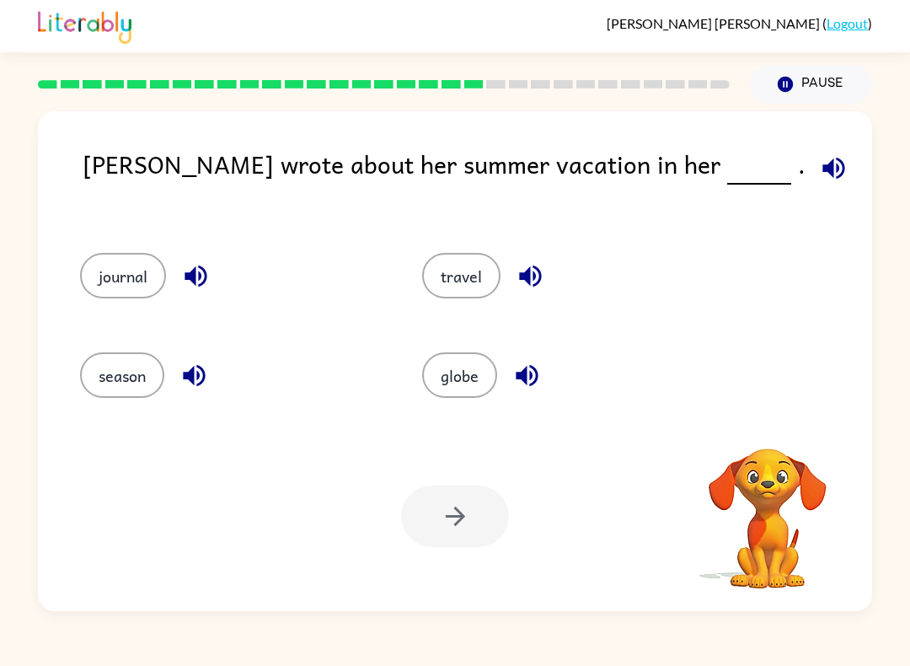
click at [742, 154] on div "Simone wrote about her summer vacation in her ." at bounding box center [477, 182] width 789 height 74
click at [822, 173] on icon "button" at bounding box center [833, 168] width 22 height 22
click at [536, 270] on icon "button" at bounding box center [530, 275] width 29 height 29
click at [540, 377] on icon "button" at bounding box center [526, 375] width 29 height 29
click at [193, 381] on icon "button" at bounding box center [194, 376] width 22 height 22
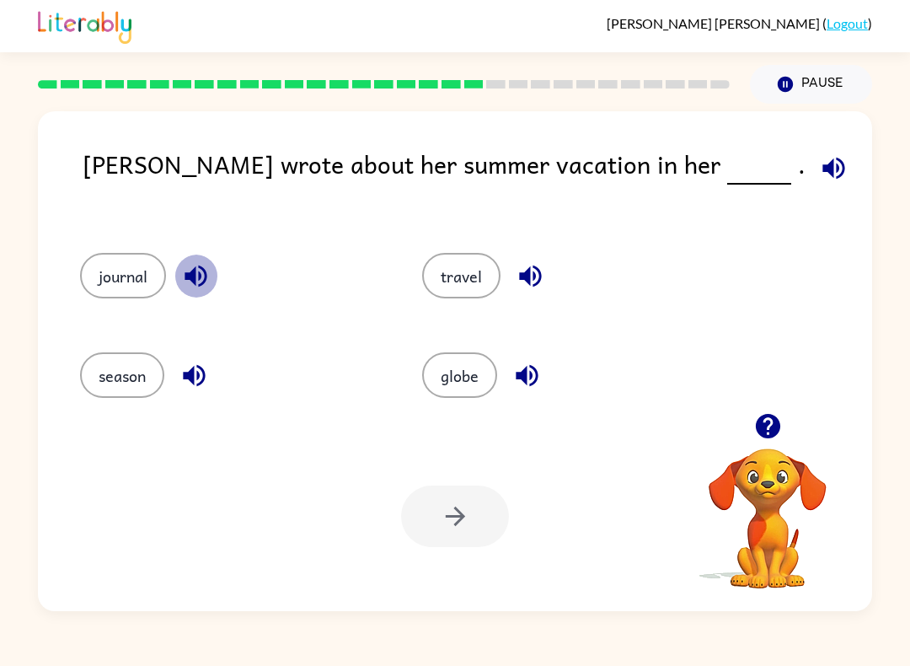
click at [206, 270] on icon "button" at bounding box center [195, 276] width 22 height 22
click at [136, 278] on button "journal" at bounding box center [123, 275] width 86 height 45
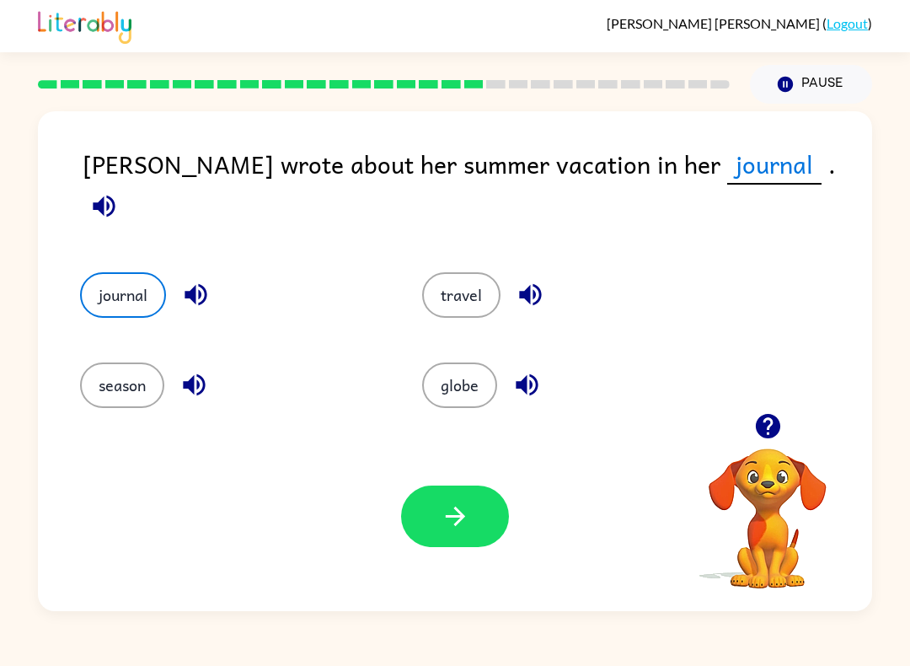
click at [484, 538] on button "button" at bounding box center [455, 515] width 108 height 61
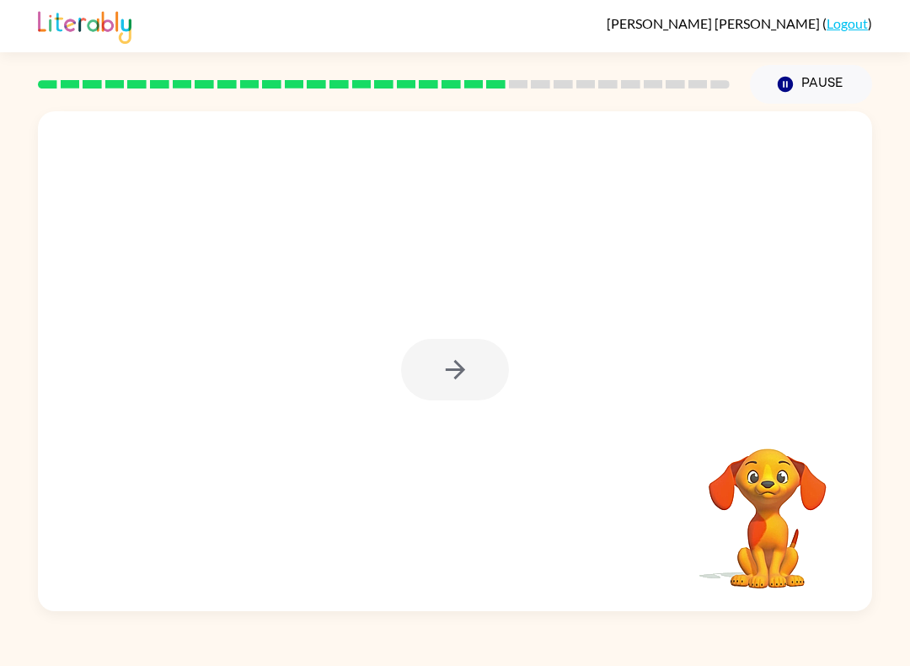
click at [456, 316] on div at bounding box center [455, 361] width 834 height 500
click at [434, 356] on div at bounding box center [455, 369] width 108 height 61
click at [457, 388] on button "button" at bounding box center [455, 369] width 108 height 61
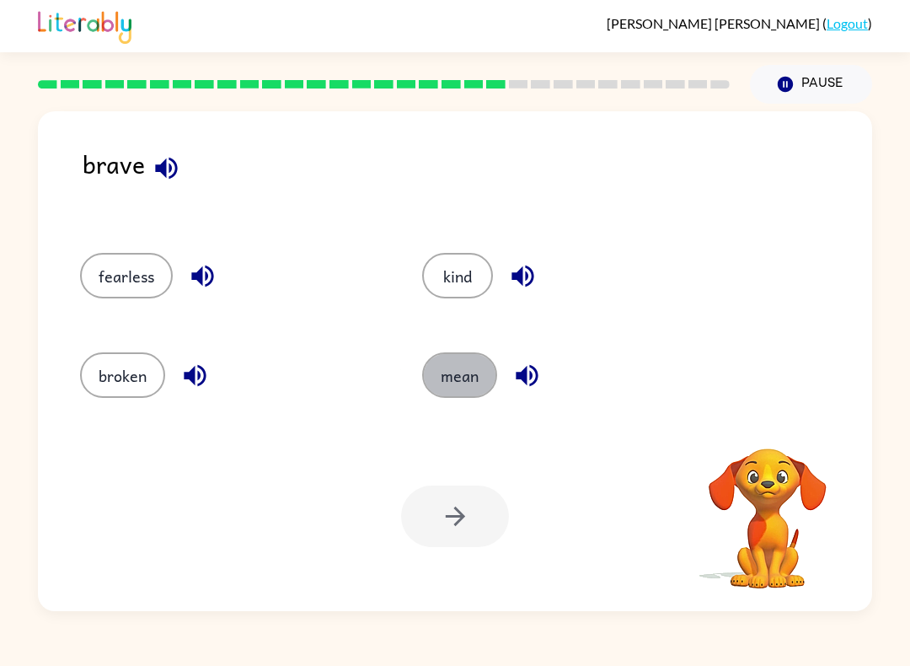
click at [434, 373] on button "mean" at bounding box center [459, 374] width 75 height 45
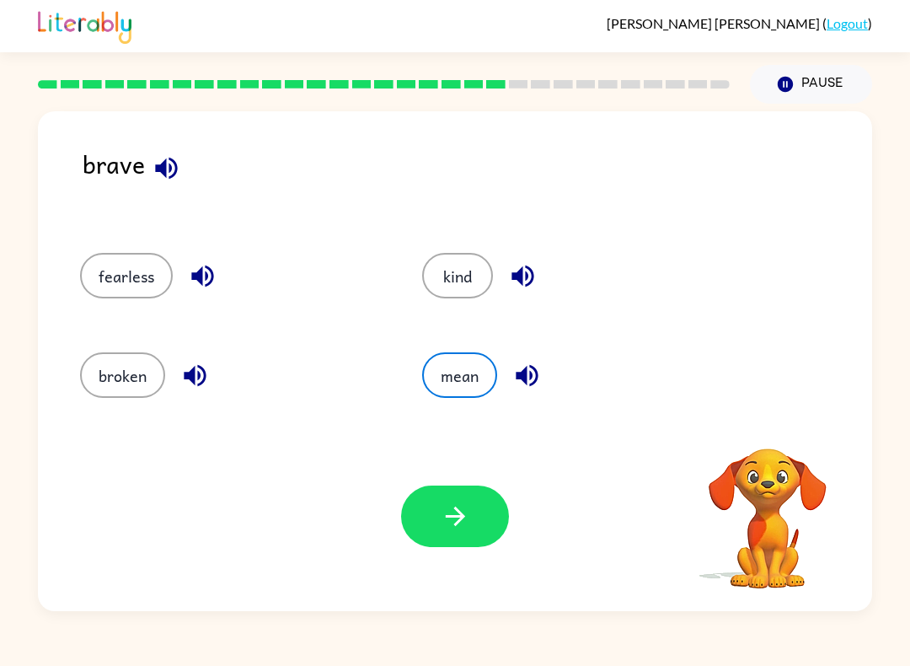
click at [514, 379] on icon "button" at bounding box center [526, 375] width 29 height 29
click at [156, 149] on button "button" at bounding box center [166, 168] width 43 height 43
click at [155, 149] on div "brave" at bounding box center [477, 182] width 789 height 74
click at [519, 362] on icon "button" at bounding box center [526, 375] width 29 height 29
click at [512, 273] on icon "button" at bounding box center [522, 275] width 29 height 29
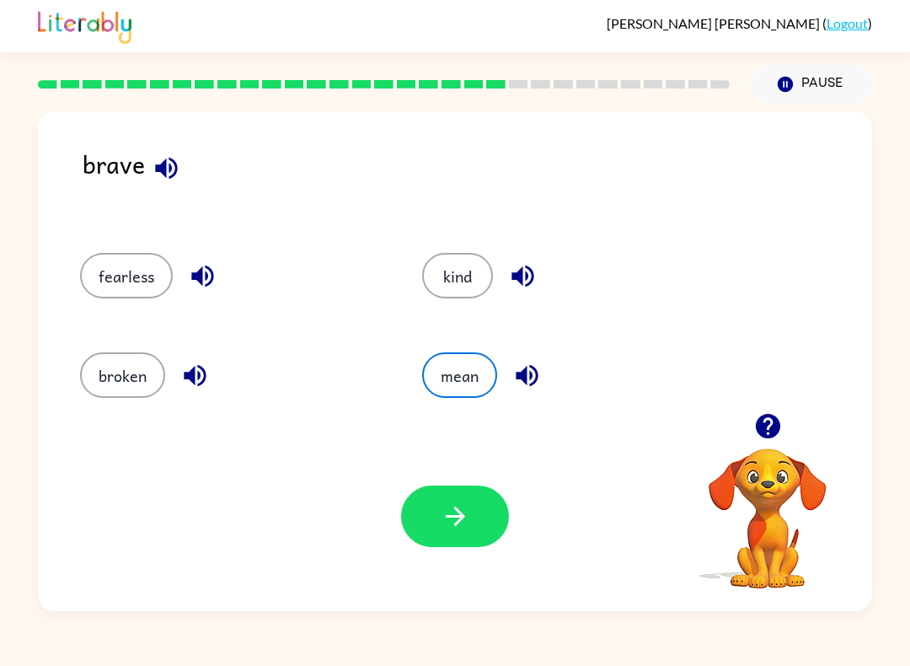
click at [202, 278] on icon "button" at bounding box center [202, 276] width 22 height 22
click at [196, 382] on icon "button" at bounding box center [194, 375] width 29 height 29
click at [118, 382] on button "broken" at bounding box center [122, 374] width 85 height 45
click at [437, 537] on button "button" at bounding box center [455, 515] width 108 height 61
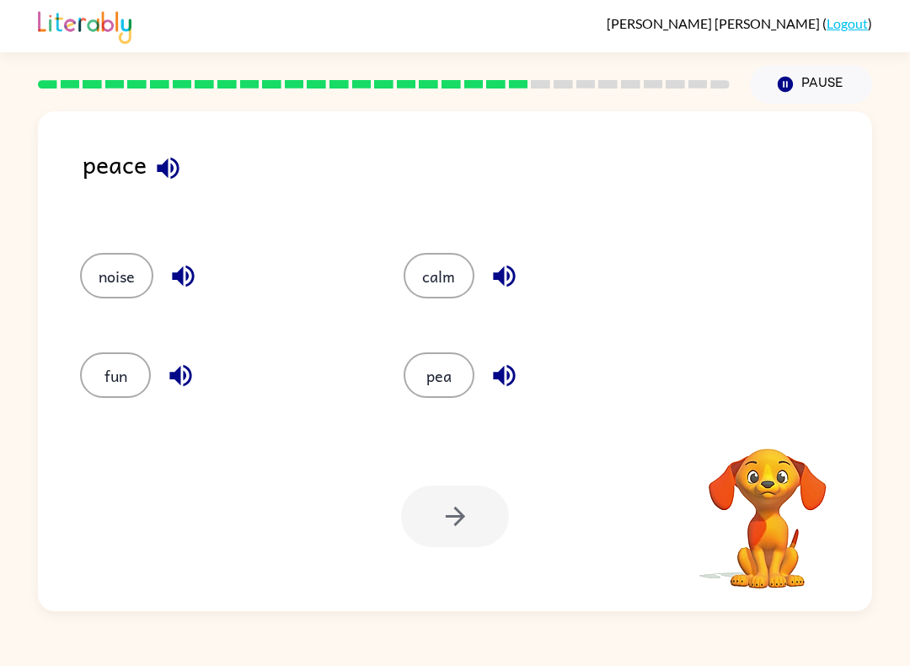
click at [181, 152] on button "button" at bounding box center [168, 168] width 43 height 43
click at [168, 174] on icon "button" at bounding box center [168, 168] width 22 height 22
click at [174, 152] on button "button" at bounding box center [168, 168] width 43 height 43
click at [166, 174] on icon "button" at bounding box center [168, 168] width 22 height 22
click at [189, 261] on button "button" at bounding box center [183, 275] width 43 height 43
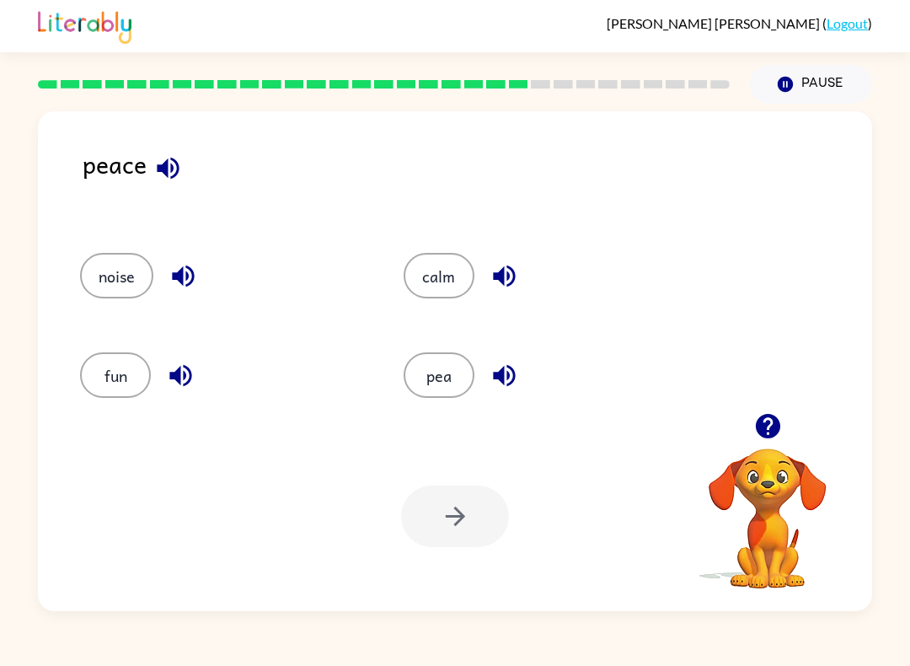
click at [180, 374] on icon "button" at bounding box center [180, 376] width 22 height 22
click at [503, 274] on icon "button" at bounding box center [504, 276] width 22 height 22
click at [427, 275] on button "calm" at bounding box center [439, 275] width 71 height 45
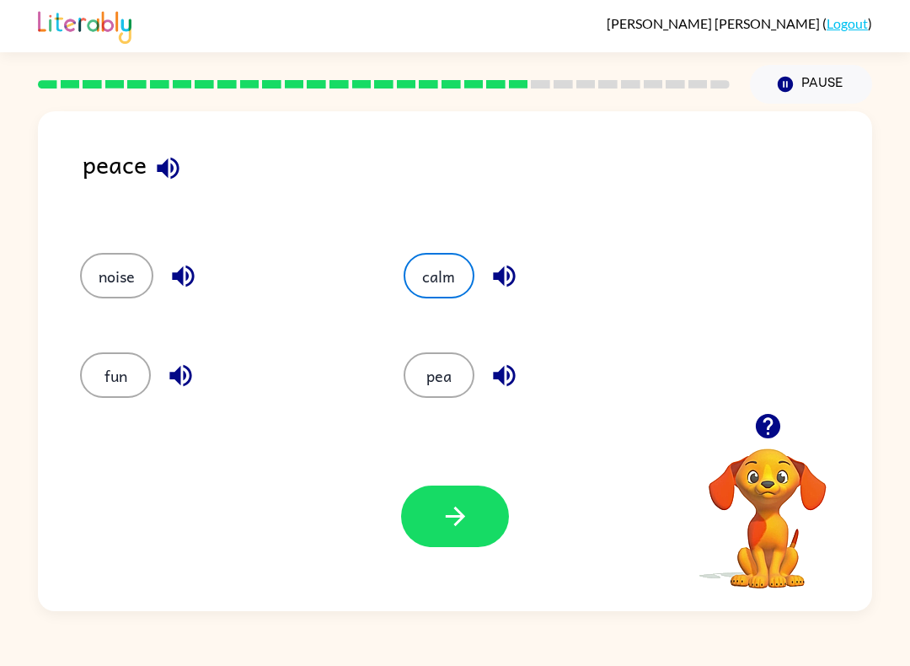
click at [450, 500] on button "button" at bounding box center [455, 515] width 108 height 61
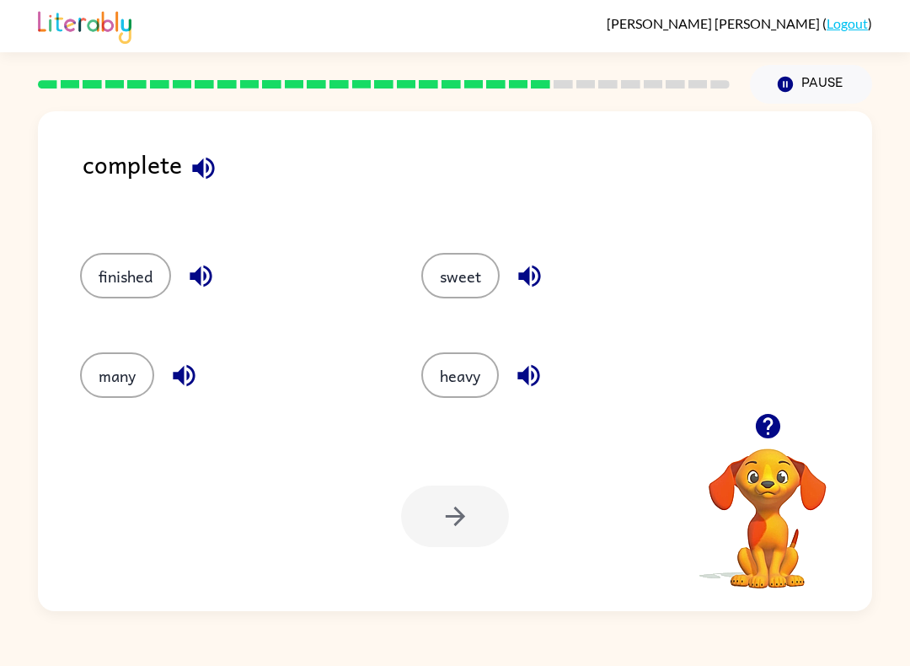
click at [205, 149] on button "button" at bounding box center [203, 168] width 43 height 43
click at [204, 148] on button "button" at bounding box center [203, 168] width 43 height 43
click at [209, 165] on icon "button" at bounding box center [203, 167] width 29 height 29
click at [205, 159] on icon "button" at bounding box center [203, 167] width 29 height 29
click at [204, 159] on icon "button" at bounding box center [203, 167] width 29 height 29
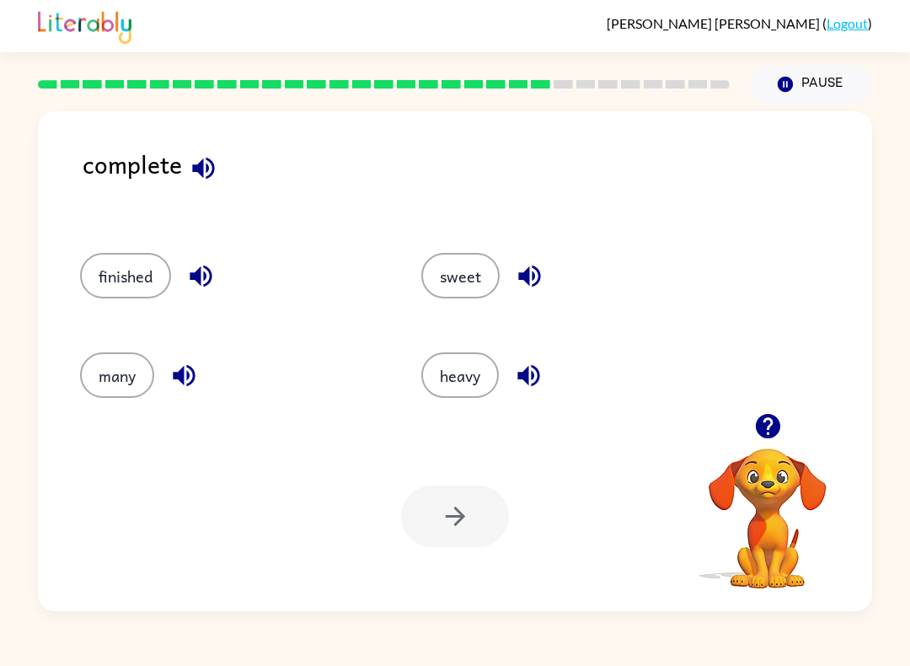
click at [200, 156] on icon "button" at bounding box center [203, 167] width 29 height 29
click at [201, 171] on icon "button" at bounding box center [203, 168] width 22 height 22
click at [201, 159] on icon "button" at bounding box center [203, 167] width 29 height 29
click at [209, 269] on icon "button" at bounding box center [201, 276] width 22 height 22
click at [179, 382] on icon "button" at bounding box center [183, 375] width 29 height 29
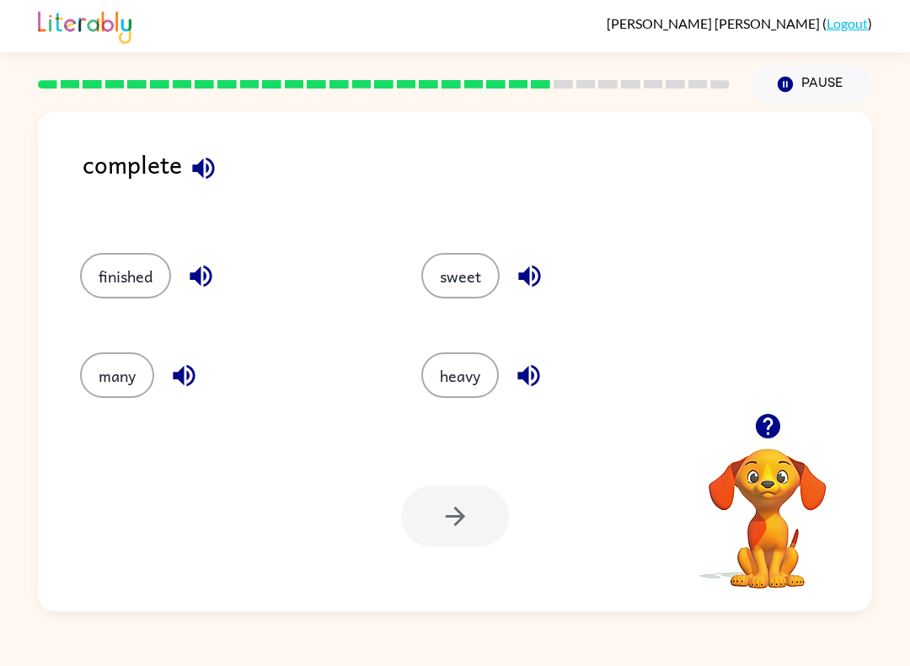
click at [131, 262] on button "finished" at bounding box center [125, 275] width 91 height 45
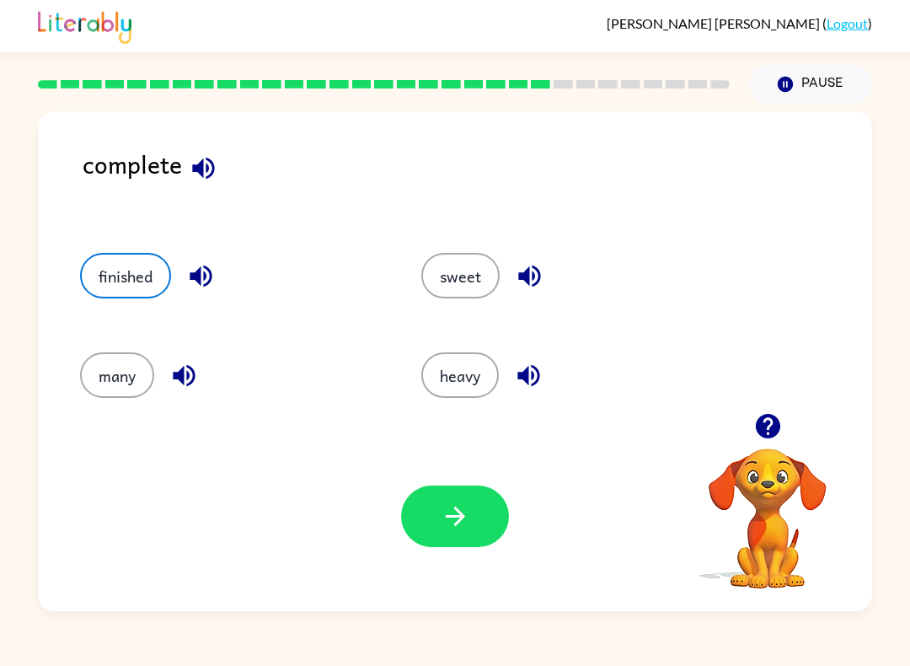
click at [465, 508] on icon "button" at bounding box center [455, 515] width 29 height 29
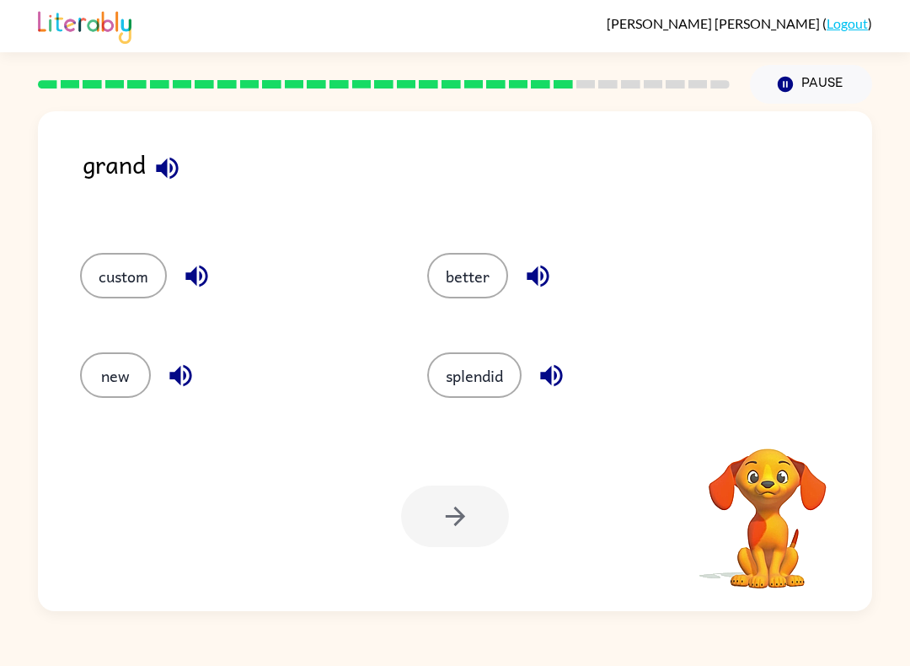
click at [170, 165] on icon "button" at bounding box center [166, 167] width 29 height 29
click at [197, 278] on icon "button" at bounding box center [196, 276] width 22 height 22
click at [173, 377] on icon "button" at bounding box center [180, 376] width 22 height 22
click at [543, 270] on icon "button" at bounding box center [537, 275] width 29 height 29
click at [517, 271] on button "button" at bounding box center [537, 275] width 43 height 43
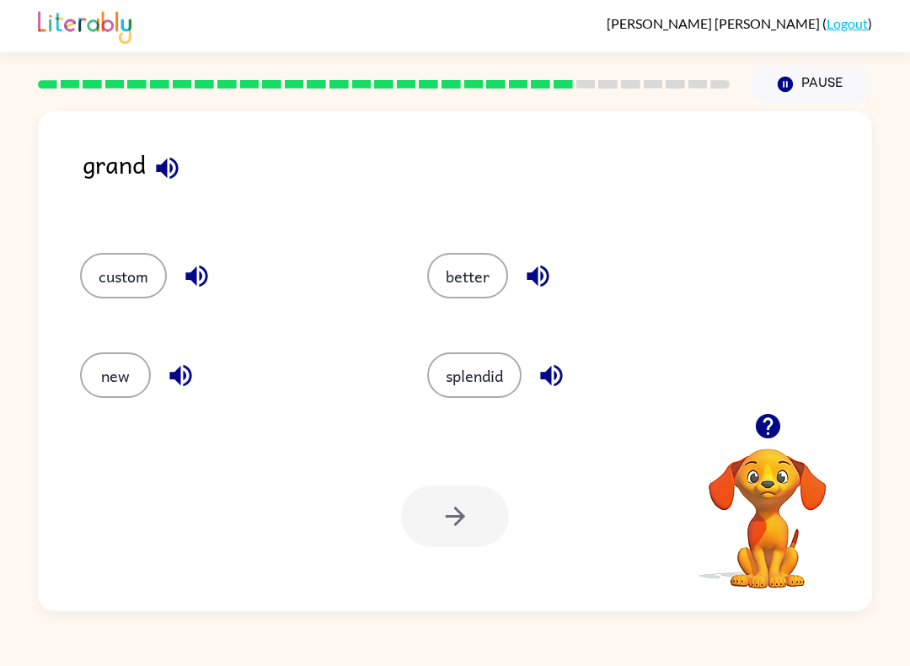
click at [537, 376] on button "button" at bounding box center [551, 375] width 43 height 43
click at [428, 514] on div at bounding box center [455, 515] width 108 height 61
click at [447, 377] on button "splendid" at bounding box center [474, 374] width 94 height 45
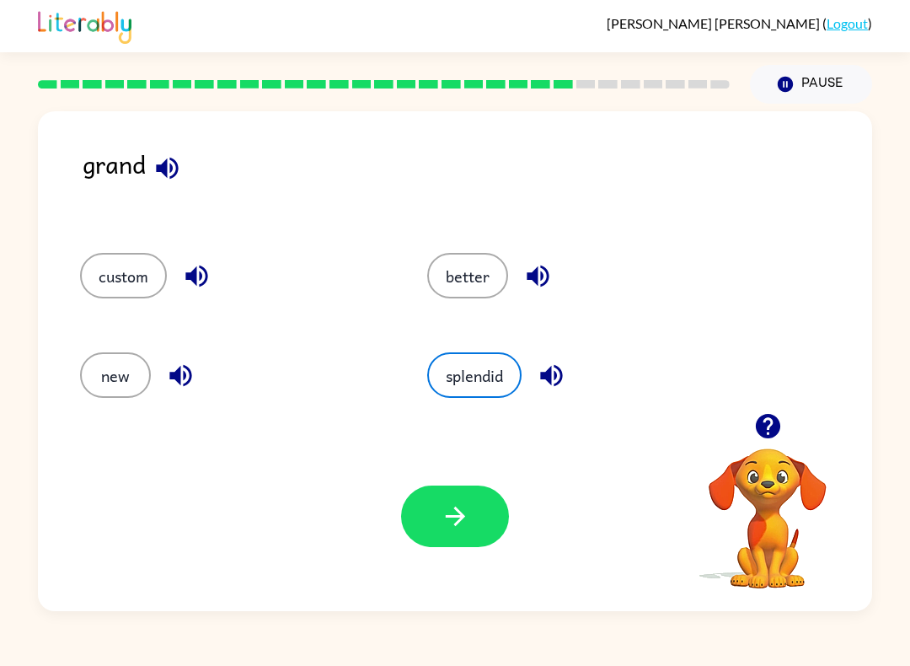
click at [438, 533] on button "button" at bounding box center [455, 515] width 108 height 61
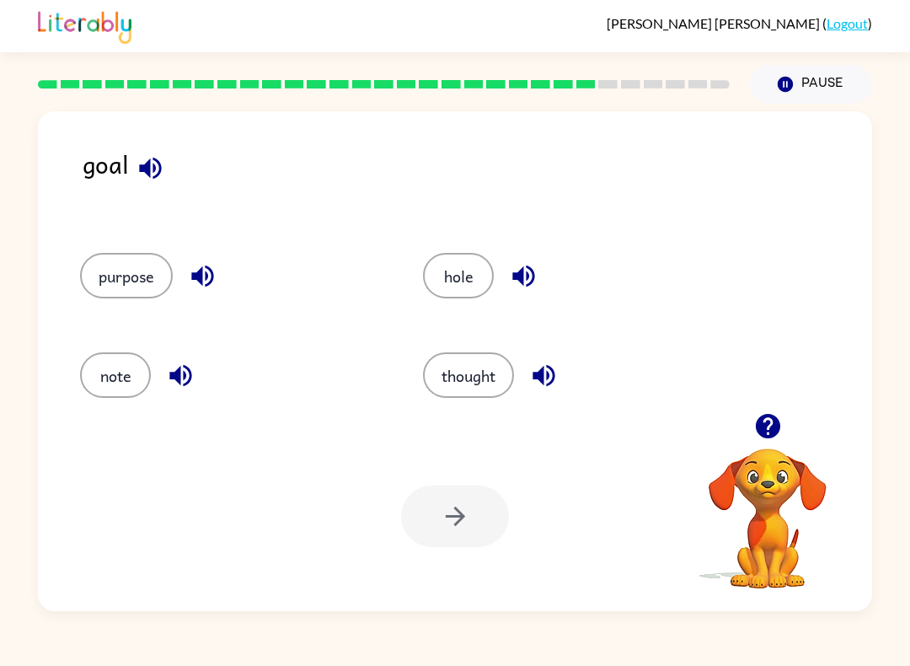
click at [163, 168] on icon "button" at bounding box center [150, 167] width 29 height 29
click at [211, 277] on icon "button" at bounding box center [202, 275] width 29 height 29
click at [185, 382] on icon "button" at bounding box center [180, 375] width 29 height 29
click at [524, 278] on icon "button" at bounding box center [523, 276] width 22 height 22
click at [572, 364] on div "thought" at bounding box center [575, 374] width 304 height 45
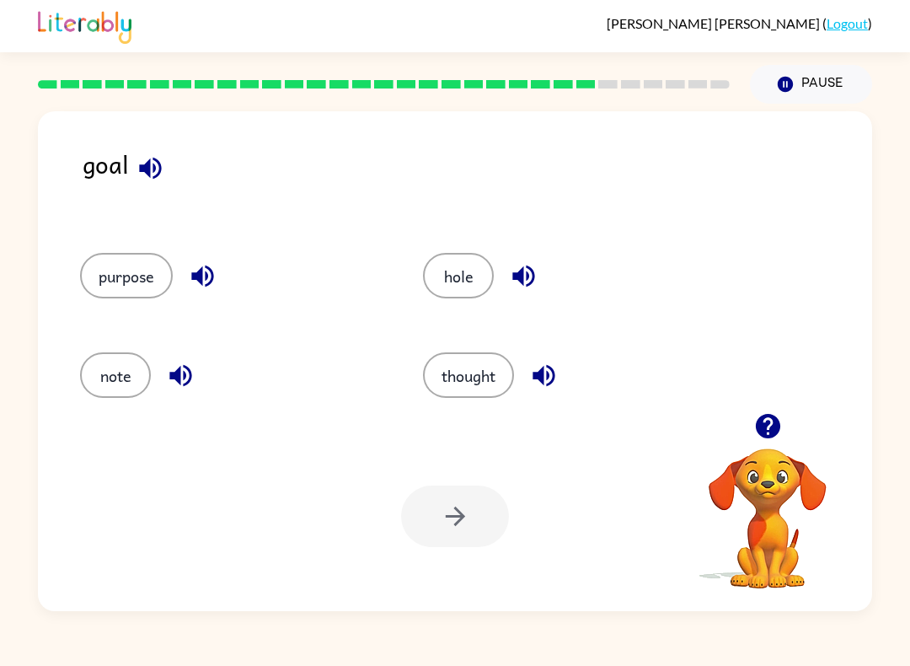
click at [559, 376] on icon "button" at bounding box center [543, 375] width 29 height 29
click at [498, 361] on button "thought" at bounding box center [468, 374] width 91 height 45
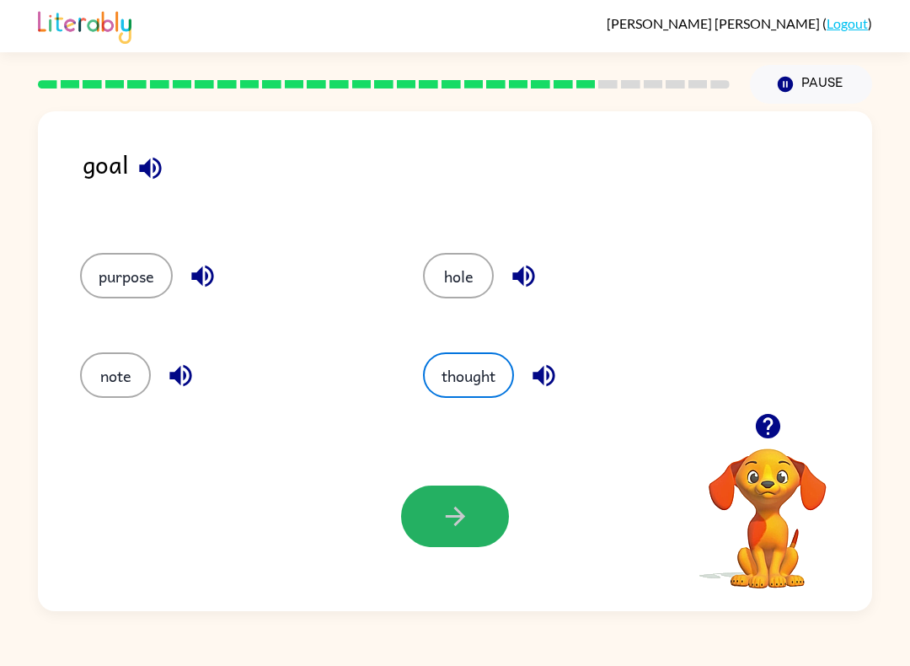
click at [467, 504] on icon "button" at bounding box center [455, 515] width 29 height 29
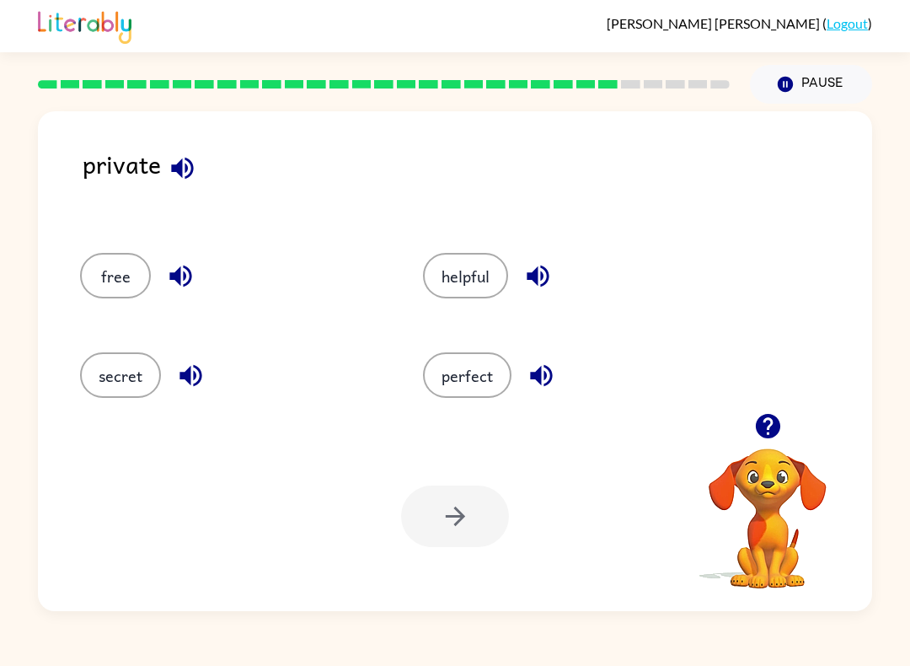
click at [760, 437] on icon "button" at bounding box center [767, 425] width 29 height 29
click at [549, 274] on icon "button" at bounding box center [537, 275] width 29 height 29
click at [203, 166] on button "button" at bounding box center [182, 168] width 43 height 43
click at [200, 280] on button "button" at bounding box center [180, 275] width 43 height 43
click at [191, 267] on icon "button" at bounding box center [180, 275] width 29 height 29
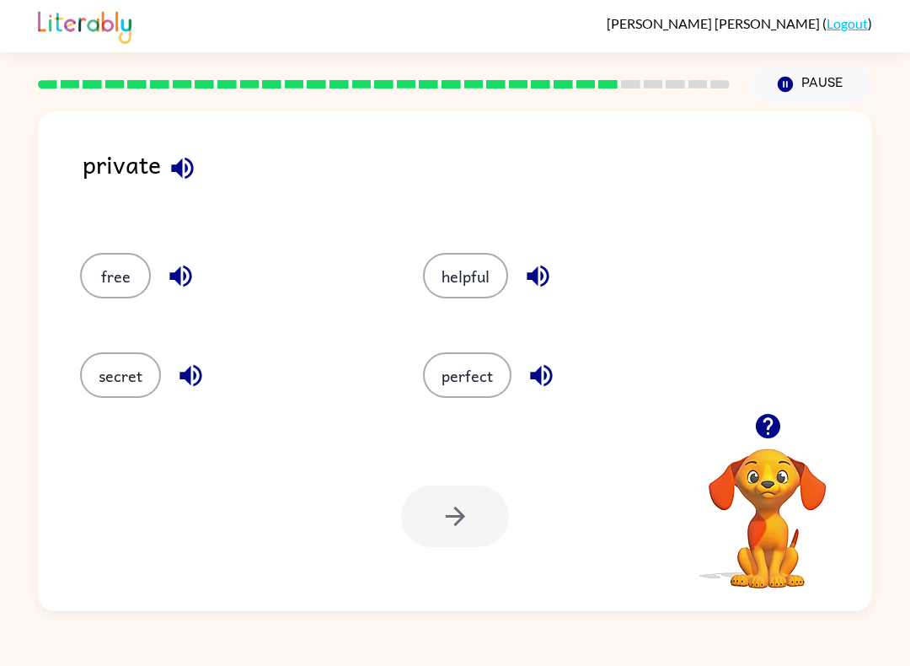
click at [194, 271] on icon "button" at bounding box center [180, 275] width 29 height 29
click at [217, 400] on div "secret" at bounding box center [219, 369] width 343 height 99
click at [206, 377] on button "button" at bounding box center [190, 375] width 43 height 43
click at [535, 380] on icon "button" at bounding box center [541, 376] width 22 height 22
click at [542, 287] on icon "button" at bounding box center [538, 276] width 22 height 22
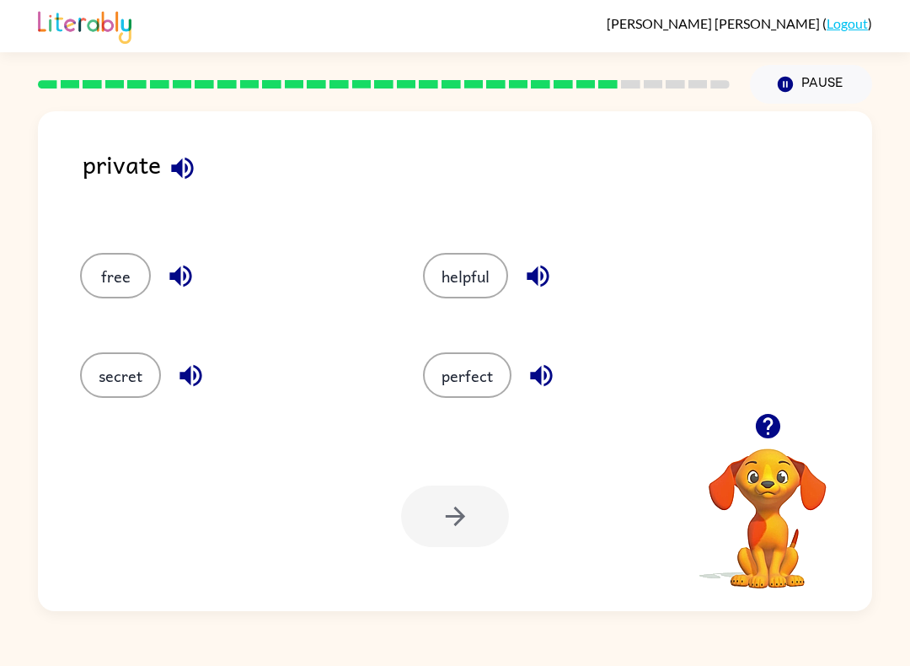
click at [546, 285] on icon "button" at bounding box center [537, 275] width 29 height 29
click at [552, 278] on icon "button" at bounding box center [537, 275] width 29 height 29
click at [553, 254] on div "helpful" at bounding box center [575, 275] width 304 height 45
click at [543, 276] on icon "button" at bounding box center [537, 275] width 29 height 29
click at [152, 374] on button "secret" at bounding box center [120, 374] width 81 height 45
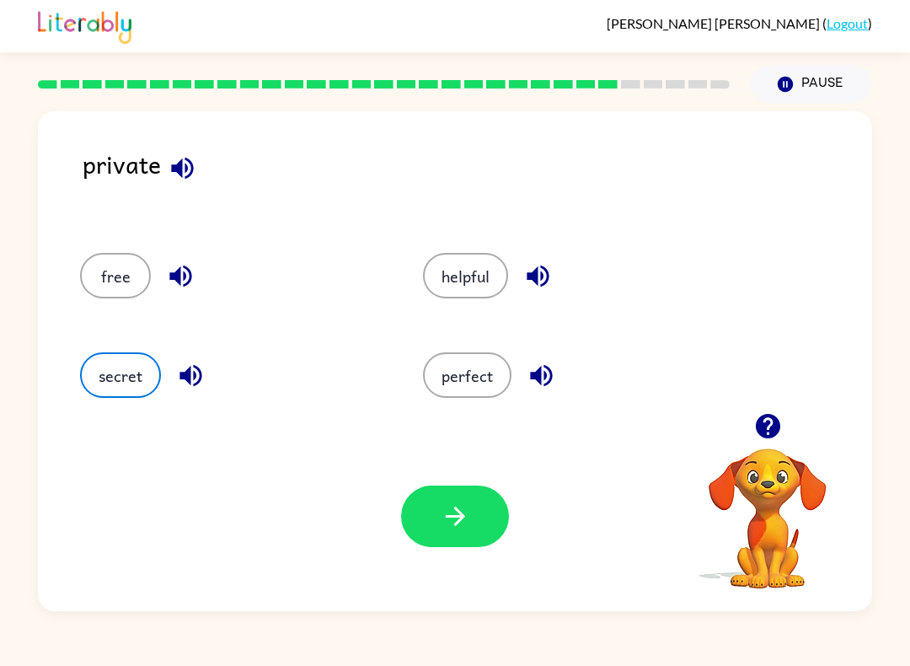
click at [473, 504] on button "button" at bounding box center [455, 515] width 108 height 61
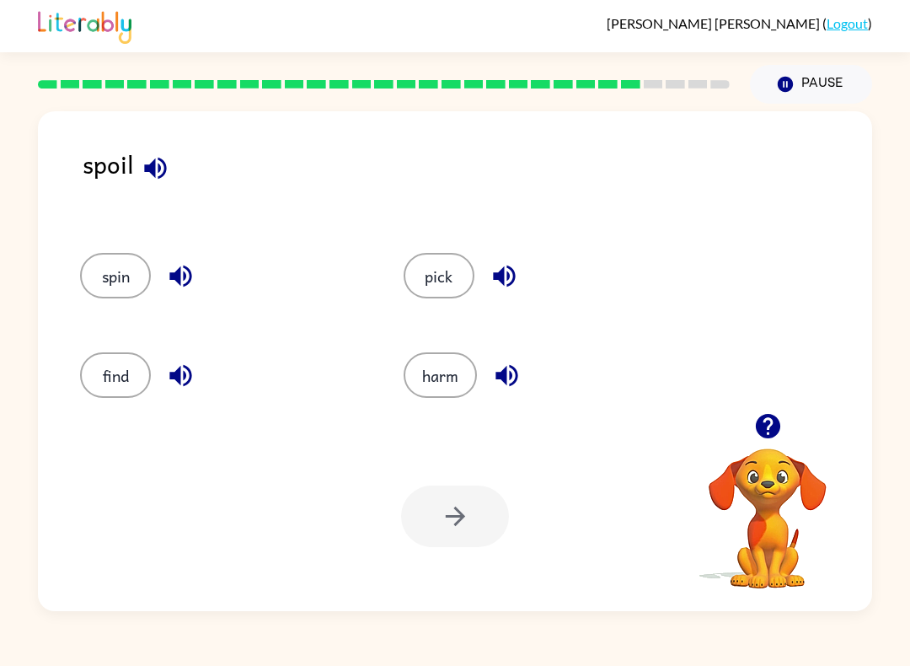
click at [523, 278] on button "button" at bounding box center [504, 275] width 43 height 43
click at [189, 260] on button "button" at bounding box center [180, 275] width 43 height 43
click at [194, 280] on icon "button" at bounding box center [180, 275] width 29 height 29
click at [187, 388] on icon "button" at bounding box center [180, 375] width 29 height 29
click at [523, 362] on button "button" at bounding box center [506, 375] width 43 height 43
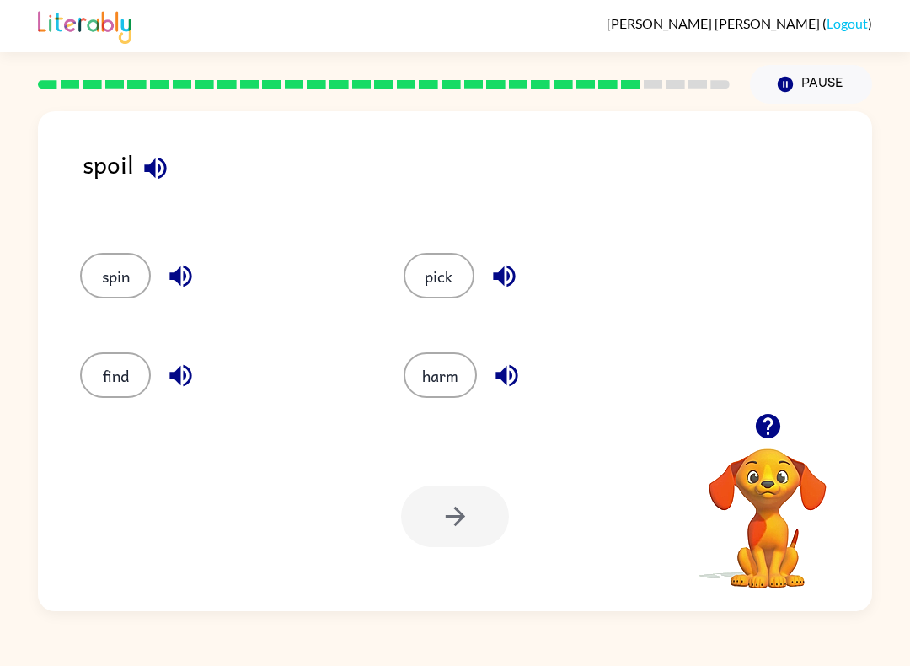
click at [511, 372] on icon "button" at bounding box center [506, 375] width 29 height 29
click at [175, 154] on div "spoil" at bounding box center [477, 182] width 789 height 74
click at [170, 168] on button "button" at bounding box center [155, 168] width 43 height 43
click at [192, 377] on icon "button" at bounding box center [180, 375] width 29 height 29
click at [523, 275] on button "button" at bounding box center [504, 275] width 43 height 43
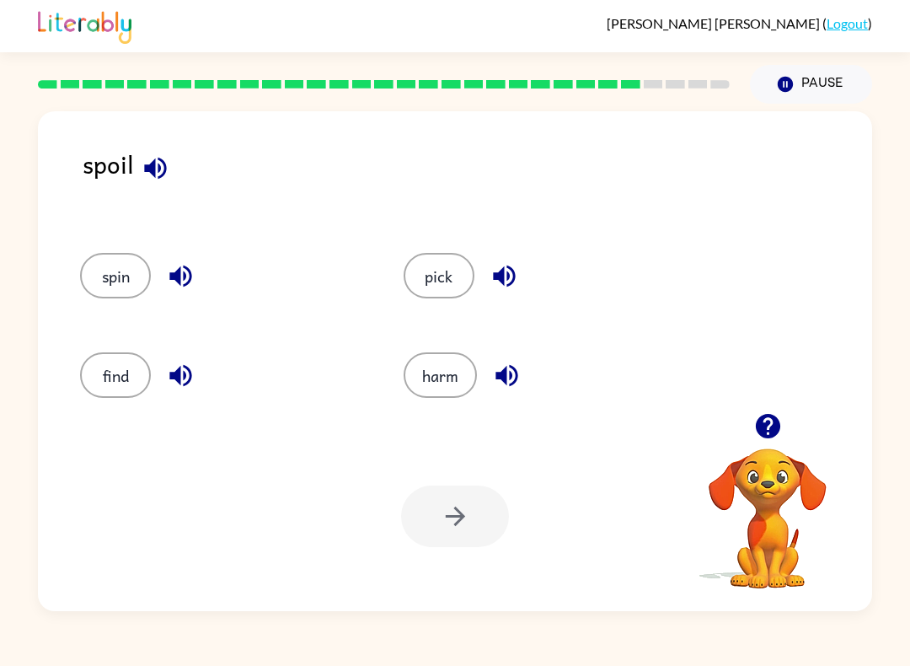
click at [512, 272] on icon "button" at bounding box center [504, 276] width 22 height 22
click at [487, 534] on div at bounding box center [455, 515] width 108 height 61
click at [445, 270] on button "pick" at bounding box center [439, 275] width 71 height 45
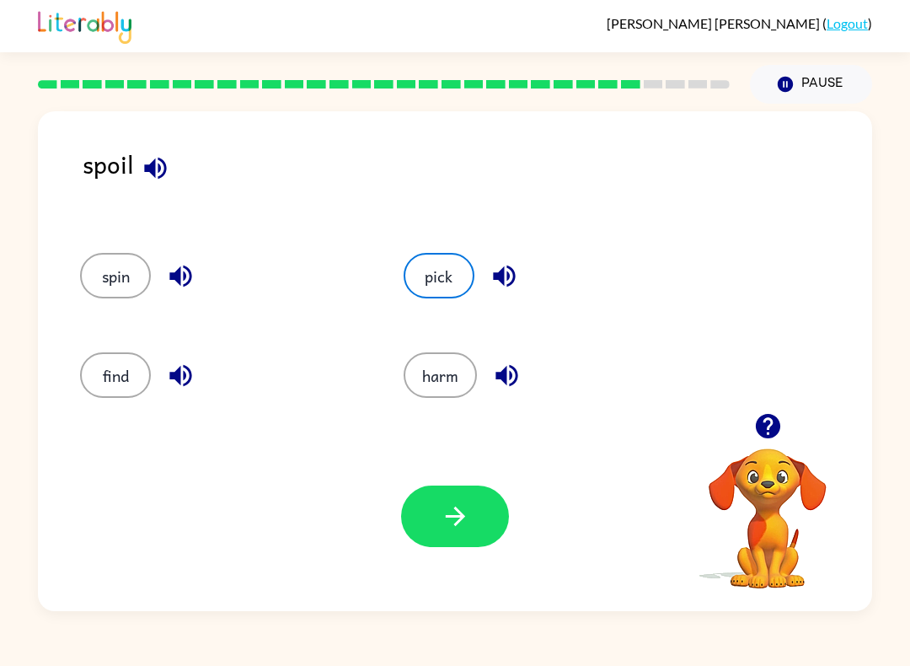
click at [472, 516] on button "button" at bounding box center [455, 515] width 108 height 61
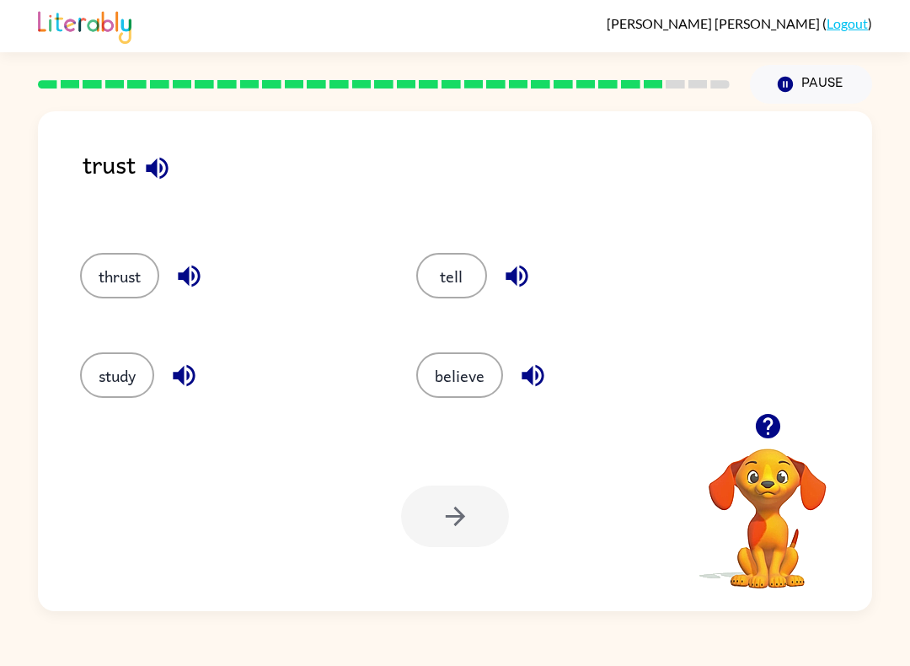
click at [178, 168] on button "button" at bounding box center [157, 168] width 43 height 43
click at [467, 267] on button "tell" at bounding box center [451, 275] width 71 height 45
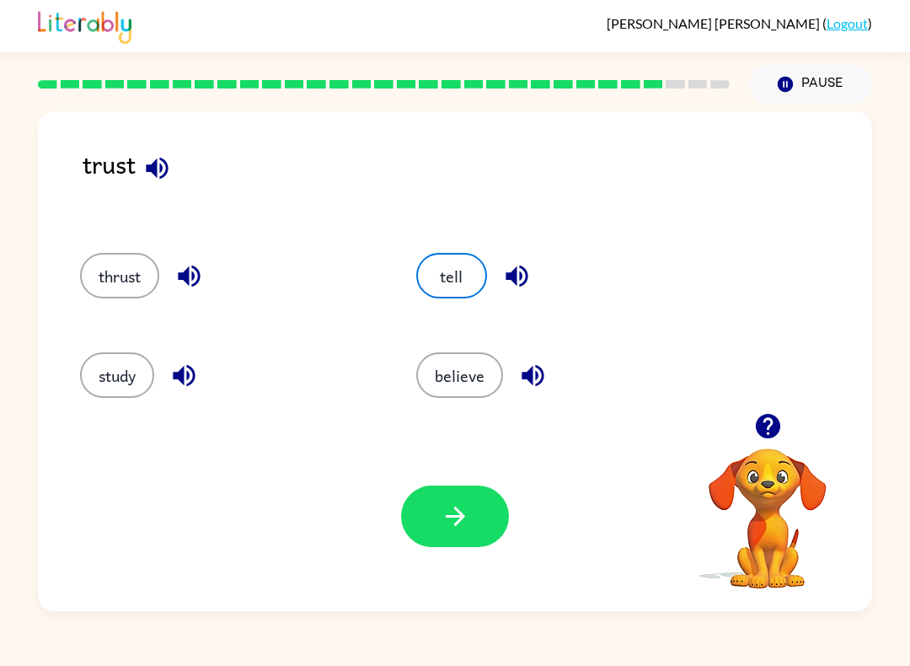
click at [538, 275] on button "button" at bounding box center [516, 275] width 43 height 43
click at [541, 277] on div "tell" at bounding box center [564, 275] width 297 height 45
click at [463, 518] on icon "button" at bounding box center [454, 515] width 19 height 19
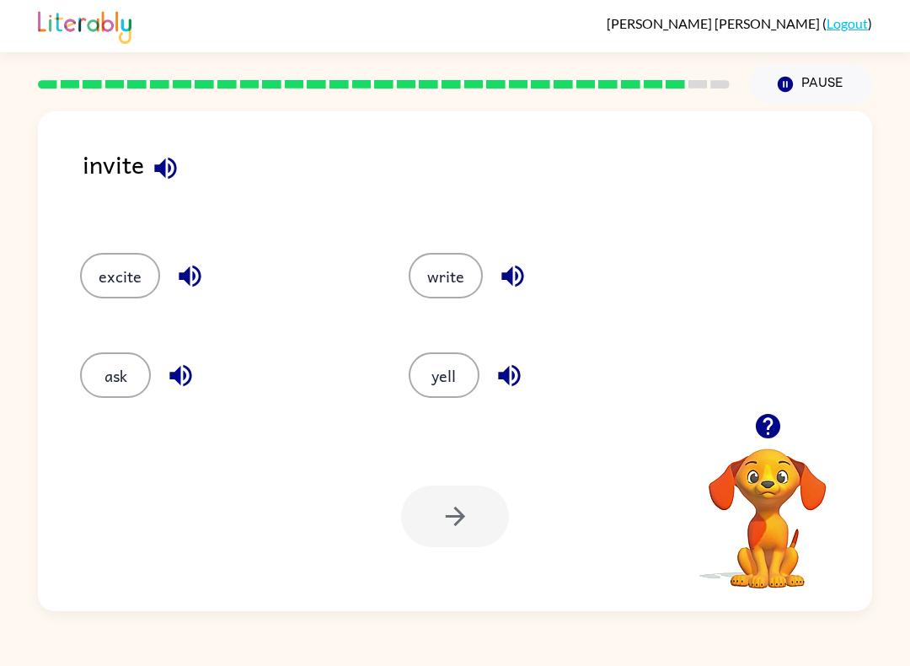
click at [144, 171] on button "button" at bounding box center [165, 168] width 43 height 43
click at [184, 161] on button "button" at bounding box center [165, 168] width 43 height 43
click at [182, 170] on button "button" at bounding box center [165, 168] width 43 height 43
click at [158, 160] on icon "button" at bounding box center [165, 167] width 29 height 29
click at [200, 265] on icon "button" at bounding box center [189, 275] width 29 height 29
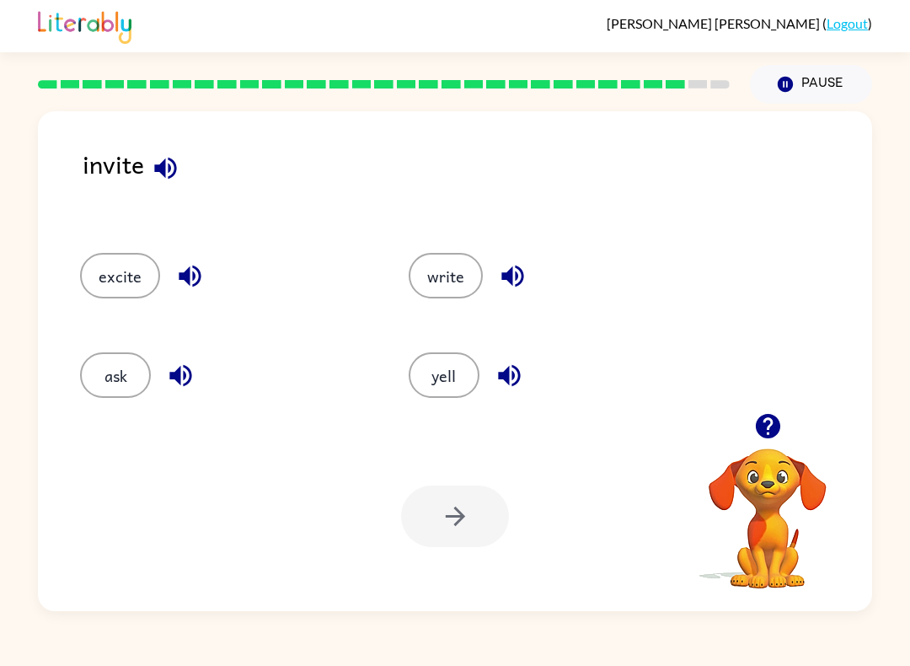
click at [129, 257] on button "excite" at bounding box center [120, 275] width 80 height 45
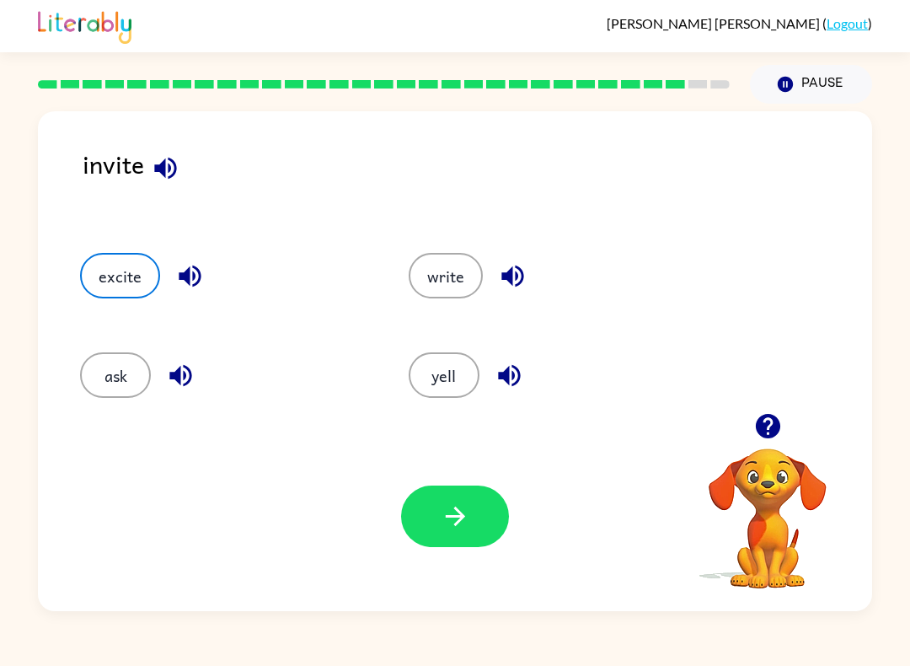
click at [443, 494] on button "button" at bounding box center [455, 515] width 108 height 61
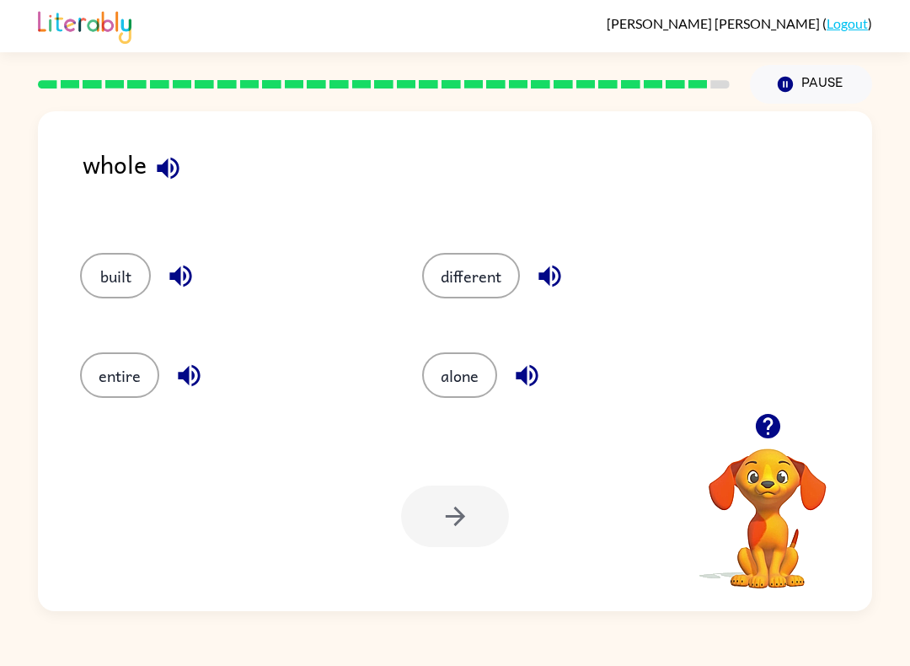
click at [175, 163] on icon "button" at bounding box center [168, 168] width 22 height 22
click at [188, 288] on icon "button" at bounding box center [180, 275] width 29 height 29
click at [173, 272] on icon "button" at bounding box center [180, 275] width 29 height 29
click at [195, 356] on button "button" at bounding box center [189, 375] width 43 height 43
click at [196, 384] on icon "button" at bounding box center [189, 376] width 22 height 22
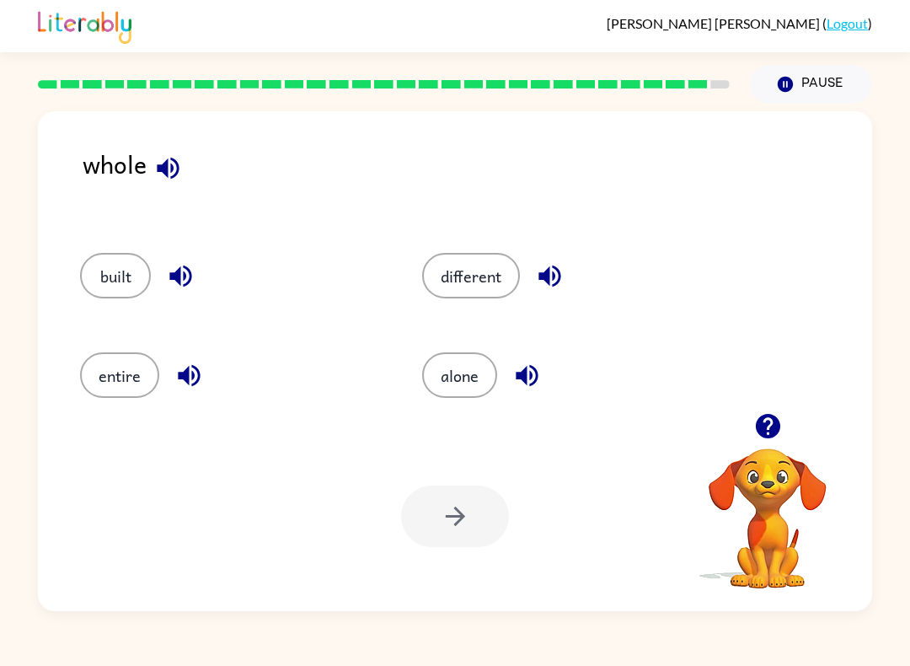
click at [553, 286] on icon "button" at bounding box center [549, 276] width 22 height 22
click at [549, 266] on icon "button" at bounding box center [549, 275] width 29 height 29
click at [522, 381] on icon "button" at bounding box center [527, 376] width 22 height 22
click at [182, 167] on icon "button" at bounding box center [167, 167] width 29 height 29
click at [465, 280] on button "different" at bounding box center [471, 275] width 98 height 45
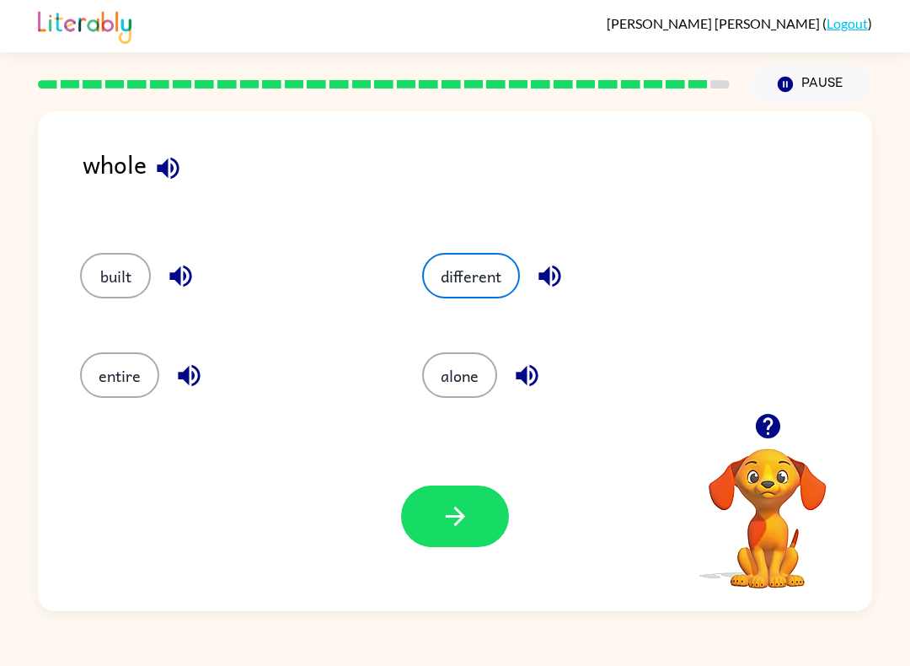
click at [442, 543] on button "button" at bounding box center [455, 515] width 108 height 61
